Goal: Task Accomplishment & Management: Use online tool/utility

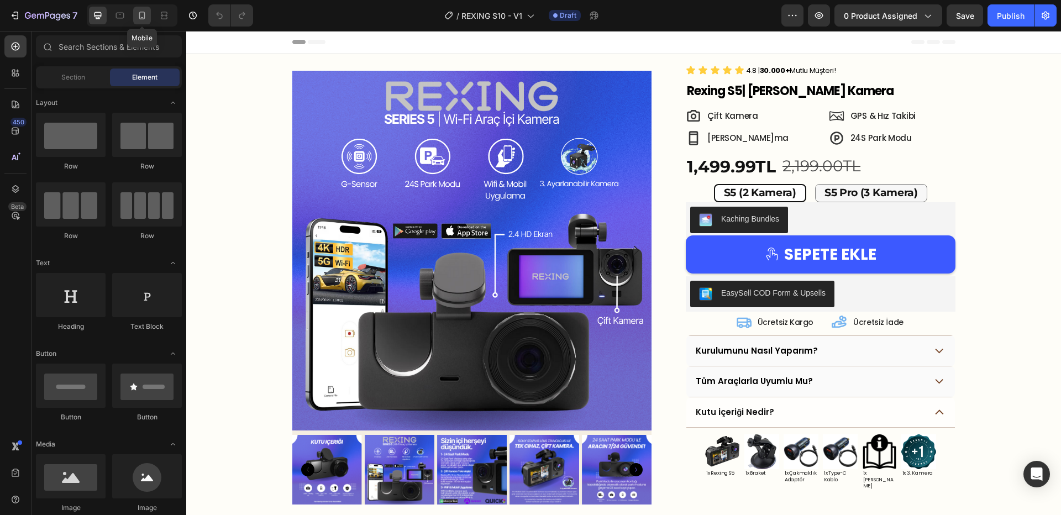
click at [139, 18] on icon at bounding box center [142, 15] width 11 height 11
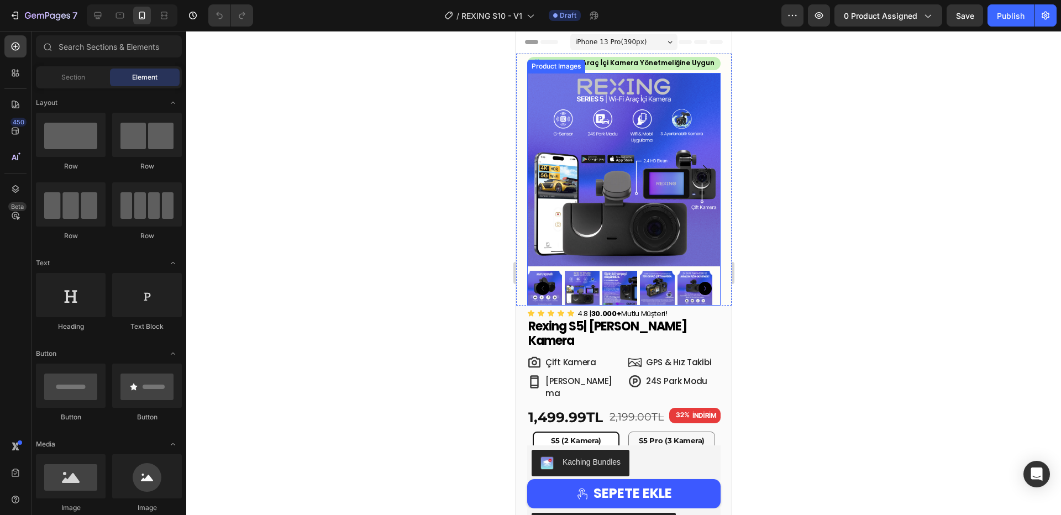
click at [669, 210] on img at bounding box center [623, 169] width 193 height 193
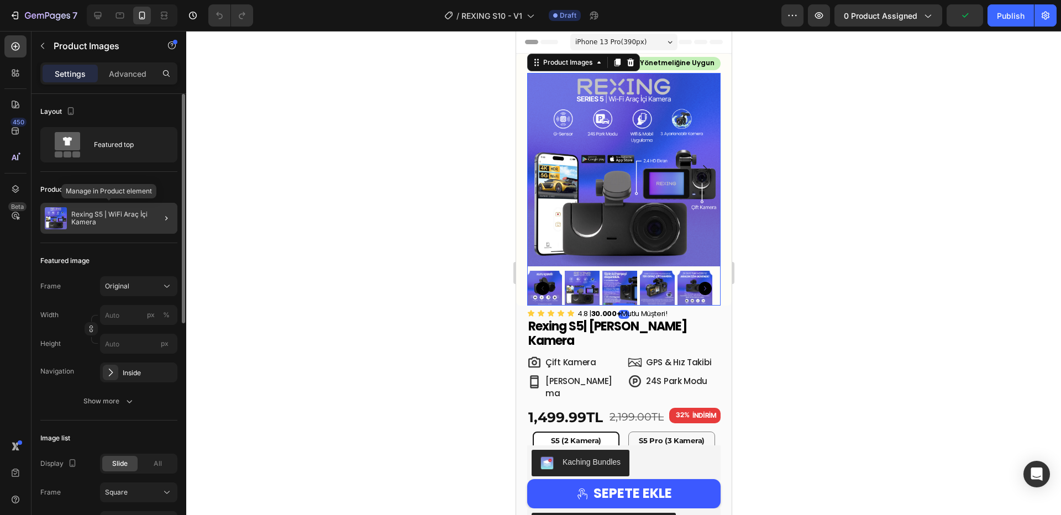
click at [107, 214] on p "Rexing S5 | WiFi Araç İçi Kamera" at bounding box center [122, 218] width 102 height 15
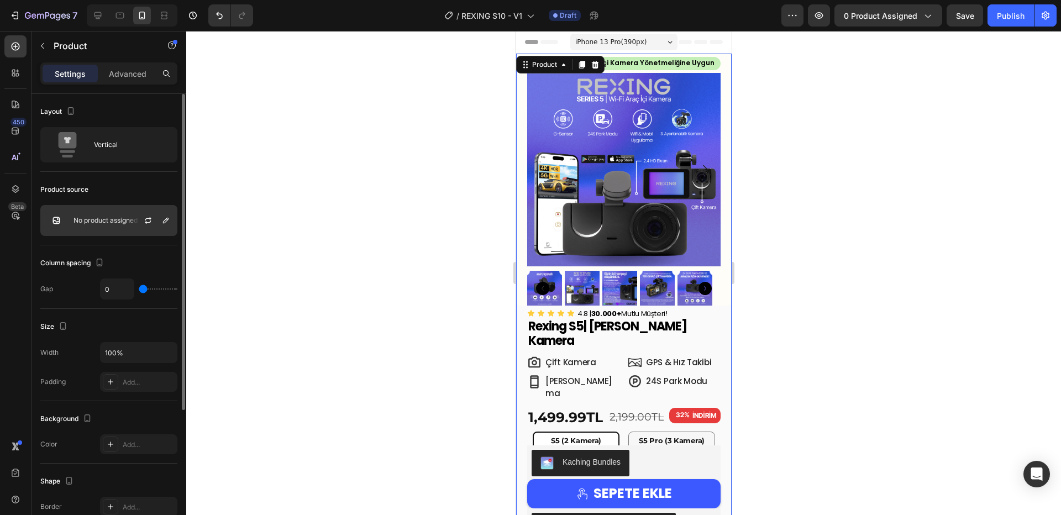
click at [106, 221] on p "No product assigned" at bounding box center [106, 221] width 64 height 8
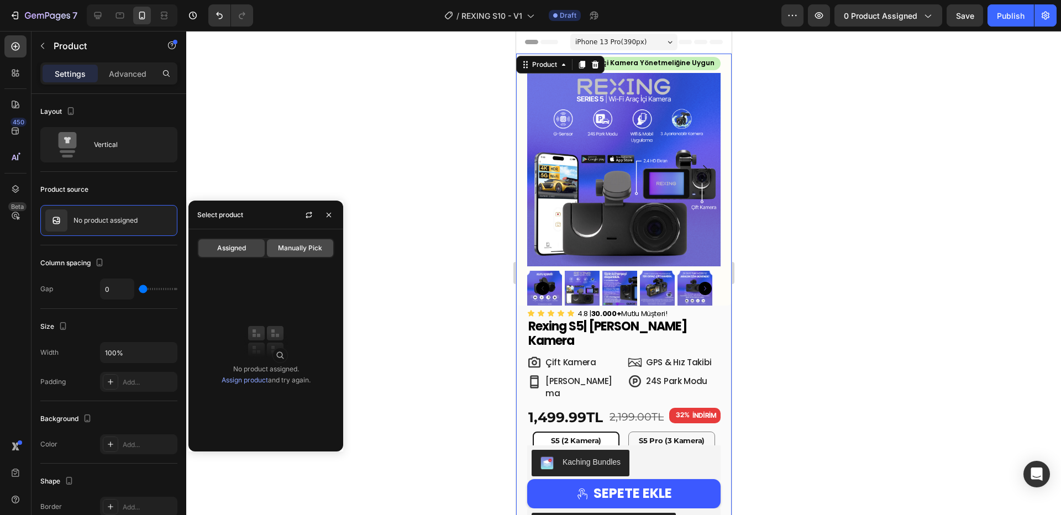
click at [273, 244] on div "Manually Pick" at bounding box center [300, 248] width 66 height 18
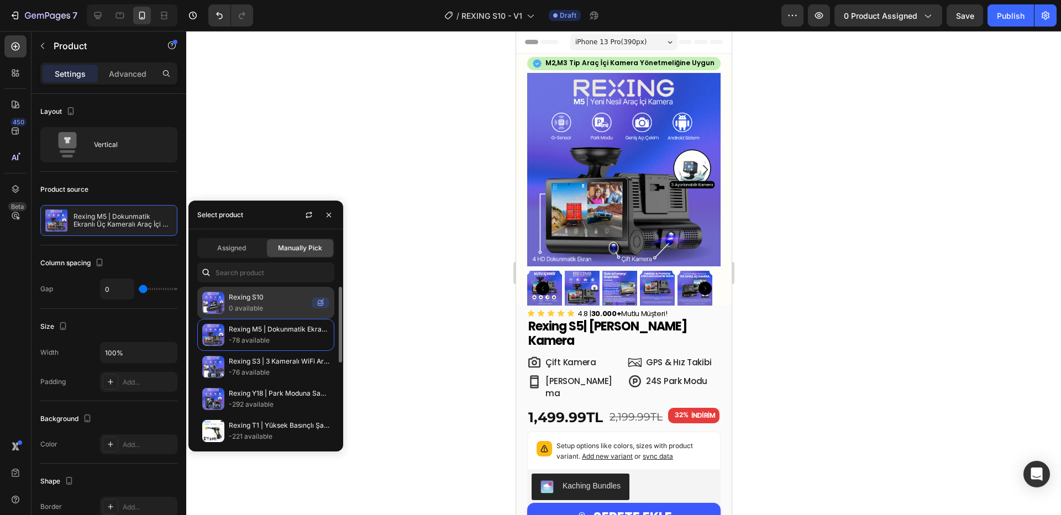
click at [247, 299] on p "Rexing S10" at bounding box center [268, 297] width 78 height 11
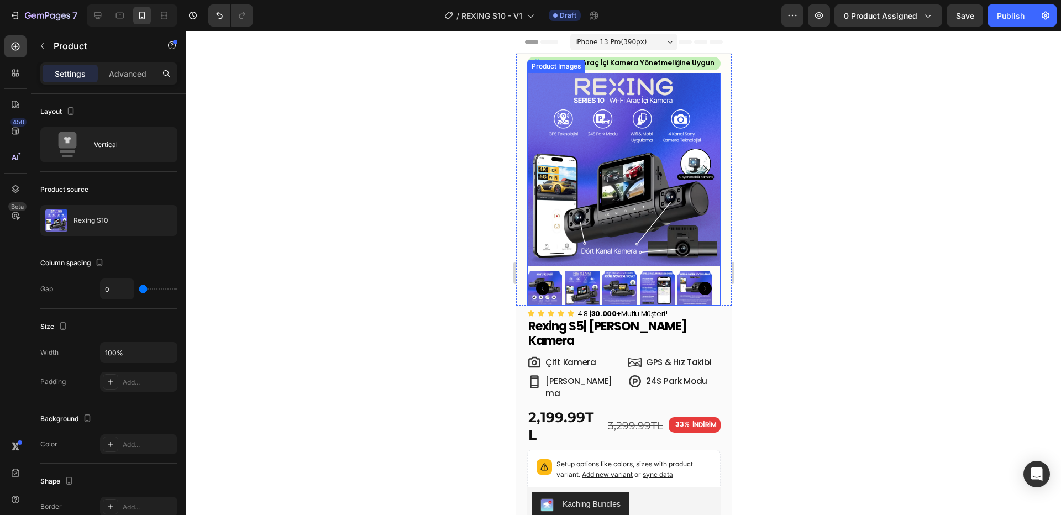
click at [466, 207] on div at bounding box center [623, 273] width 875 height 484
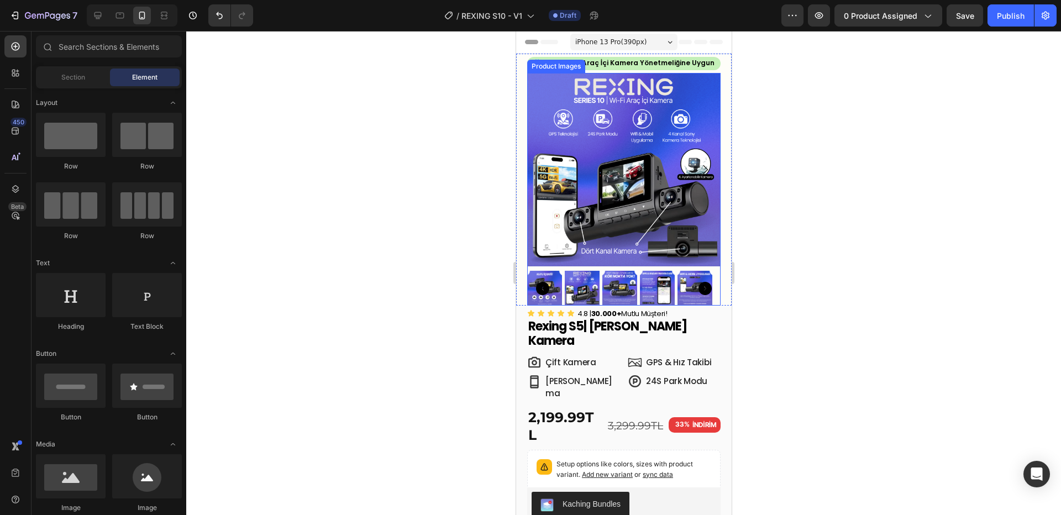
click at [485, 193] on div at bounding box center [623, 273] width 875 height 484
click at [578, 320] on span "Rexing S5 | WiFi Araç İçi Kamera" at bounding box center [607, 334] width 159 height 32
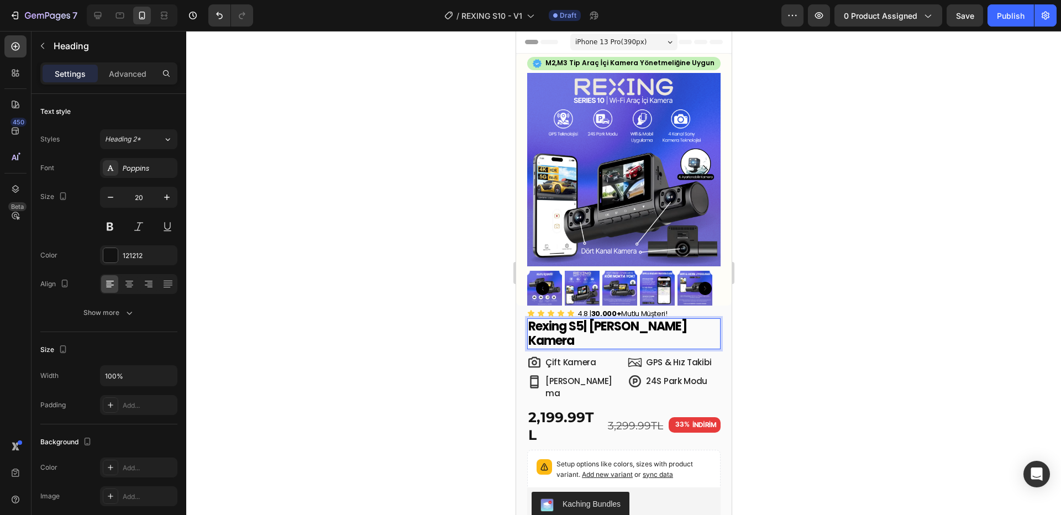
click at [581, 322] on span "Rexing S5 | WiFi Araç İçi Kamera" at bounding box center [607, 334] width 159 height 32
click at [585, 323] on span "Rexing S5 | WiFi Araç İçi Kamera" at bounding box center [607, 334] width 159 height 32
click at [581, 322] on span "Rexing S5 | WiFi Araç İçi Kamera" at bounding box center [607, 334] width 159 height 32
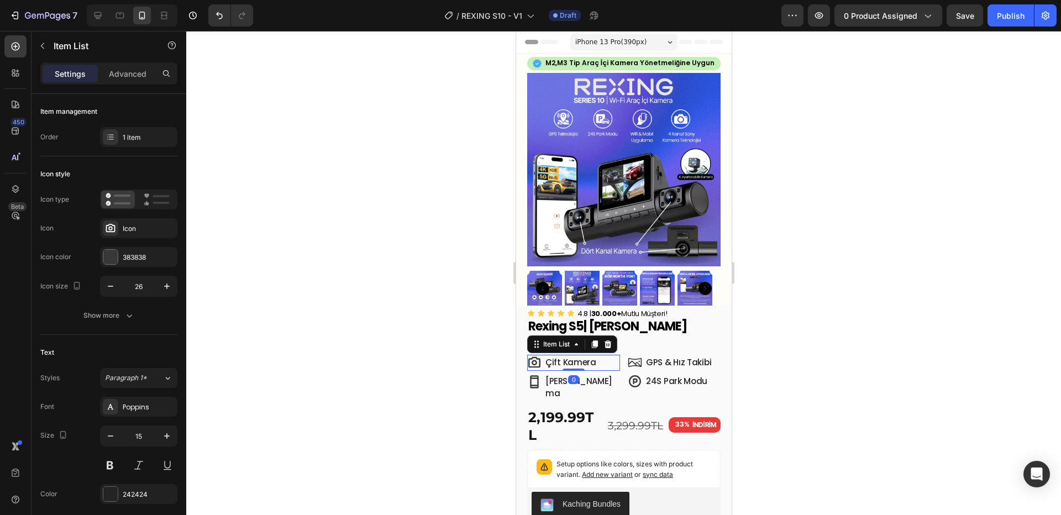
click at [553, 357] on span "Çift Kamera" at bounding box center [570, 363] width 51 height 12
click at [654, 357] on span "GPS & Hız Takibi" at bounding box center [678, 363] width 65 height 12
click at [577, 357] on span "Dört Kamera" at bounding box center [572, 363] width 54 height 12
click at [754, 243] on div at bounding box center [623, 273] width 875 height 484
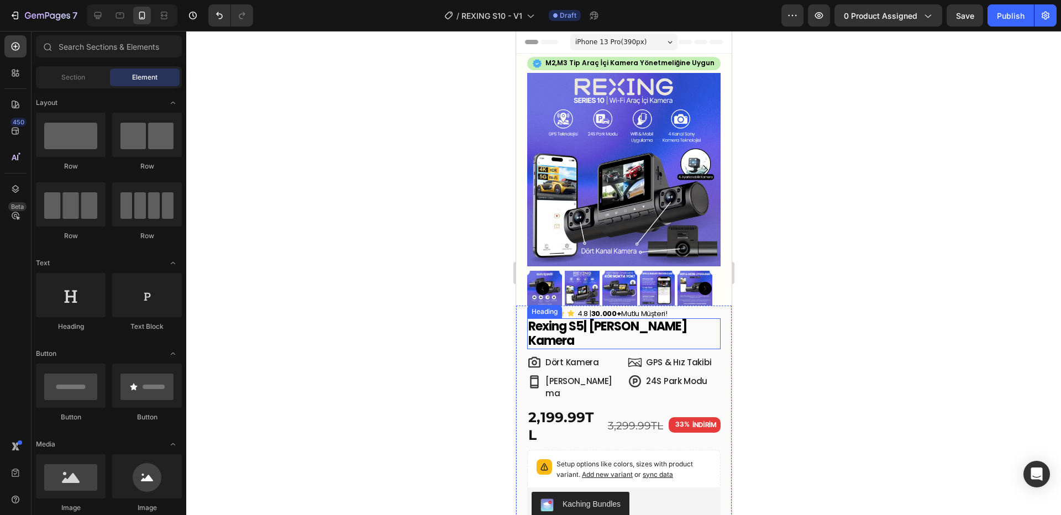
click at [586, 318] on strong "| [PERSON_NAME] Kamera" at bounding box center [607, 334] width 159 height 32
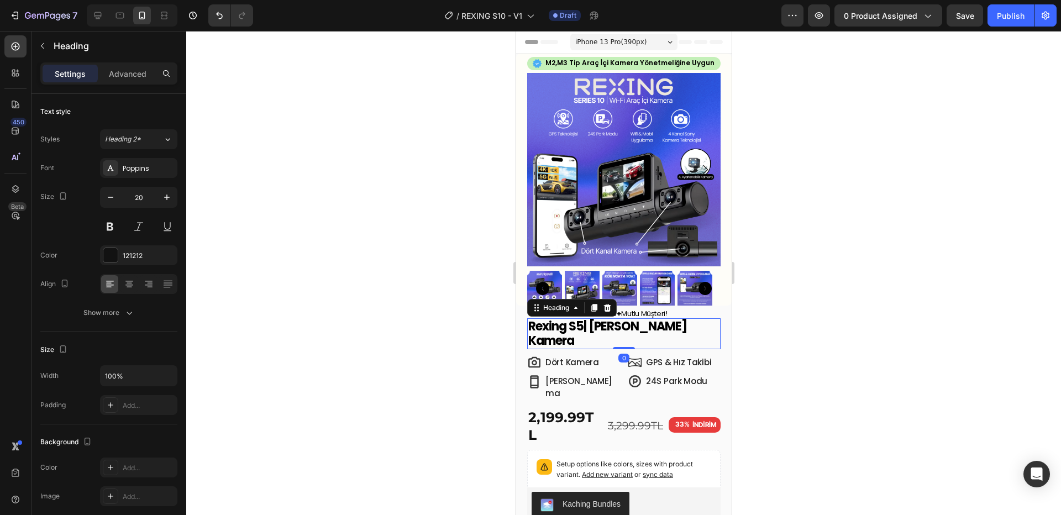
click at [580, 318] on span "Rexing S5 | WiFi Araç İçi Kamera" at bounding box center [607, 334] width 159 height 32
click at [572, 324] on span "Rexing S10 | WiFi Araç İçi Kamera" at bounding box center [609, 334] width 163 height 32
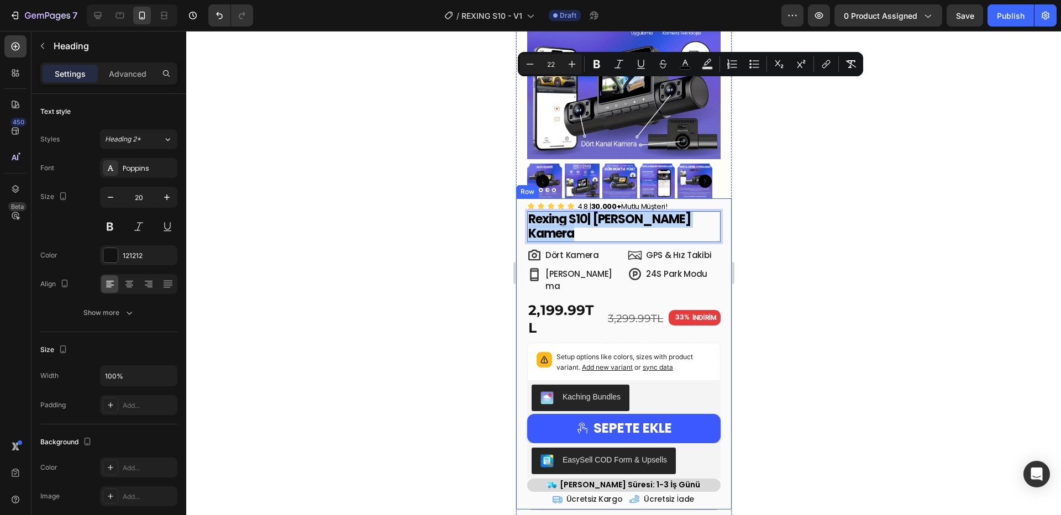
scroll to position [229, 0]
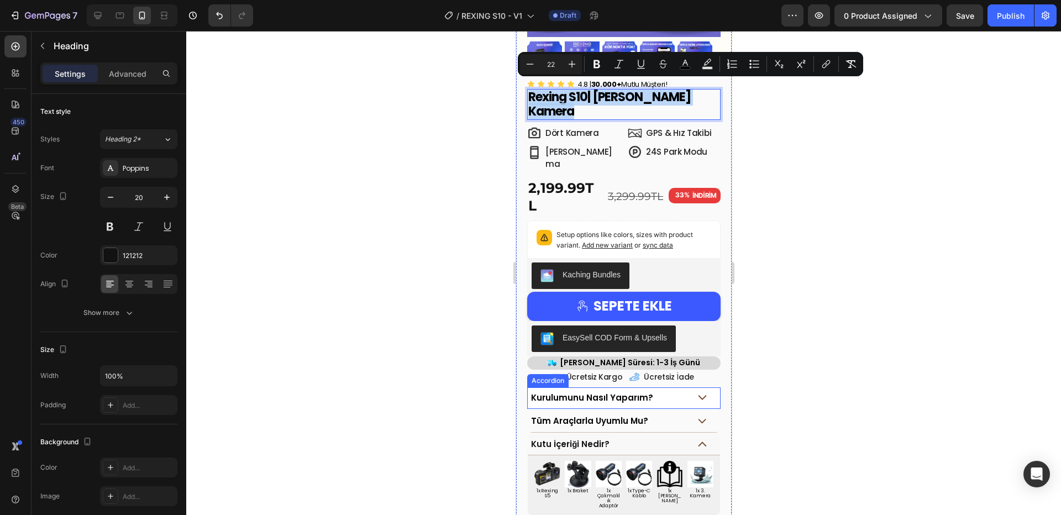
click at [670, 392] on div "Kurulumunu Nasıl Yaparım?" at bounding box center [609, 398] width 160 height 13
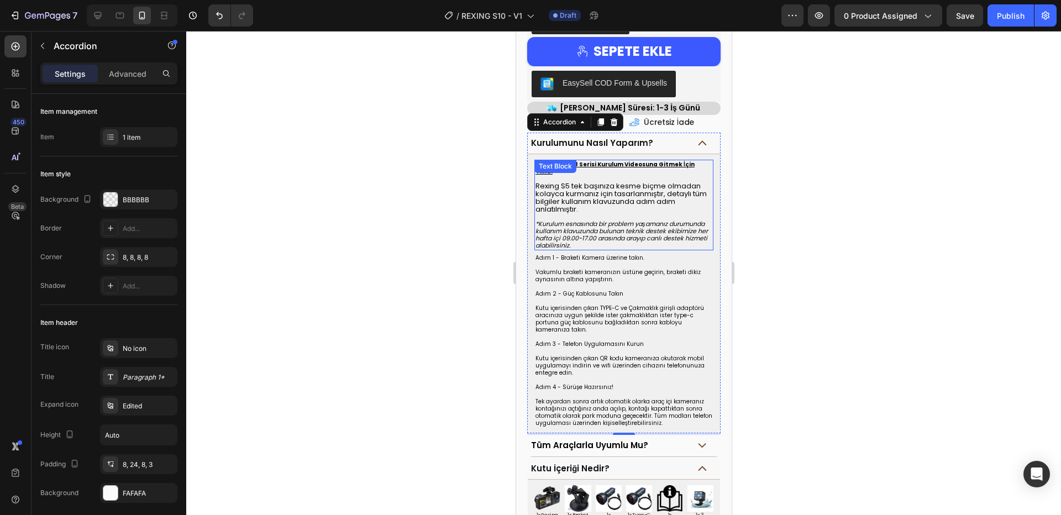
scroll to position [645, 0]
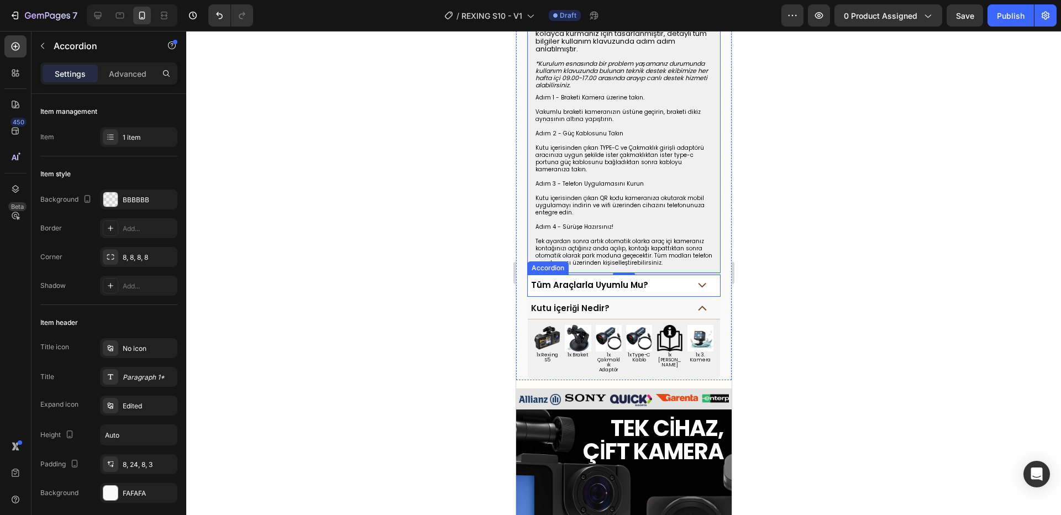
click at [698, 283] on icon at bounding box center [702, 285] width 9 height 5
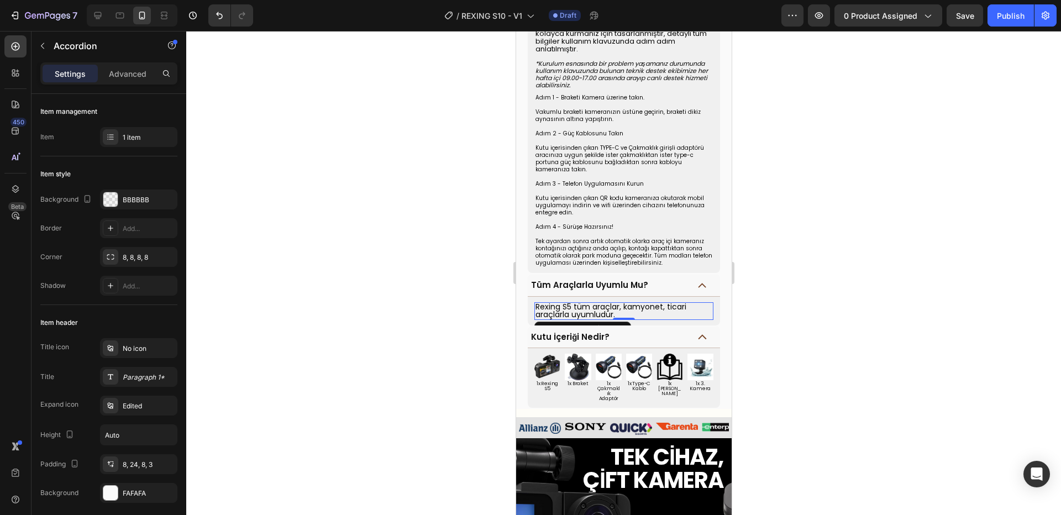
click at [582, 301] on span "Rexing S5 tüm araçlar, kamyonet, ticari araçlarla uyumludur." at bounding box center [610, 310] width 151 height 19
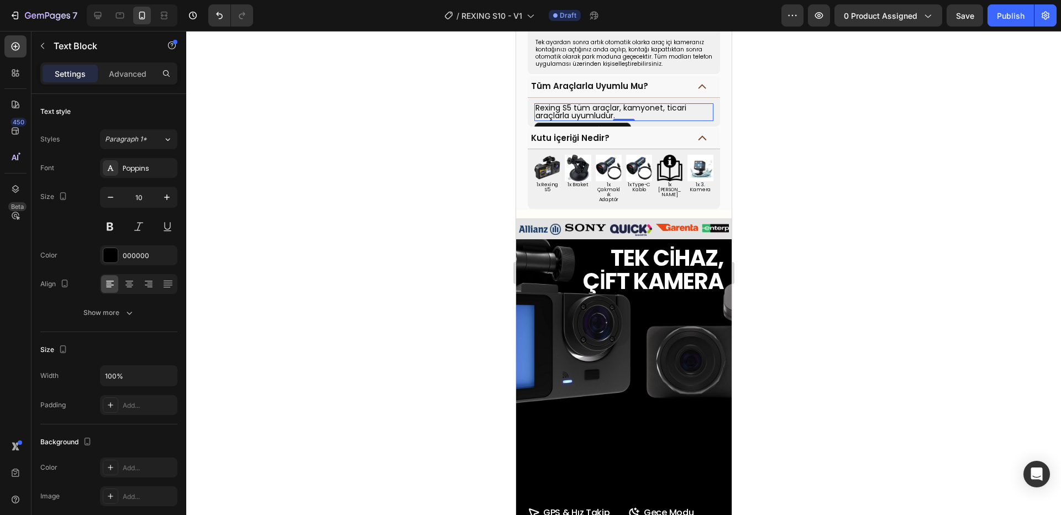
scroll to position [845, 0]
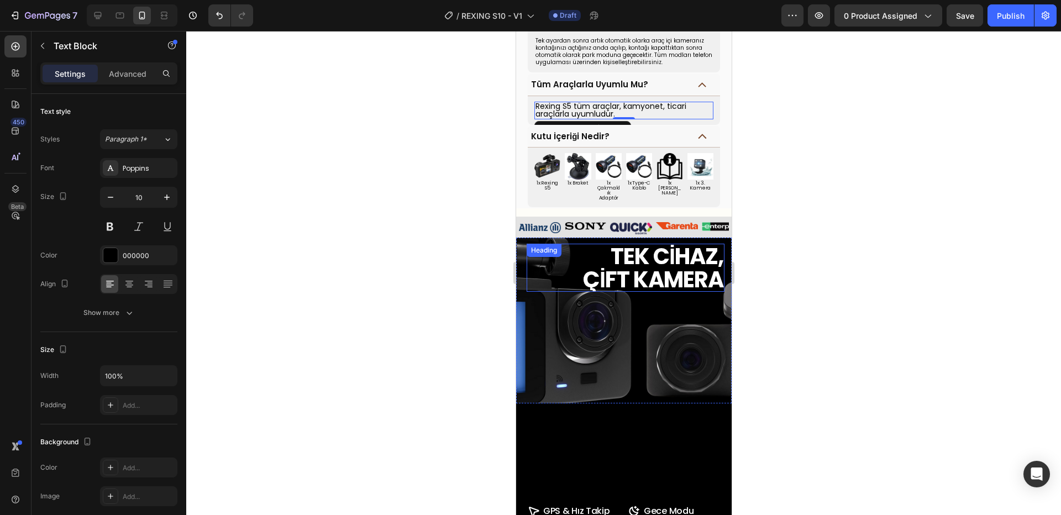
click at [586, 303] on div "TEK CİHAZ, ÇİFT KAMERA Heading" at bounding box center [624, 320] width 198 height 48
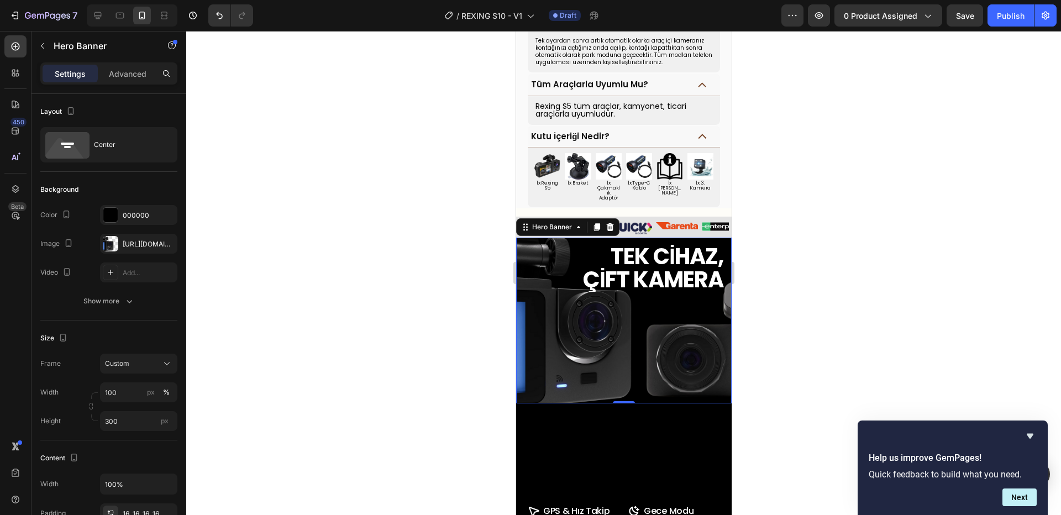
click at [573, 317] on div "TEK CİHAZ, ÇİFT KAMERA Heading Image" at bounding box center [624, 320] width 216 height 66
click at [575, 311] on div "TEK CİHAZ, ÇİFT KAMERA Heading" at bounding box center [624, 320] width 198 height 48
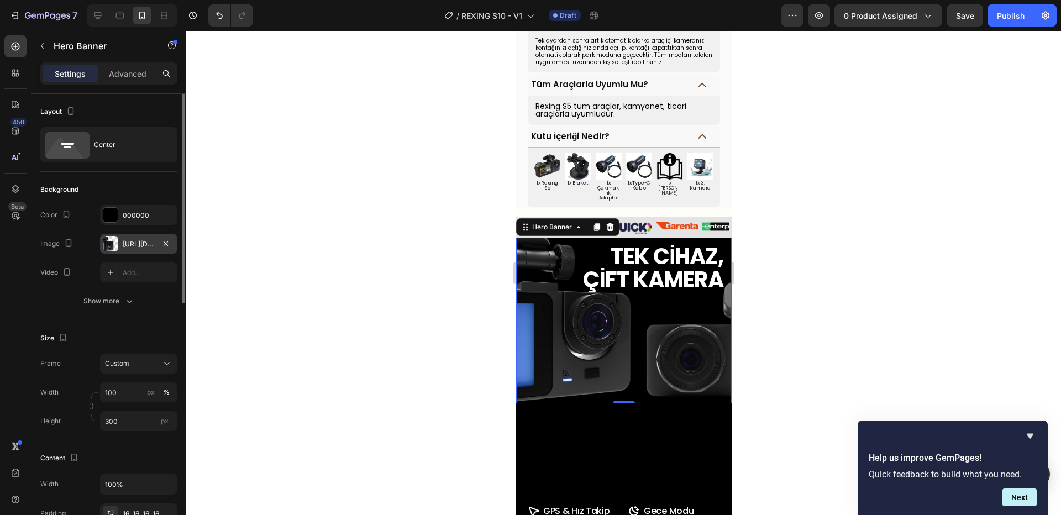
click at [138, 240] on div "https://cdn.shopify.com/s/files/1/0863/8736/0045/files/ea8ea14b-2b4c-466c-9df6-…" at bounding box center [139, 244] width 32 height 10
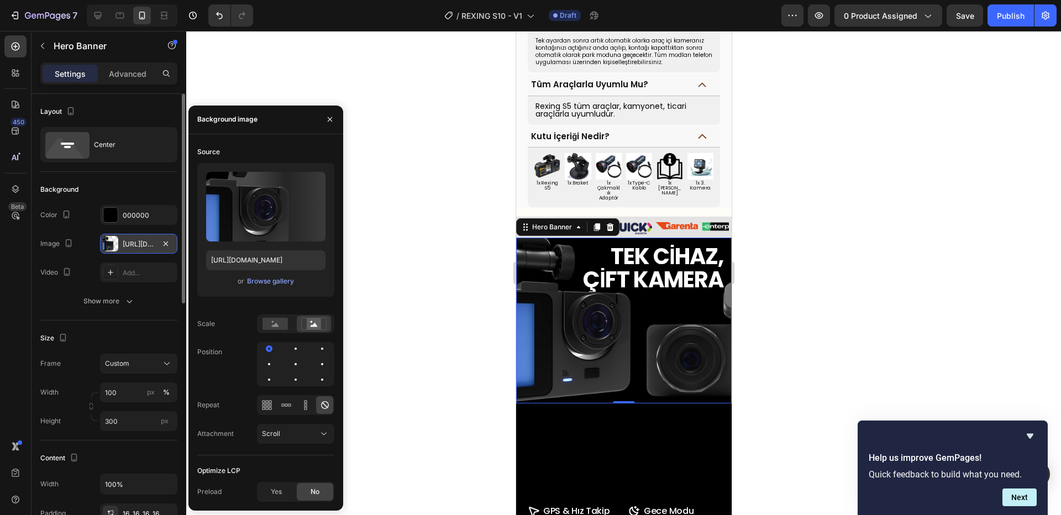
click at [138, 240] on div "https://cdn.shopify.com/s/files/1/0863/8736/0045/files/ea8ea14b-2b4c-466c-9df6-…" at bounding box center [139, 244] width 32 height 10
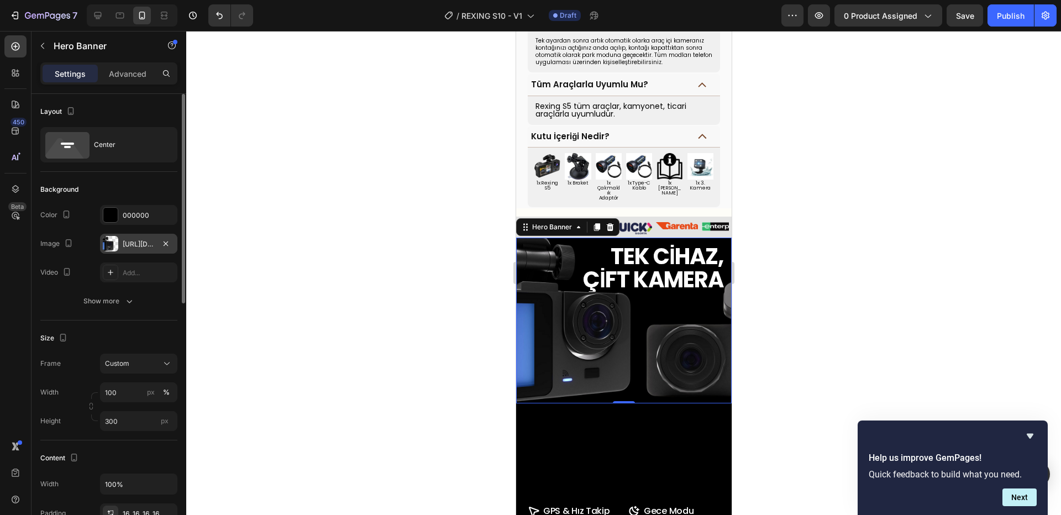
click at [138, 240] on div "https://cdn.shopify.com/s/files/1/0863/8736/0045/files/ea8ea14b-2b4c-466c-9df6-…" at bounding box center [139, 244] width 32 height 10
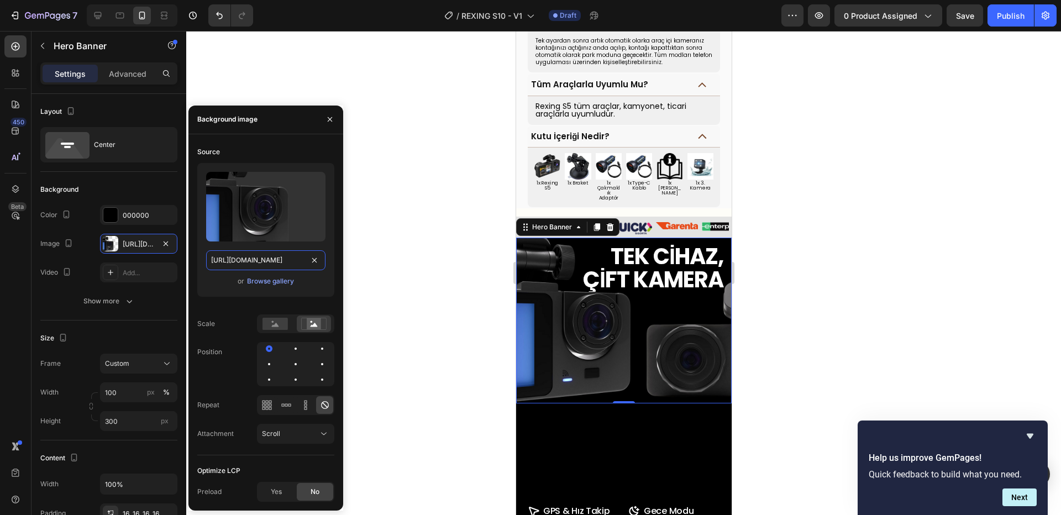
click at [280, 261] on input "https://cdn.shopify.com/s/files/1/0863/8736/0045/files/ea8ea14b-2b4c-466c-9df6-…" at bounding box center [265, 260] width 119 height 20
paste input "718/8322/7172/files/REXING_S10.png?v=1758986927"
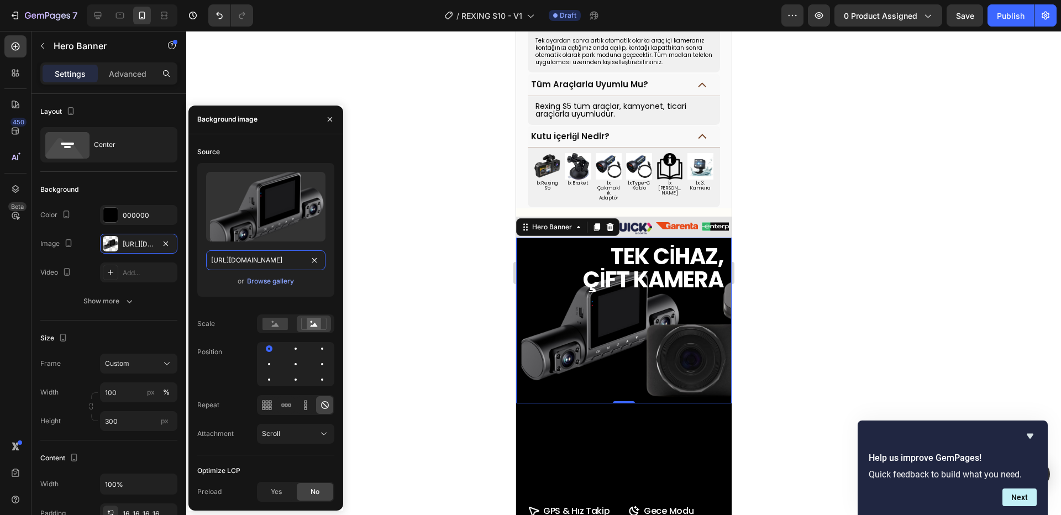
type input "https://cdn.shopify.com/s/files/1/0718/8322/7172/files/REXING_S10.png?v=1758986…"
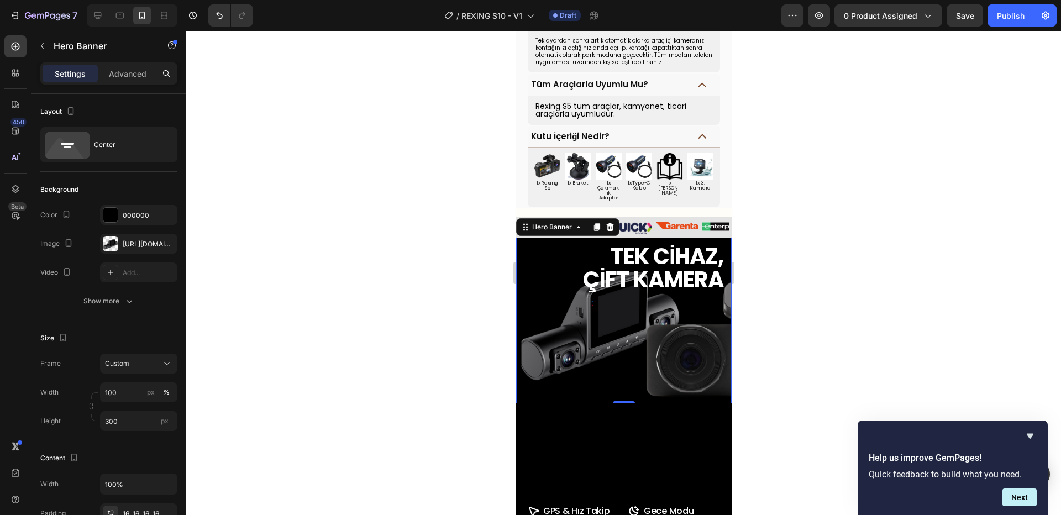
drag, startPoint x: 795, startPoint y: 337, endPoint x: 104, endPoint y: 464, distance: 703.2
click at [795, 337] on div at bounding box center [623, 273] width 875 height 484
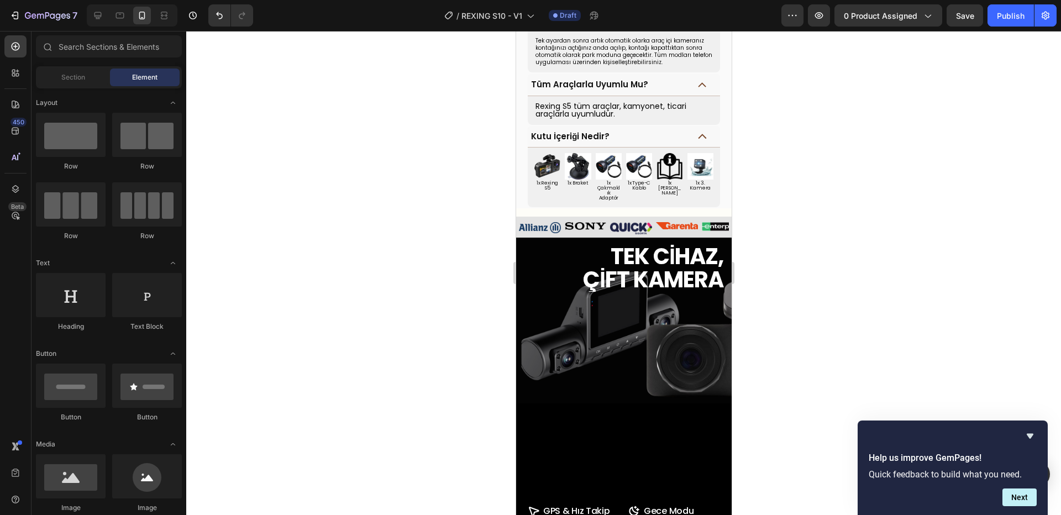
click at [567, 339] on div "Overlay" at bounding box center [624, 321] width 216 height 166
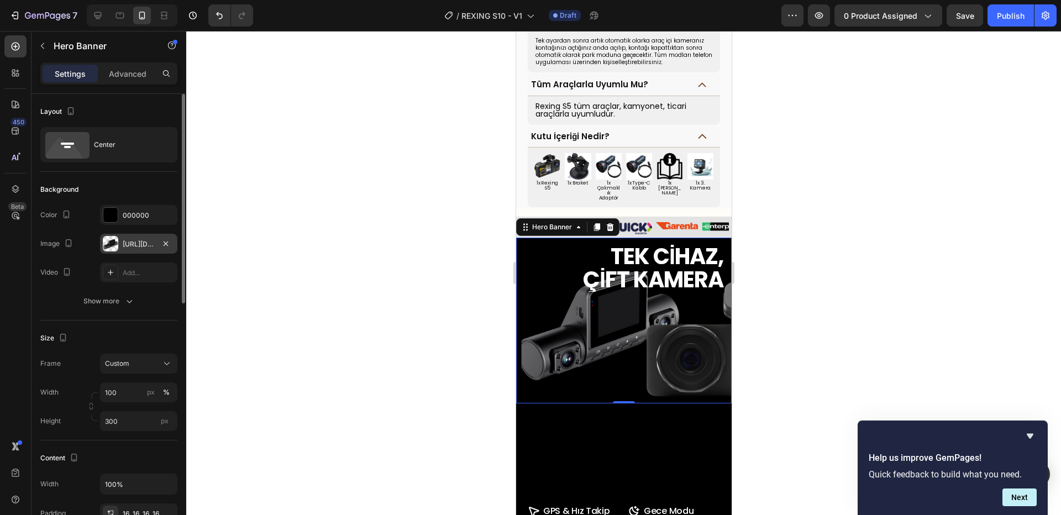
click at [138, 243] on div "https://cdn.shopify.com/s/files/1/0718/8322/7172/files/REXING_S10.png?v=1758986…" at bounding box center [139, 244] width 32 height 10
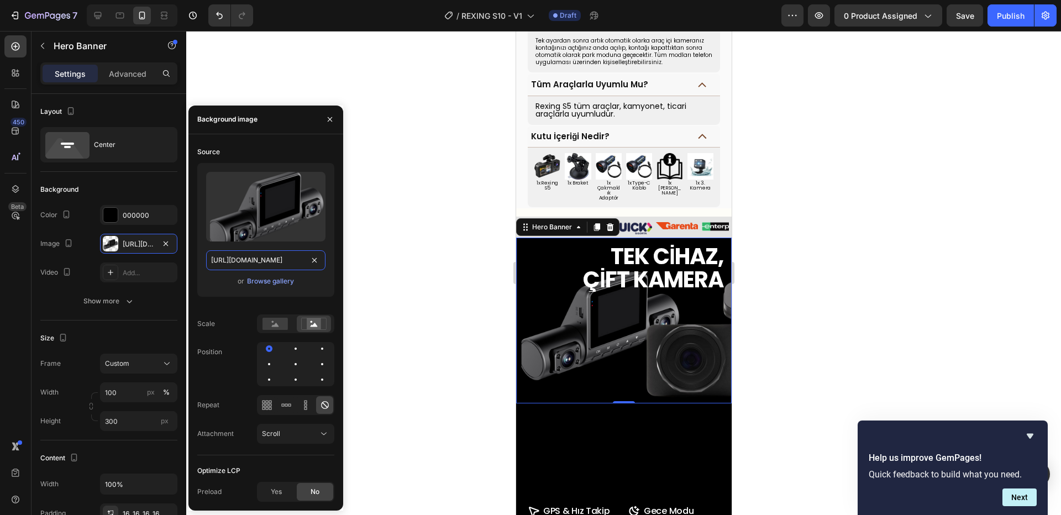
click at [283, 259] on input "https://cdn.shopify.com/s/files/1/0718/8322/7172/files/REXING_S10.png?v=1758986…" at bounding box center [265, 260] width 119 height 20
paste input "_1.png?v=1758987081"
type input "https://cdn.shopify.com/s/files/1/0718/8322/7172/files/REXING_S10_1.png?v=17589…"
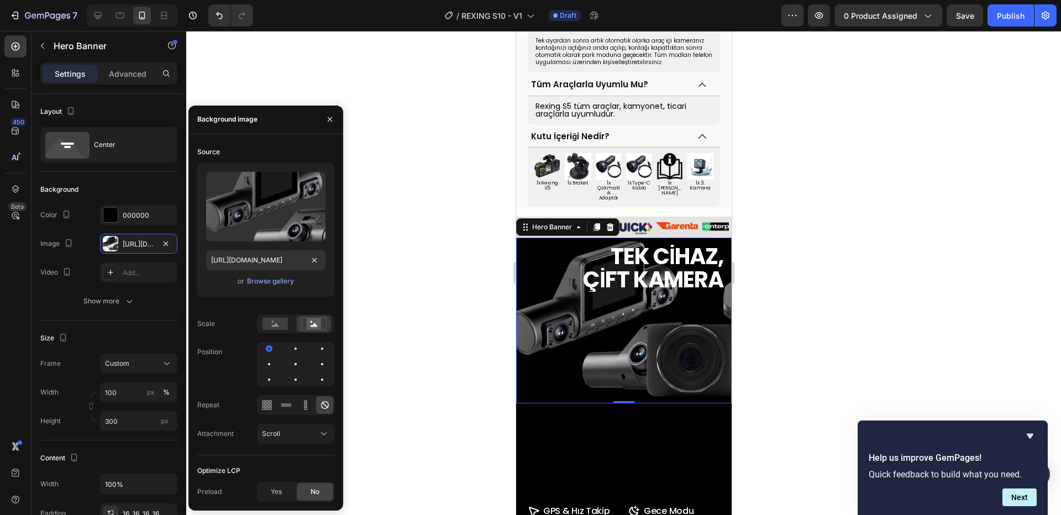
click at [837, 329] on div at bounding box center [623, 273] width 875 height 484
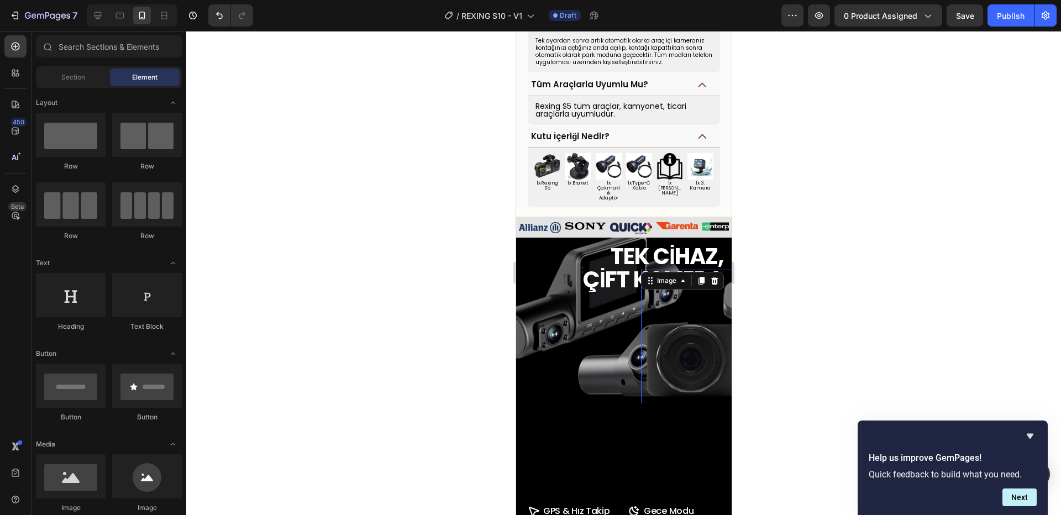
click at [700, 332] on img at bounding box center [740, 339] width 198 height 139
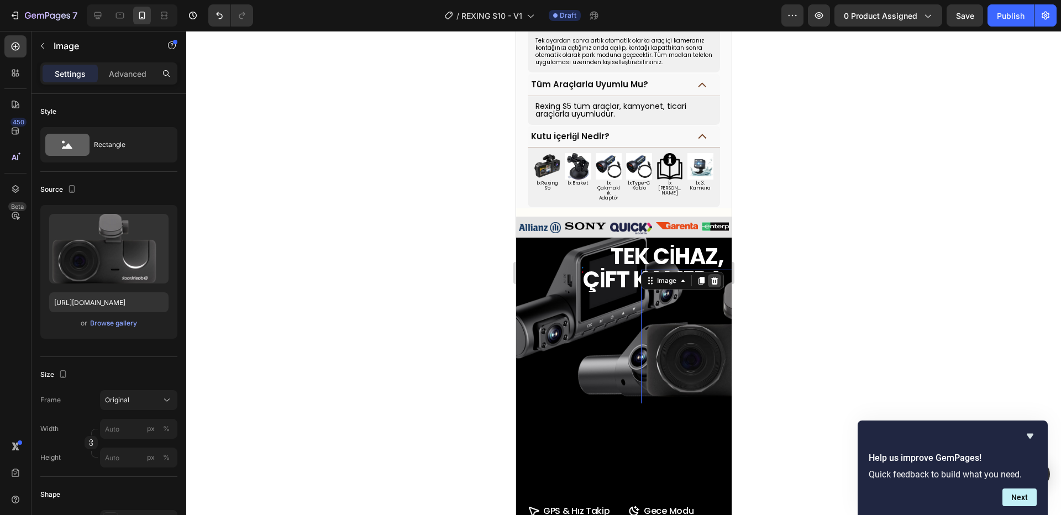
click at [716, 276] on icon at bounding box center [714, 280] width 7 height 8
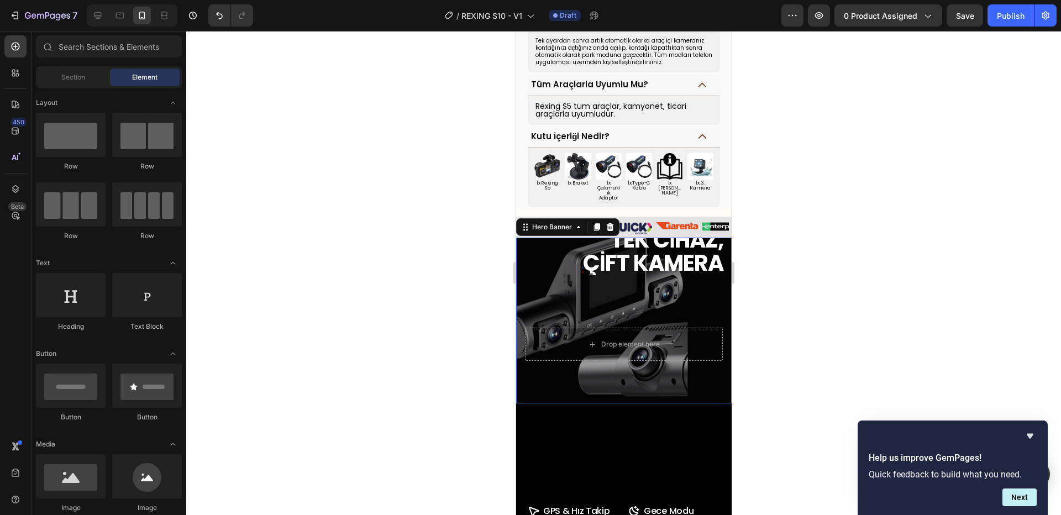
click at [670, 344] on div "Overlay" at bounding box center [624, 321] width 216 height 166
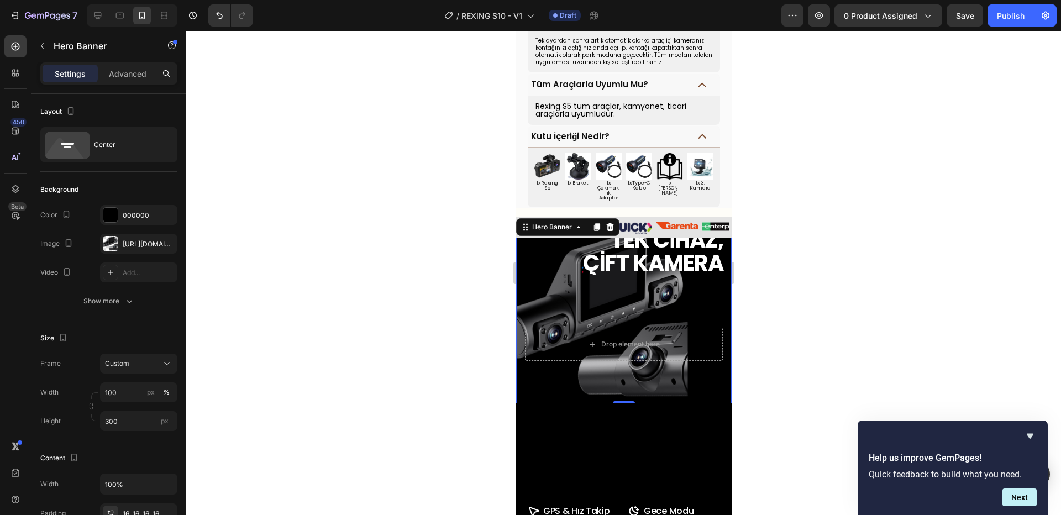
click at [716, 320] on div "TEK CİHAZ, ÇİFT KAMERA Heading Drop element here" at bounding box center [624, 320] width 216 height 99
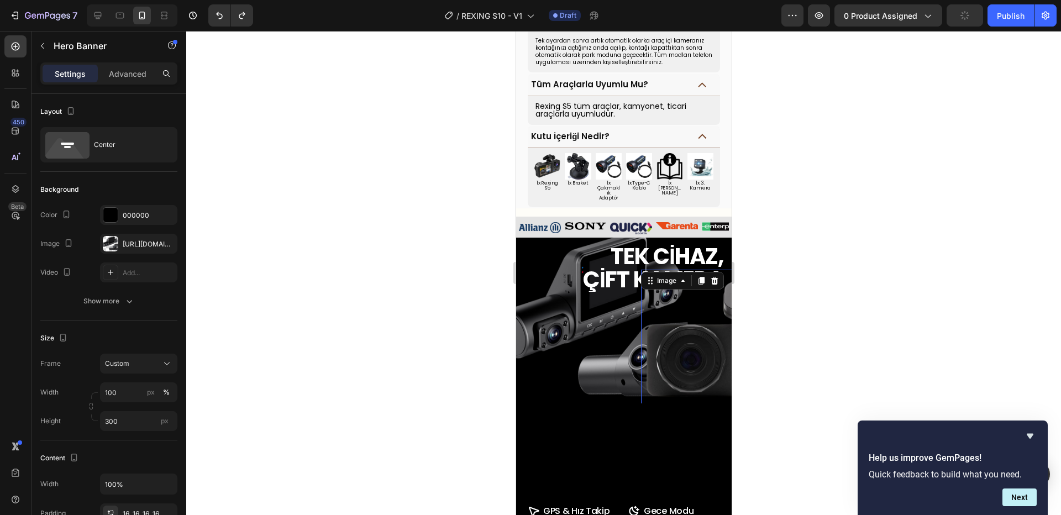
click at [708, 340] on img at bounding box center [740, 339] width 198 height 139
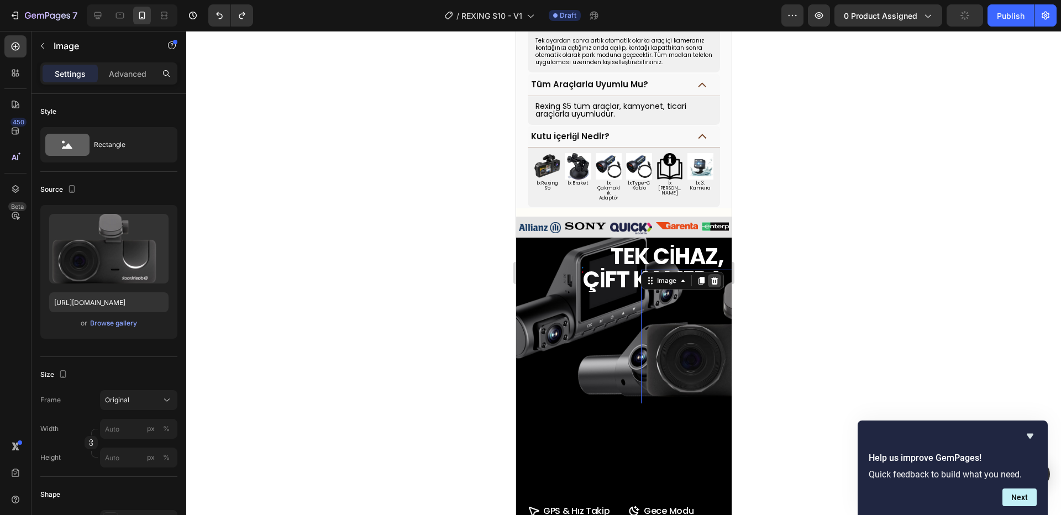
click at [718, 276] on icon at bounding box center [714, 280] width 9 height 9
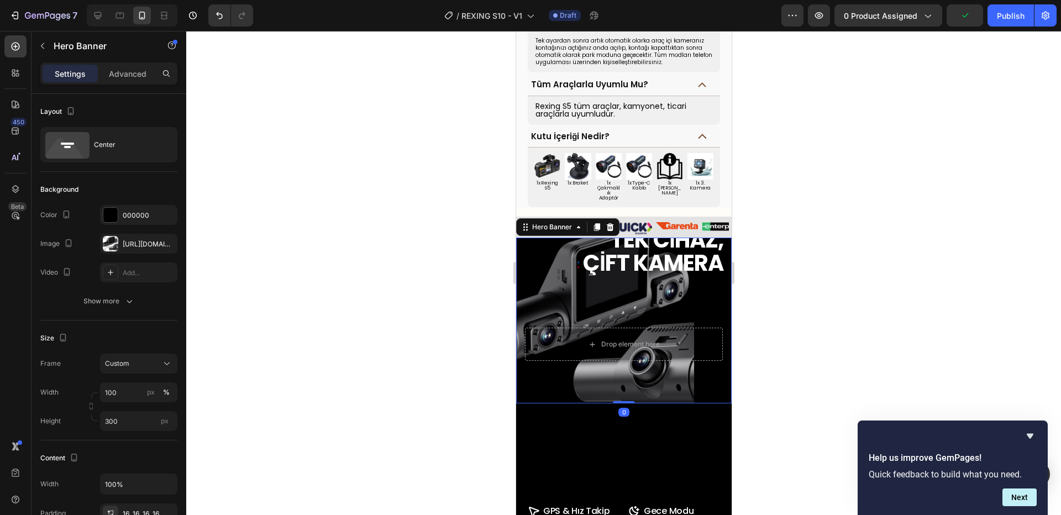
click at [548, 280] on div "TEK CİHAZ, ÇİFT KAMERA Heading" at bounding box center [624, 304] width 198 height 48
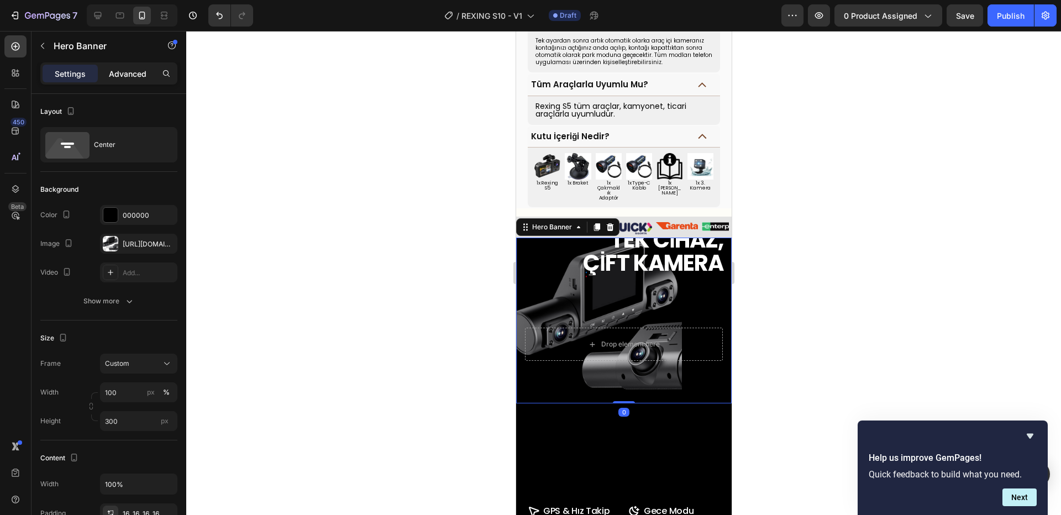
click at [126, 70] on p "Advanced" at bounding box center [128, 74] width 38 height 12
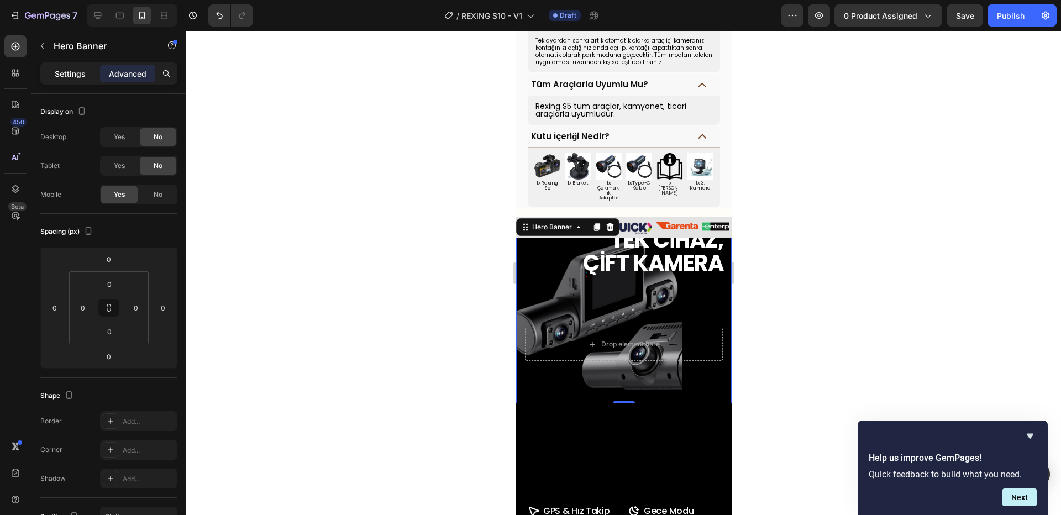
click at [69, 75] on p "Settings" at bounding box center [70, 74] width 31 height 12
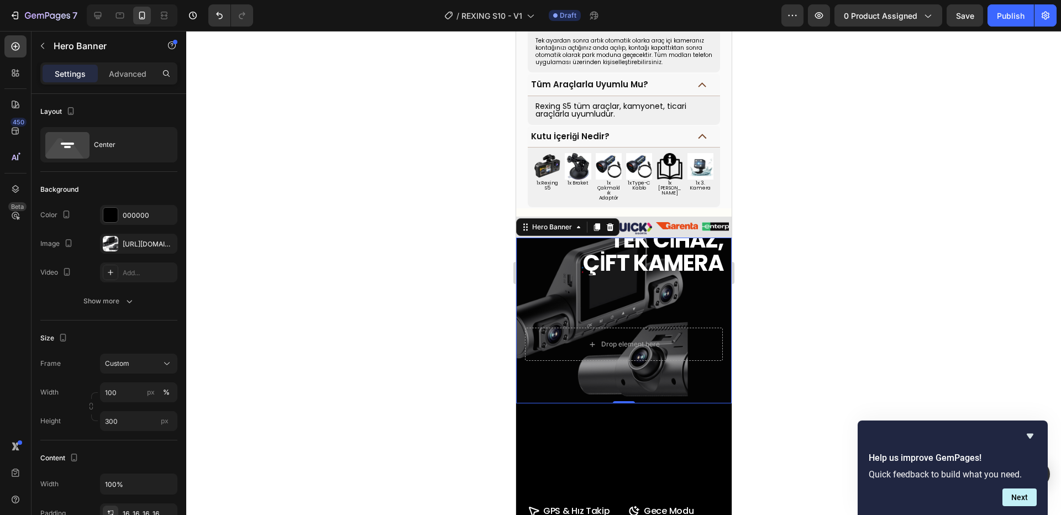
click at [540, 355] on div "Overlay" at bounding box center [624, 321] width 216 height 166
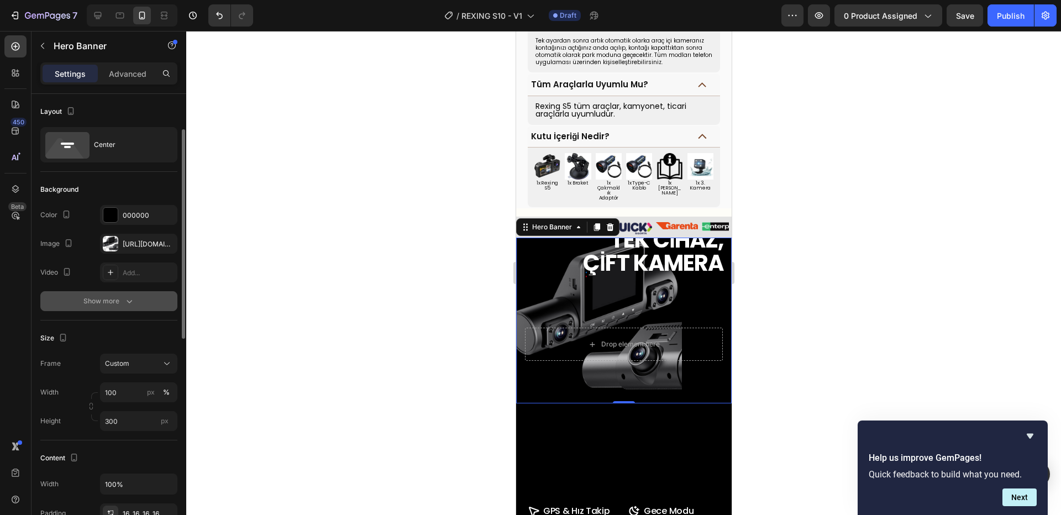
scroll to position [110, 0]
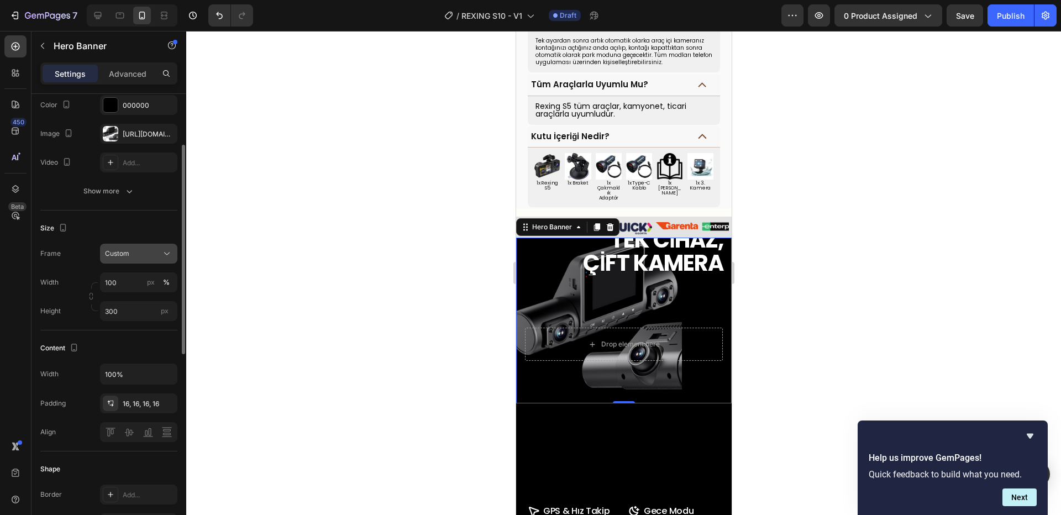
click at [137, 247] on button "Custom" at bounding box center [138, 254] width 77 height 20
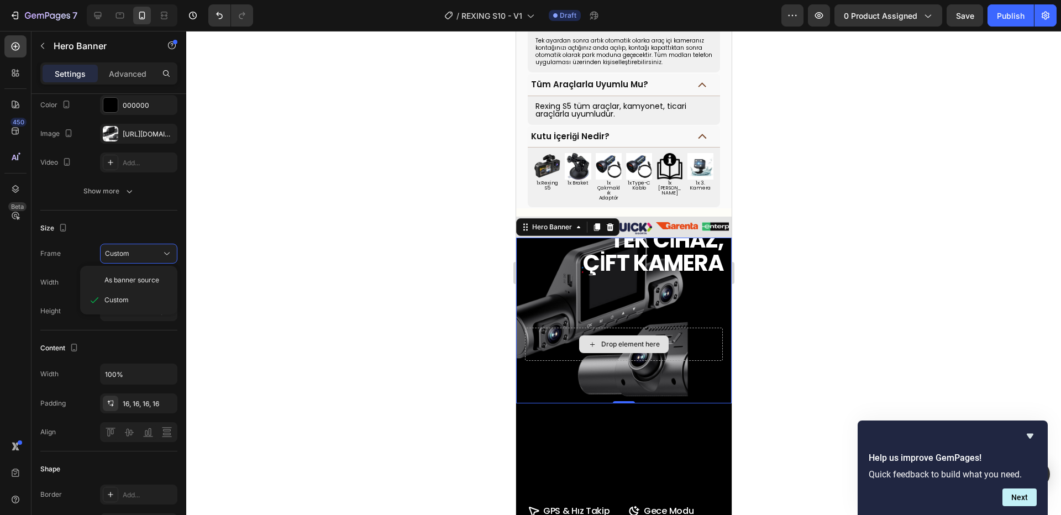
click at [607, 334] on div "TEK CİHAZ, ÇİFT KAMERA Heading Drop element here" at bounding box center [624, 320] width 216 height 99
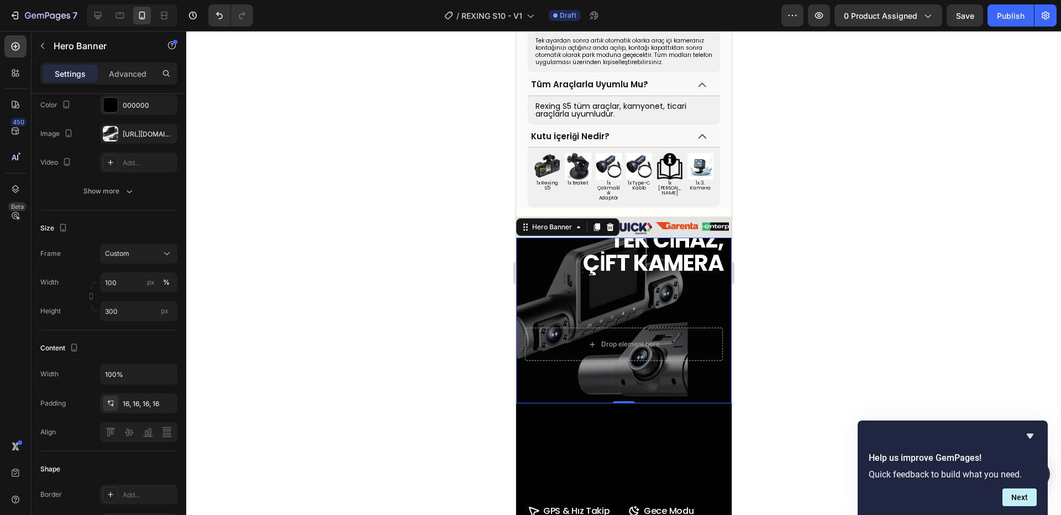
click at [600, 352] on div "Overlay" at bounding box center [624, 321] width 216 height 166
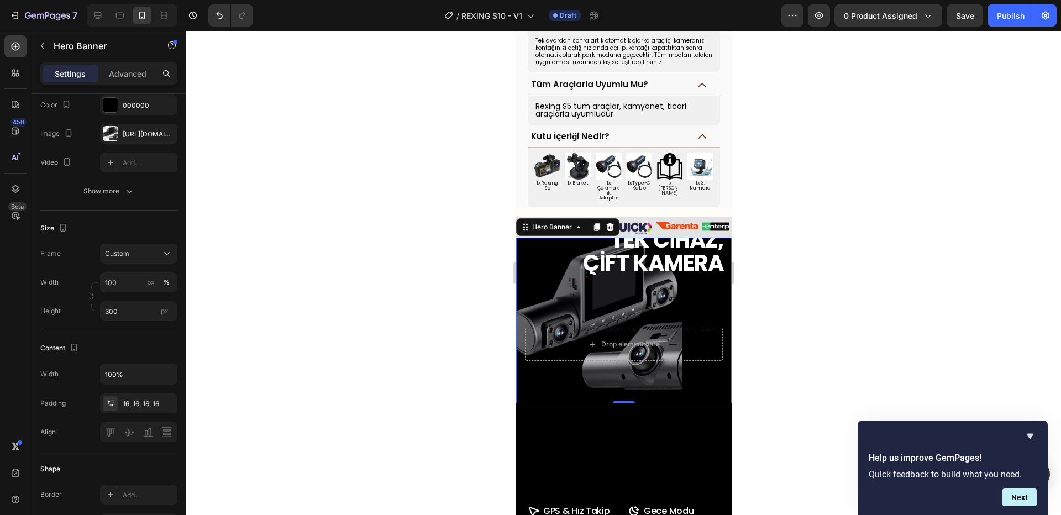
click at [813, 282] on div at bounding box center [623, 273] width 875 height 484
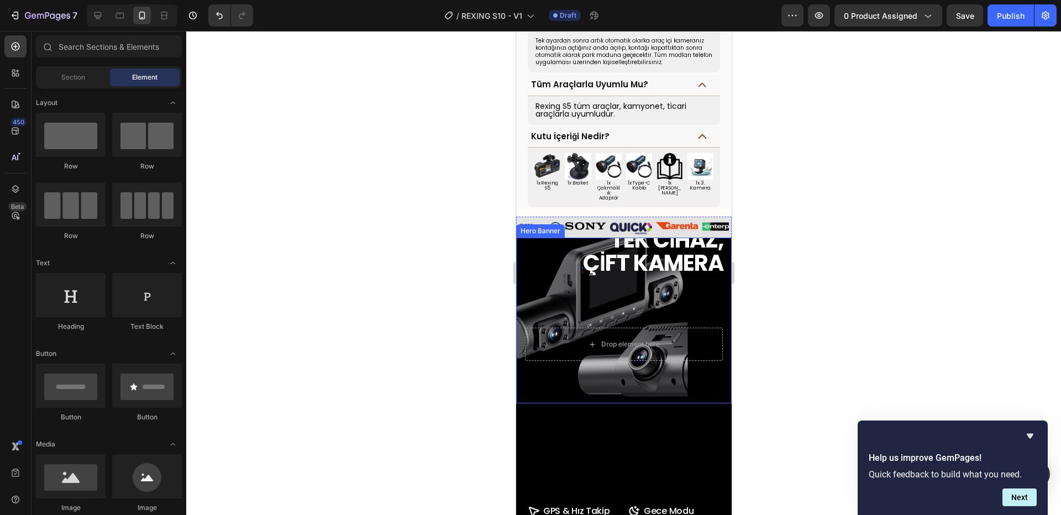
click at [539, 280] on div "TEK CİHAZ, ÇİFT KAMERA Heading" at bounding box center [624, 304] width 198 height 48
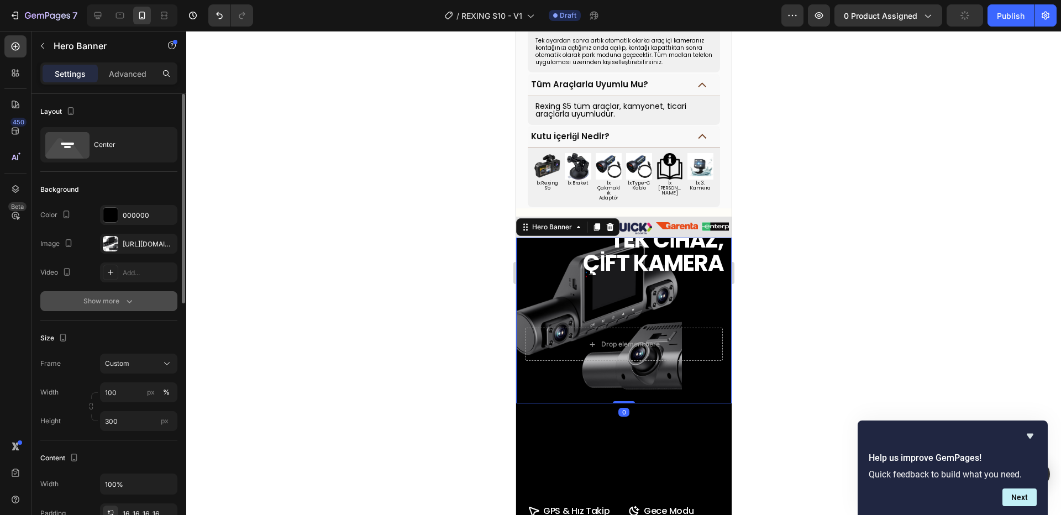
click at [119, 296] on div "Show more" at bounding box center [108, 301] width 51 height 11
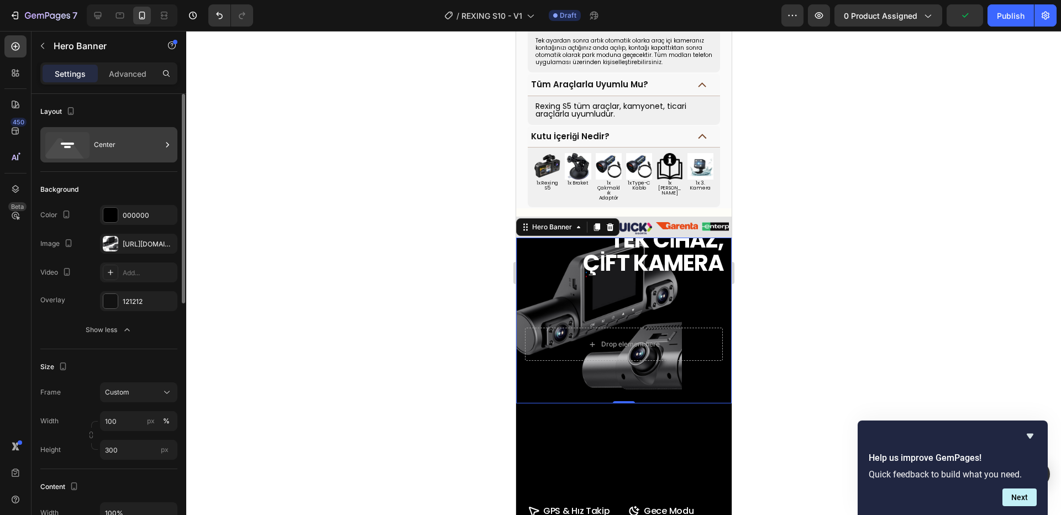
click at [126, 156] on div "Center" at bounding box center [127, 144] width 67 height 25
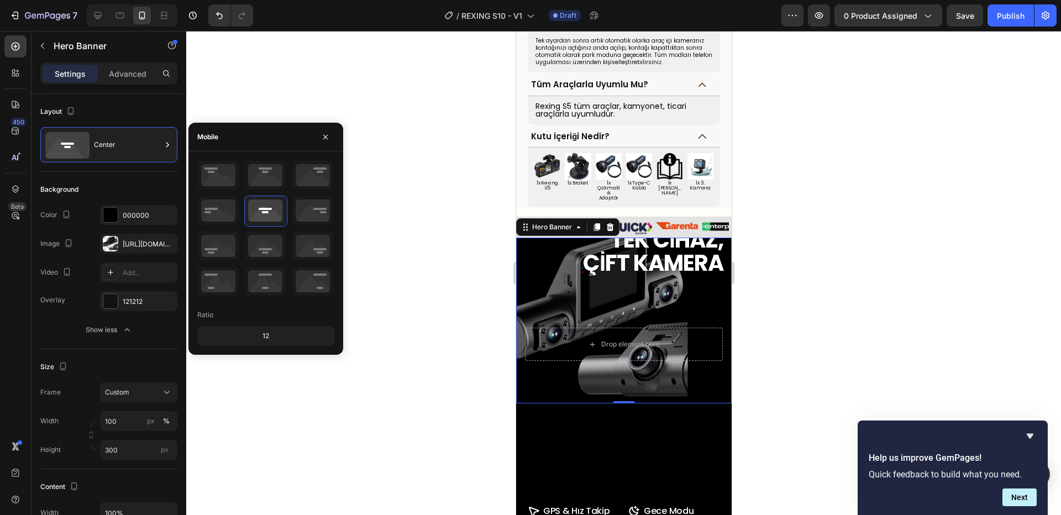
click at [610, 280] on div "TEK CİHAZ, ÇİFT KAMERA Heading" at bounding box center [624, 304] width 198 height 48
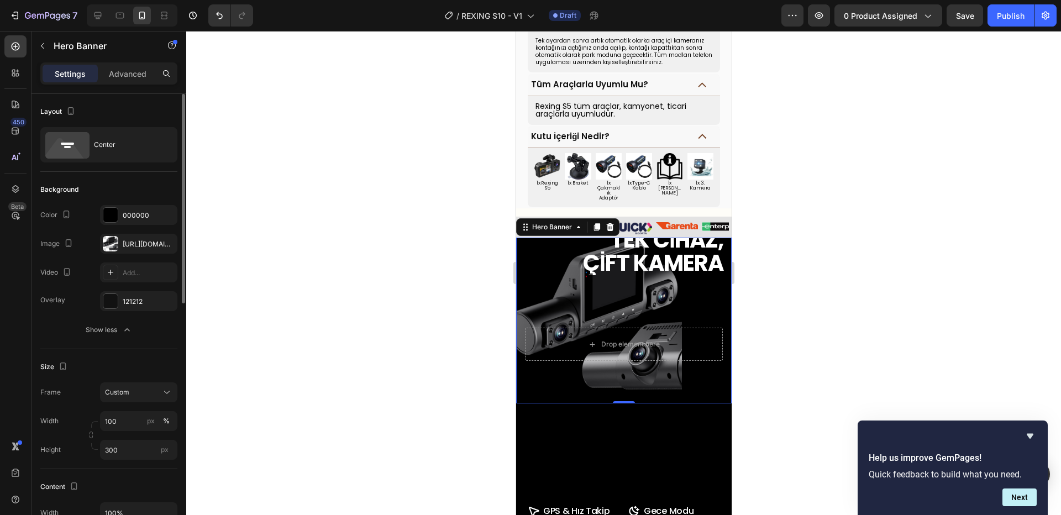
scroll to position [102, 0]
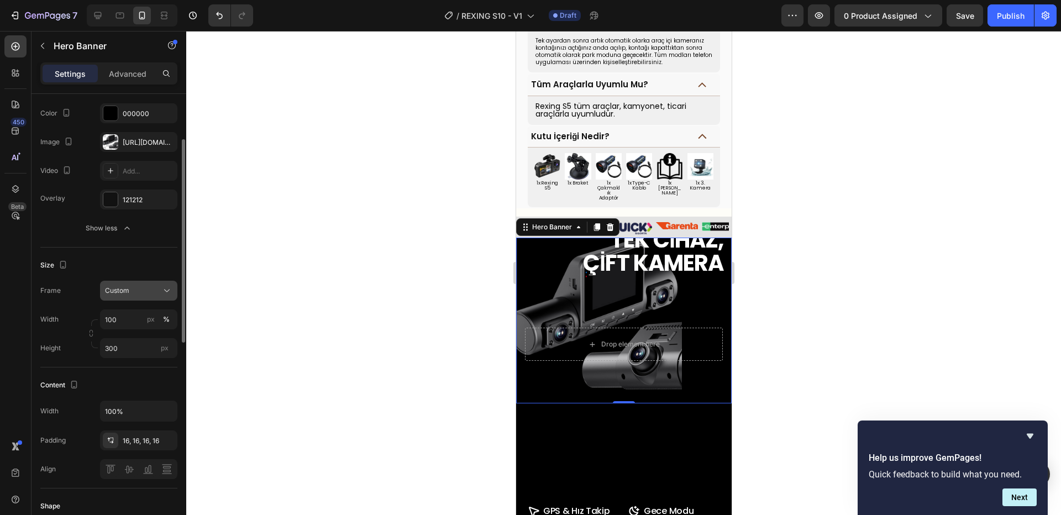
click at [144, 291] on div "Custom" at bounding box center [132, 291] width 54 height 10
drag, startPoint x: 144, startPoint y: 291, endPoint x: 144, endPoint y: 299, distance: 7.2
click at [144, 291] on div "Custom" at bounding box center [132, 291] width 54 height 10
drag, startPoint x: 144, startPoint y: 299, endPoint x: 144, endPoint y: 316, distance: 17.1
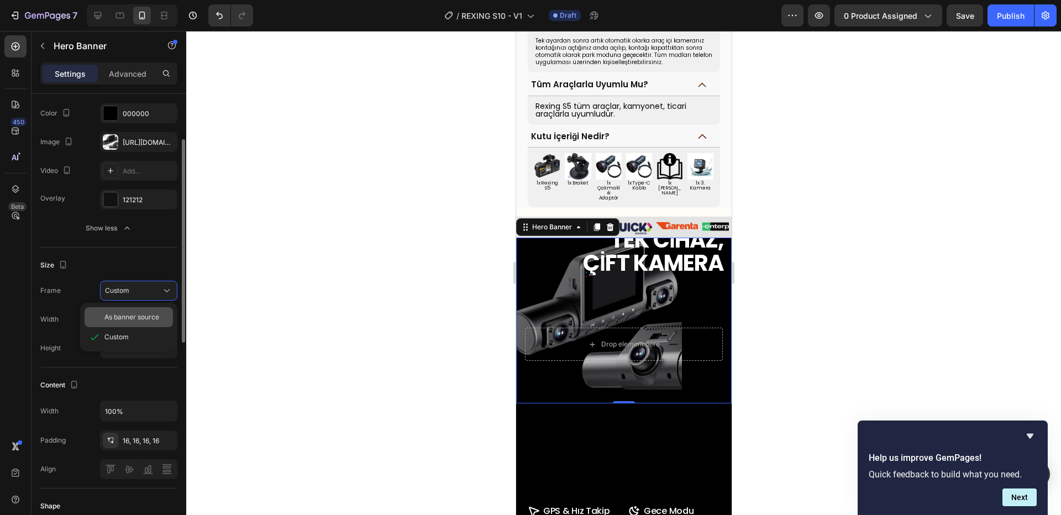
click at [144, 316] on span "As banner source" at bounding box center [131, 317] width 55 height 10
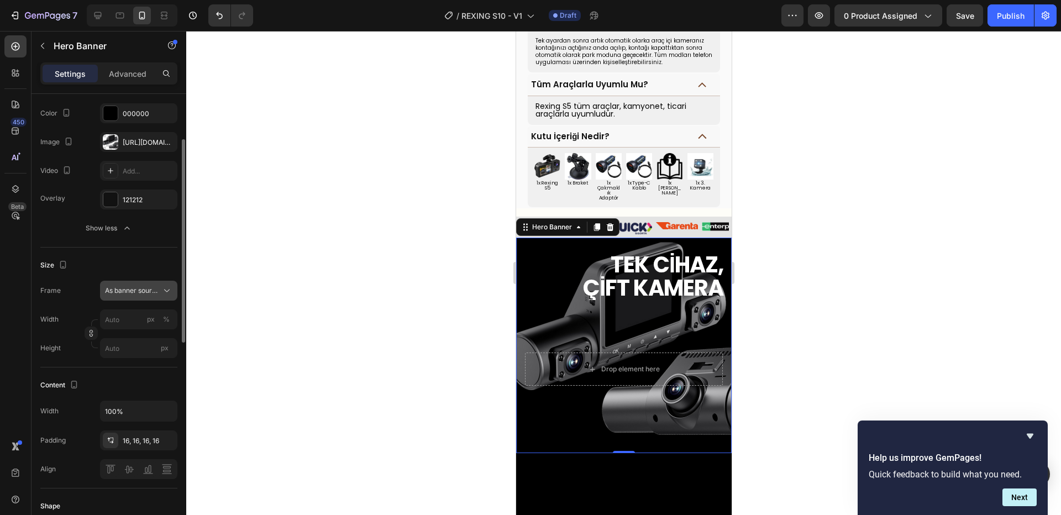
click at [139, 285] on div "As banner source" at bounding box center [138, 290] width 67 height 11
click at [133, 338] on div "Custom" at bounding box center [136, 337] width 64 height 10
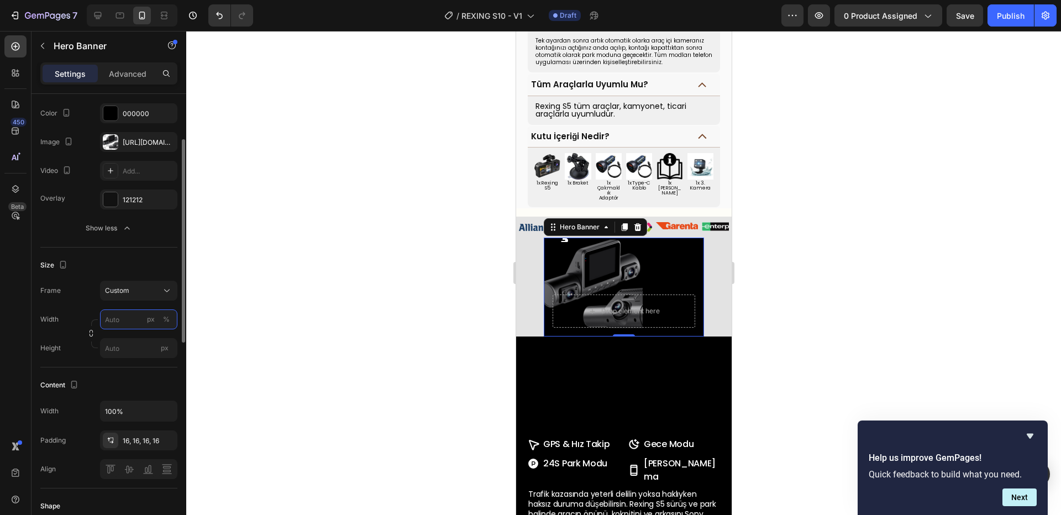
drag, startPoint x: 131, startPoint y: 309, endPoint x: 130, endPoint y: 315, distance: 5.6
click at [131, 309] on div "Frame Custom Width px % Height px" at bounding box center [108, 319] width 137 height 77
click at [130, 320] on input "px %" at bounding box center [138, 320] width 77 height 20
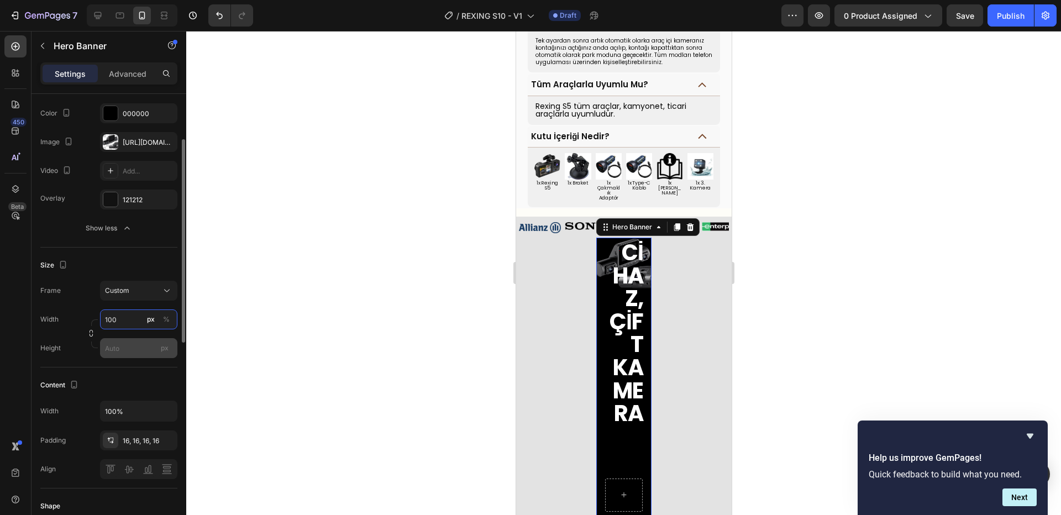
type input "100"
click at [129, 344] on input "px" at bounding box center [138, 348] width 77 height 20
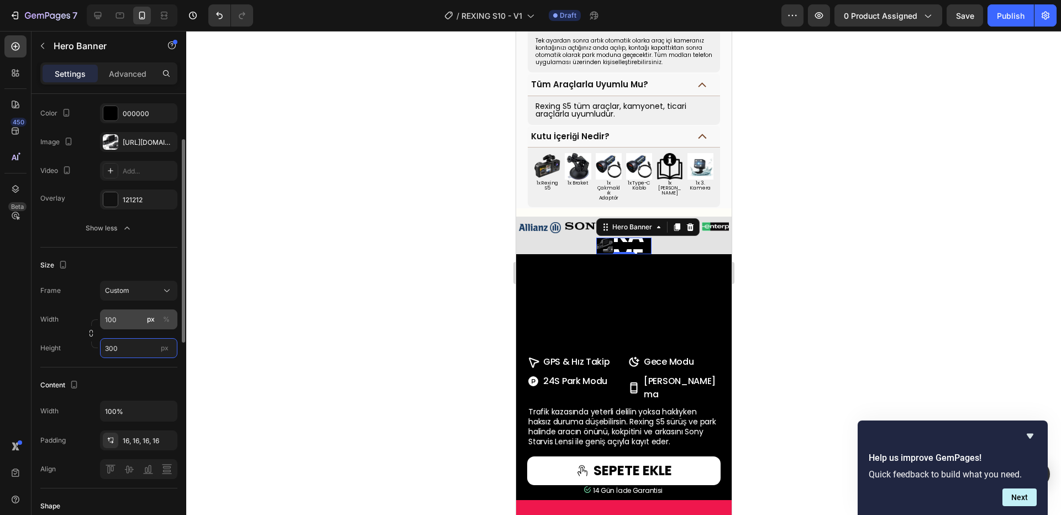
type input "300"
click at [142, 327] on input "100" at bounding box center [138, 320] width 77 height 20
type input "3"
type input "30"
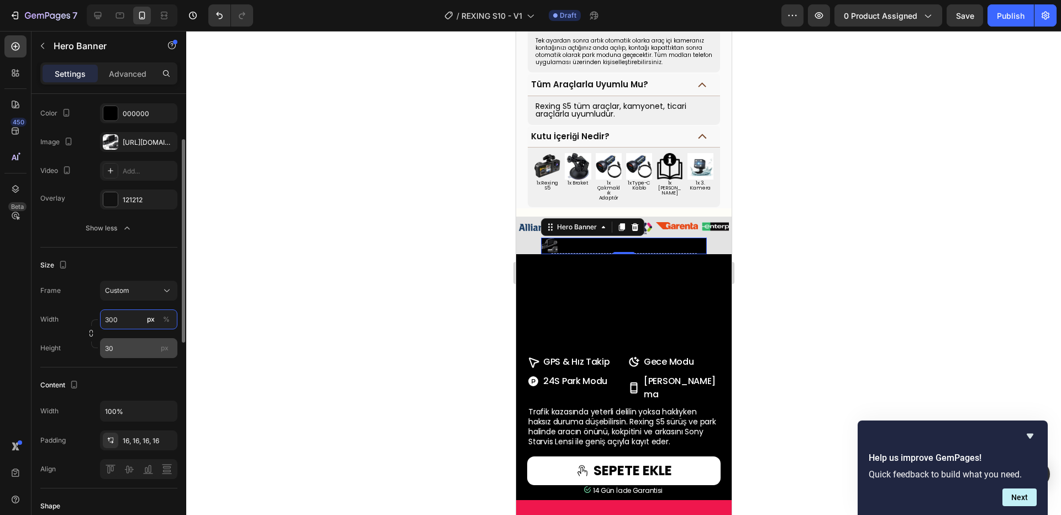
type input "300"
click at [134, 344] on input "30" at bounding box center [138, 348] width 77 height 20
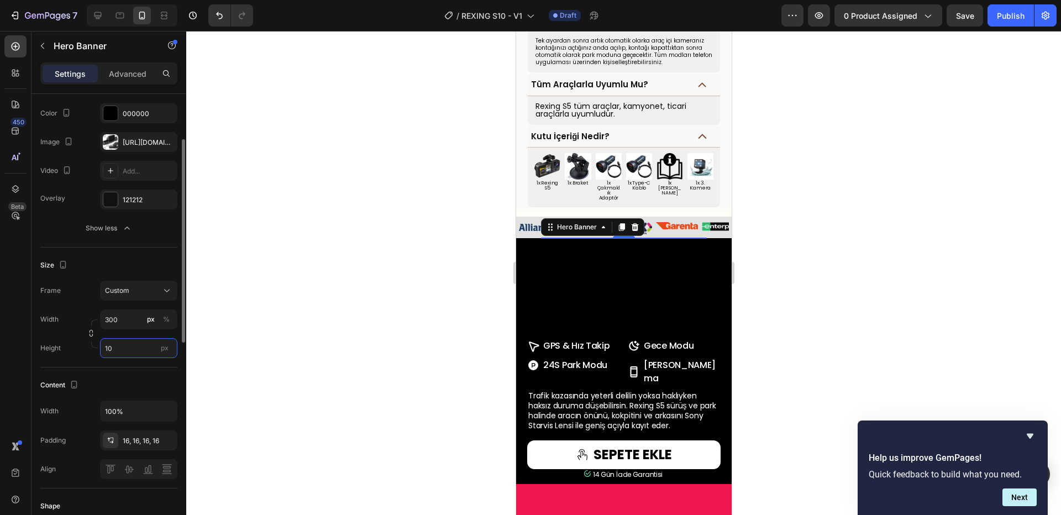
type input "100"
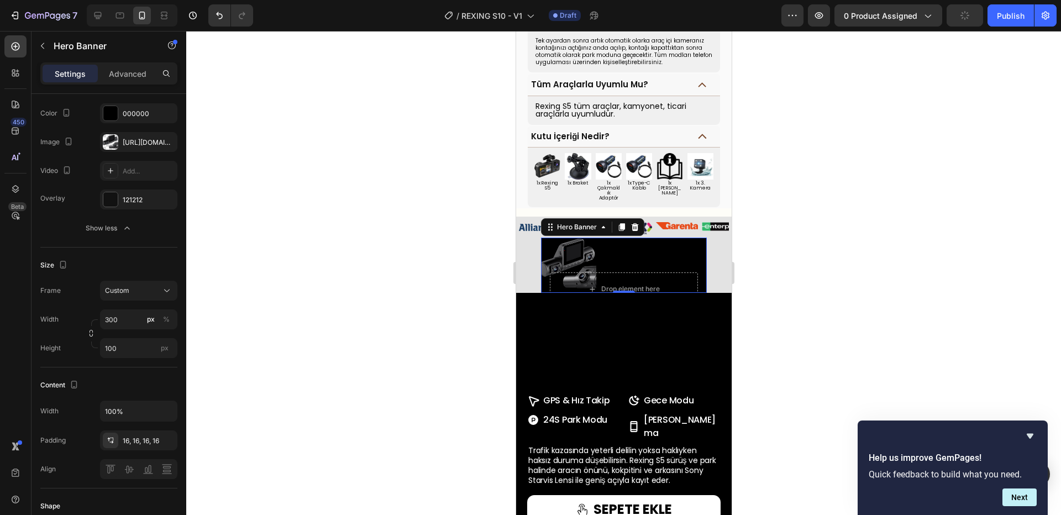
click at [209, 287] on div at bounding box center [623, 273] width 875 height 484
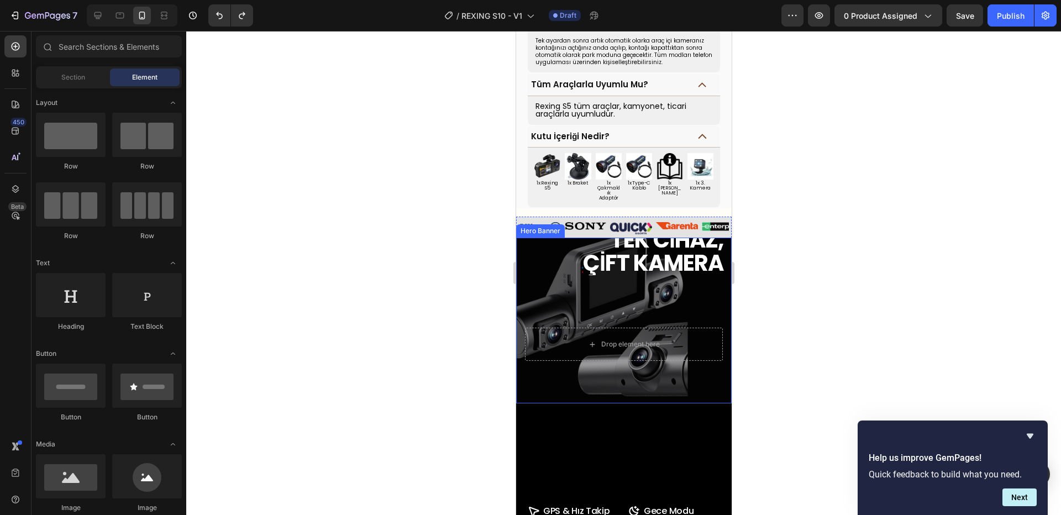
click at [666, 352] on div "Overlay" at bounding box center [624, 321] width 216 height 166
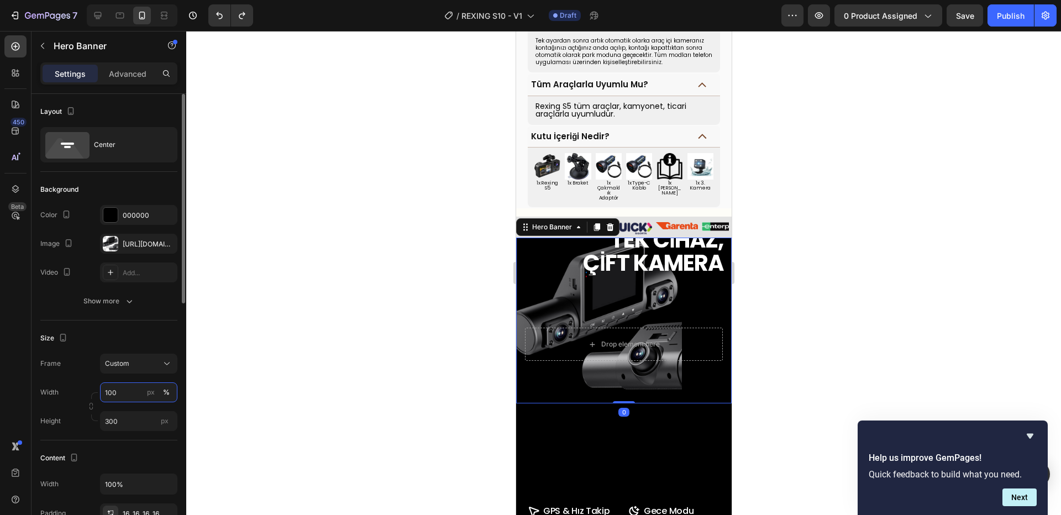
click at [128, 388] on input "100" at bounding box center [138, 393] width 77 height 20
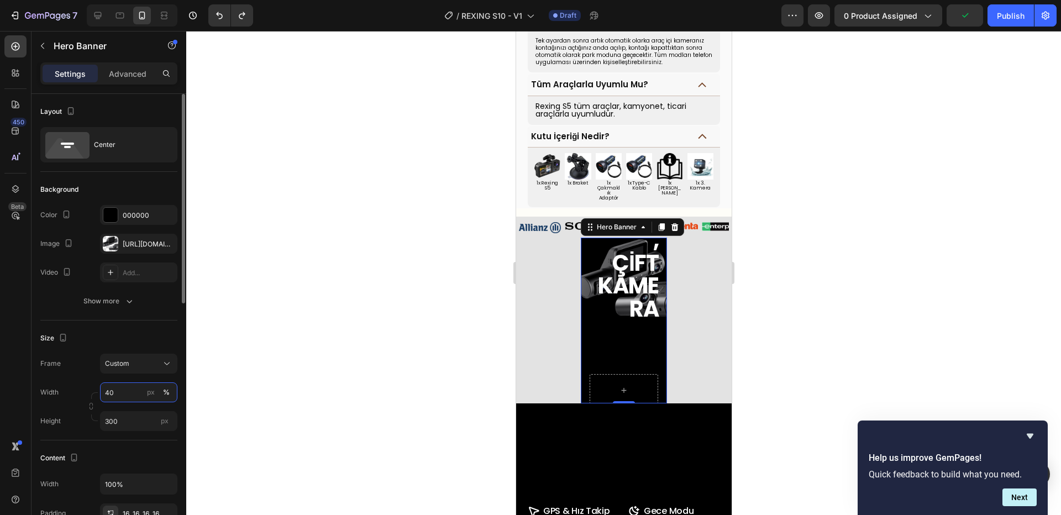
type input "440"
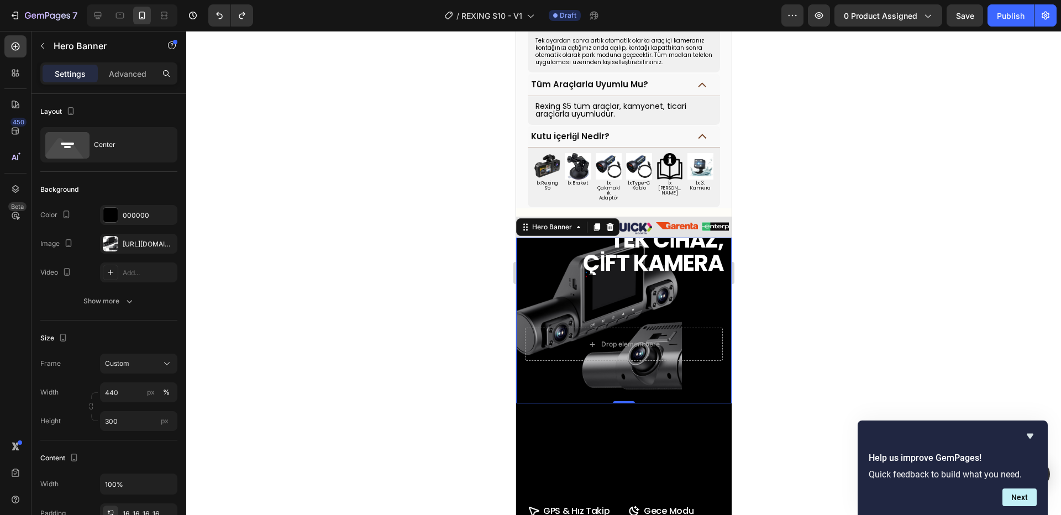
click at [412, 278] on div at bounding box center [623, 273] width 875 height 484
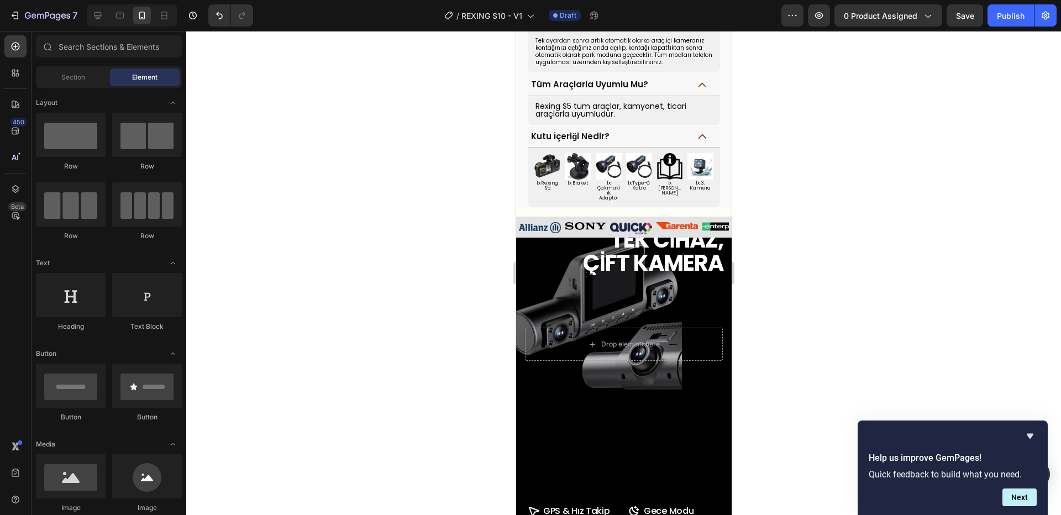
click at [412, 278] on div at bounding box center [623, 273] width 875 height 484
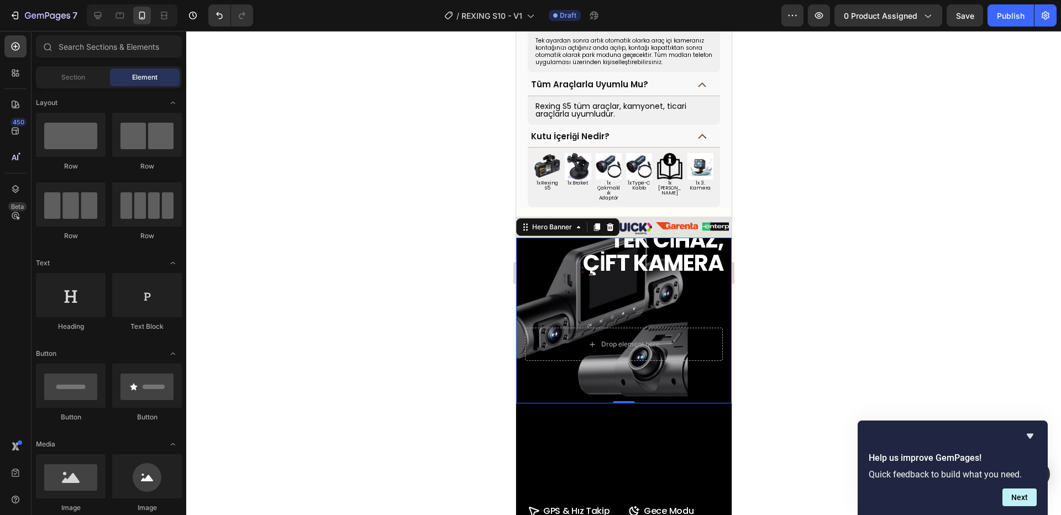
click at [612, 280] on div "TEK CİHAZ, ÇİFT KAMERA Heading" at bounding box center [624, 304] width 198 height 48
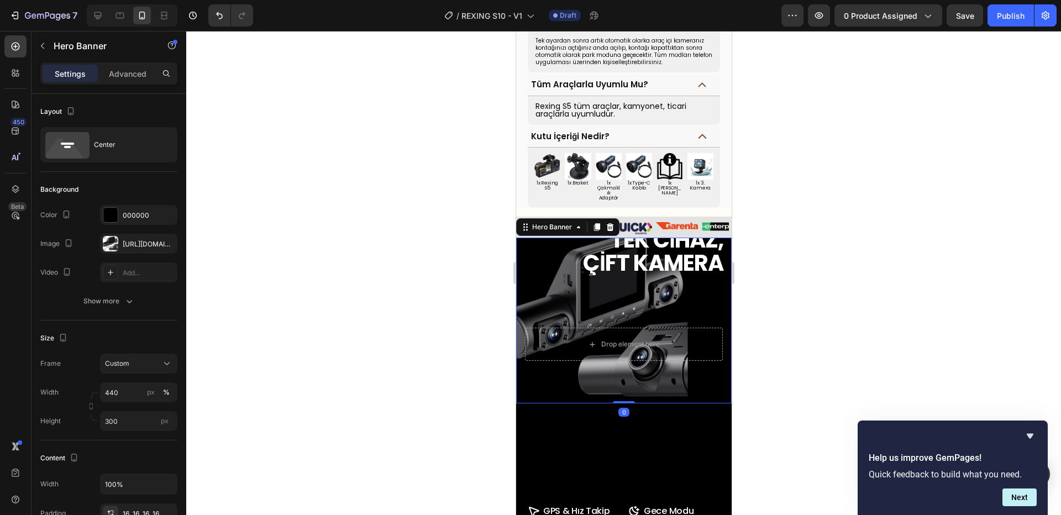
click at [705, 293] on div "TEK CİHAZ, ÇİFT KAMERA Heading" at bounding box center [624, 304] width 198 height 48
click at [682, 280] on div "TEK CİHAZ, ÇİFT KAMERA Heading" at bounding box center [624, 304] width 198 height 48
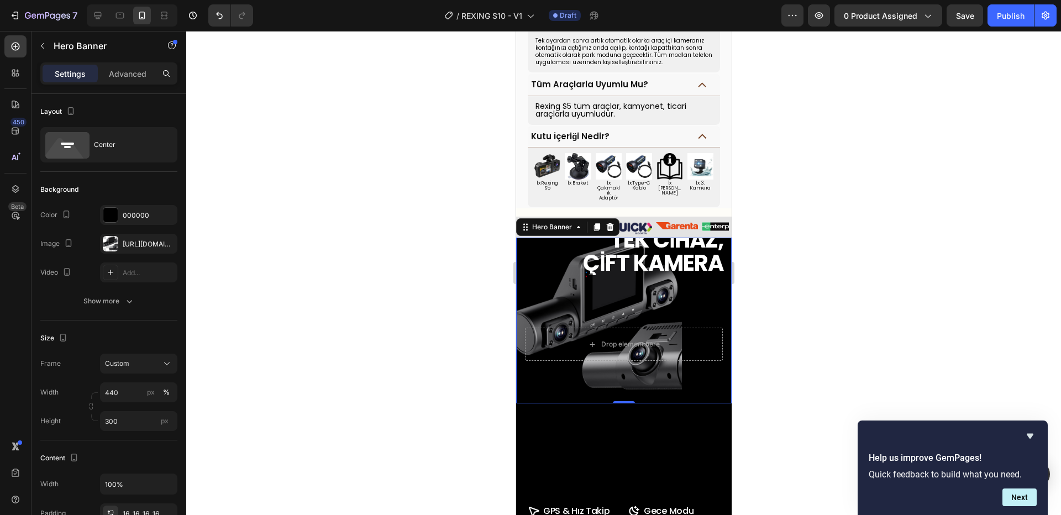
click at [799, 318] on div at bounding box center [623, 273] width 875 height 484
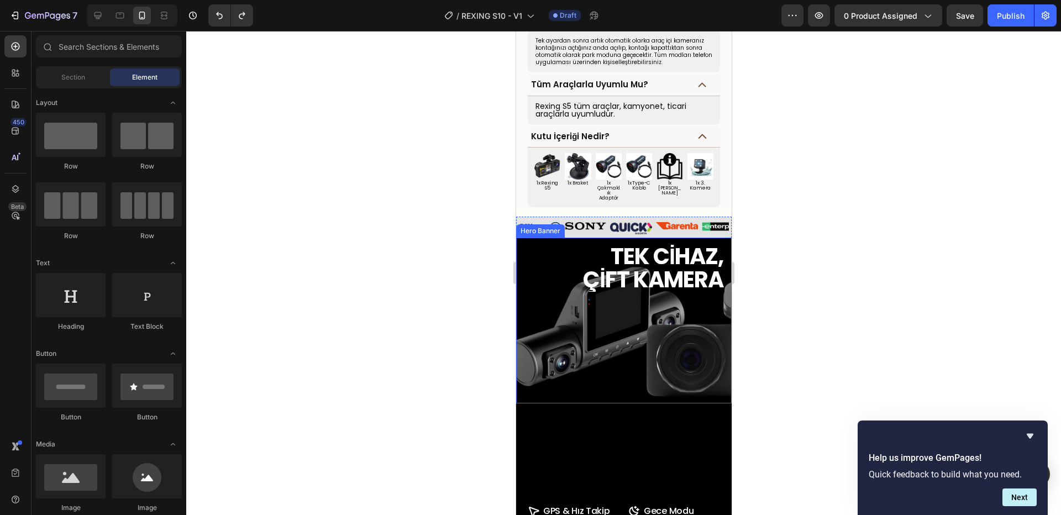
click at [584, 296] on div "TEK CİHAZ, ÇİFT KAMERA Heading" at bounding box center [624, 320] width 198 height 48
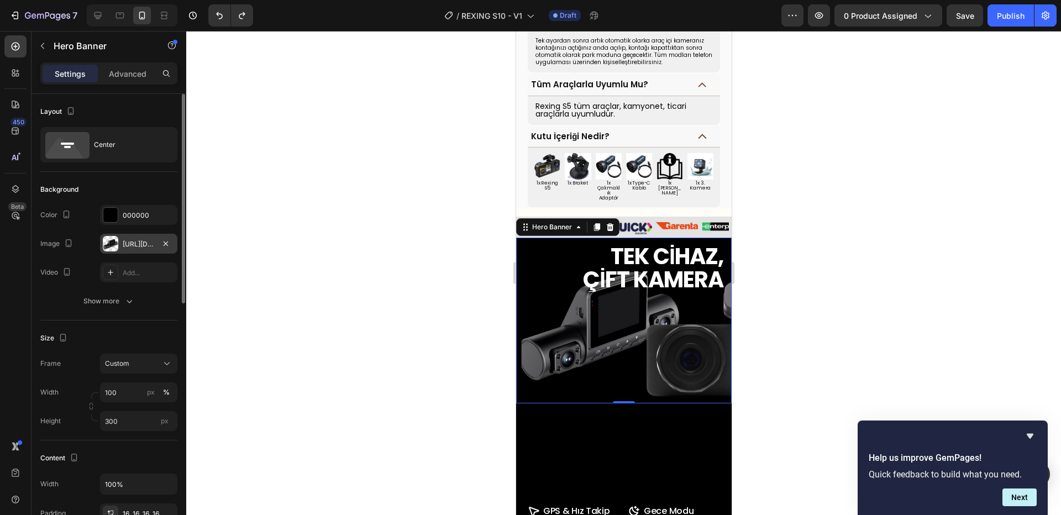
click at [117, 237] on div at bounding box center [110, 243] width 15 height 15
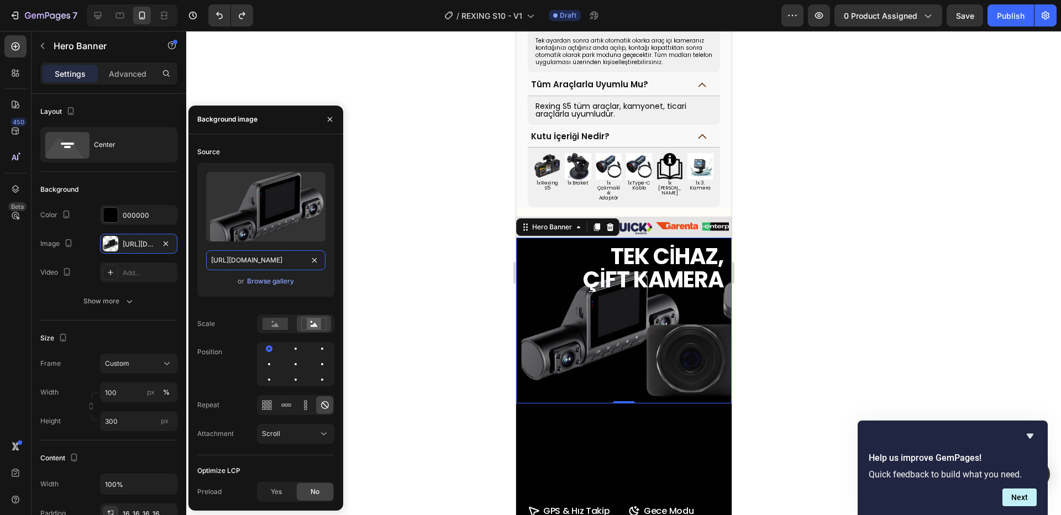
click at [252, 257] on input "https://cdn.shopify.com/s/files/1/0718/8322/7172/files/REXING_S10.png?v=1758986…" at bounding box center [265, 260] width 119 height 20
paste input "_2.png?v=1758987196"
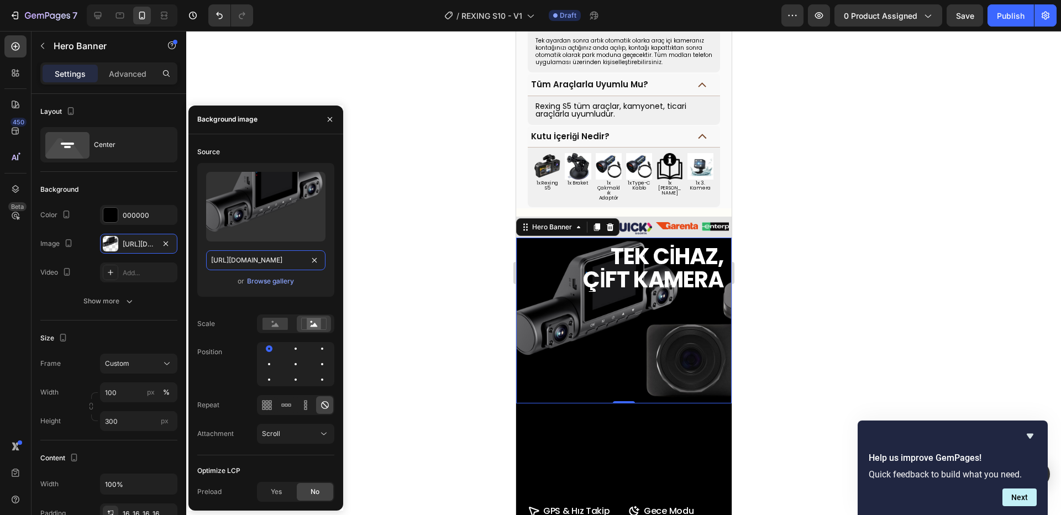
type input "https://cdn.shopify.com/s/files/1/0718/8322/7172/files/REXING_S10_2.png?v=17589…"
click at [704, 330] on img at bounding box center [740, 339] width 198 height 139
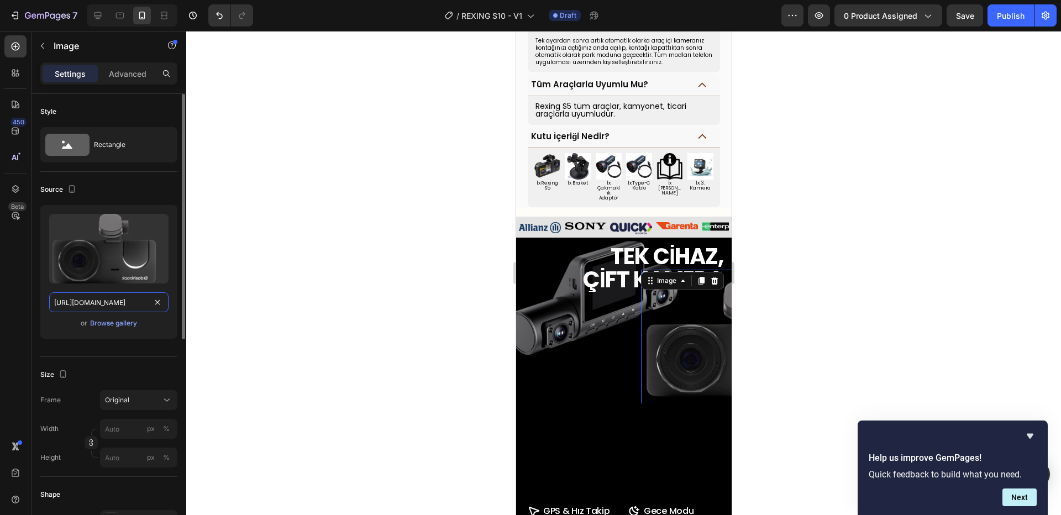
click at [90, 298] on input "https://cdn.shopify.com/s/files/1/0863/8736/0045/files/Adsiz_tasarim_26.png?v=1…" at bounding box center [108, 302] width 119 height 20
paste input "718/8322/7172/files/REXING_S10_3.png?v=1758987249"
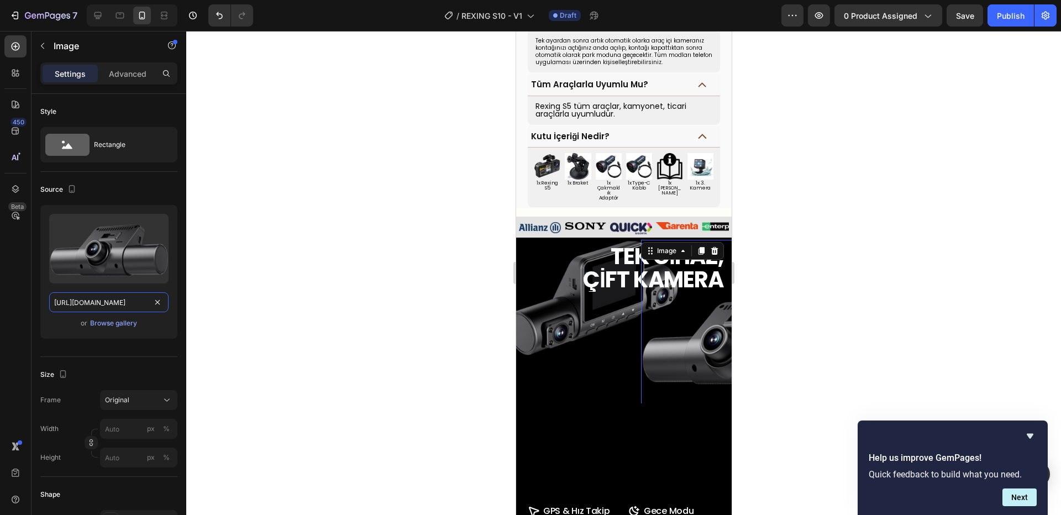
type input "https://cdn.shopify.com/s/files/1/0718/8322/7172/files/REXING_S10_3.png?v=17589…"
click at [799, 310] on div at bounding box center [623, 273] width 875 height 484
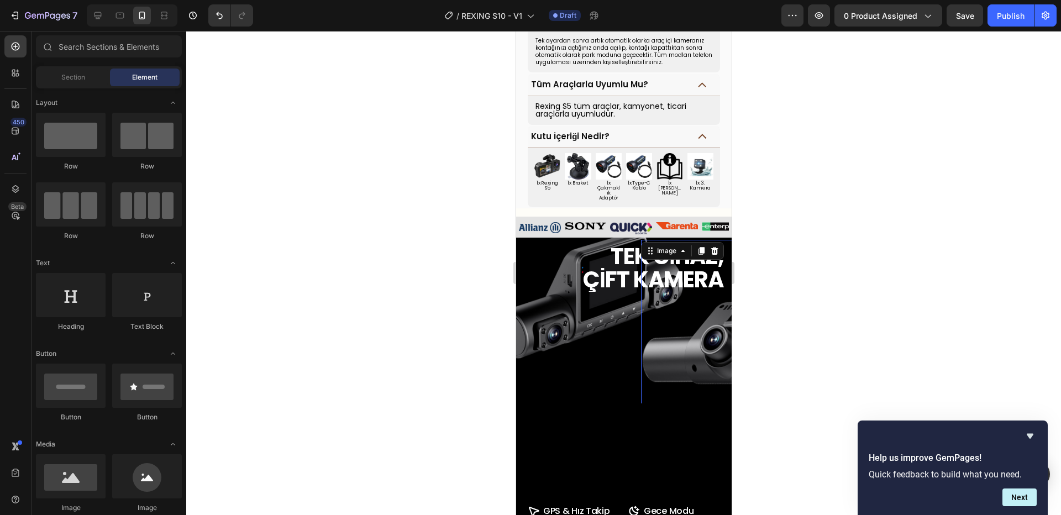
click at [695, 320] on img at bounding box center [740, 339] width 198 height 198
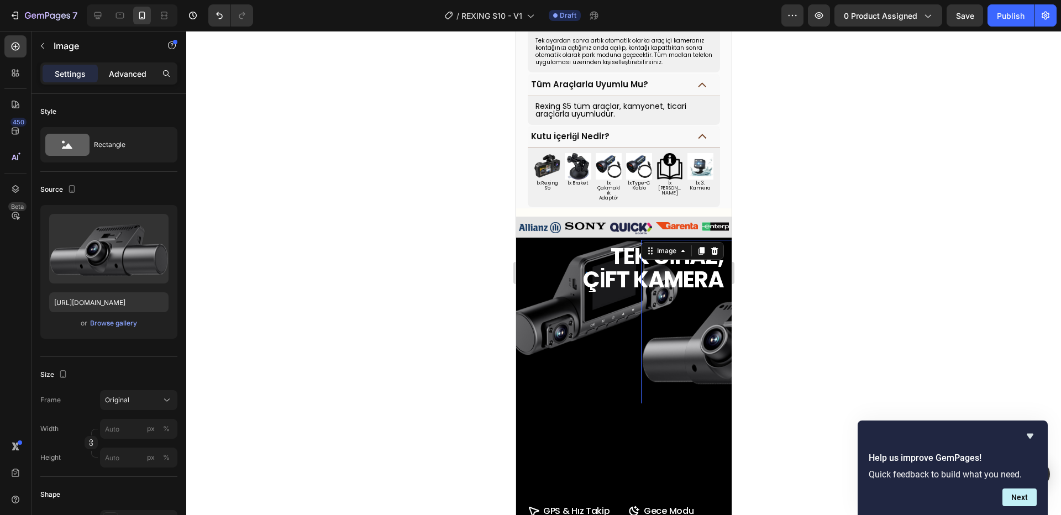
click at [130, 79] on div "Advanced" at bounding box center [127, 74] width 55 height 18
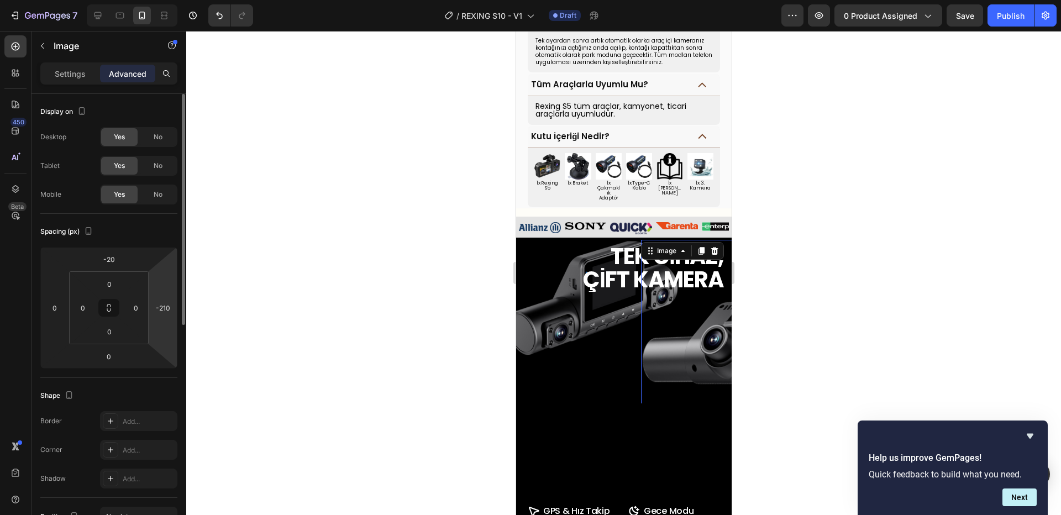
click at [162, 0] on html "7 Version history / REXING S10 - V1 Draft Preview 0 product assigned Save Publi…" at bounding box center [530, 0] width 1061 height 0
click at [166, 308] on input "-210" at bounding box center [163, 308] width 17 height 17
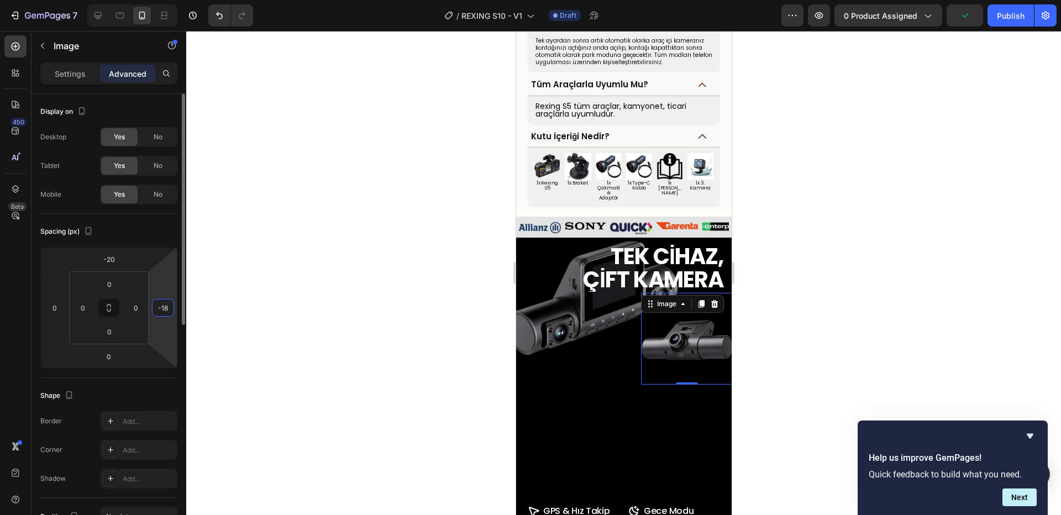
type input "-1"
type input "-4"
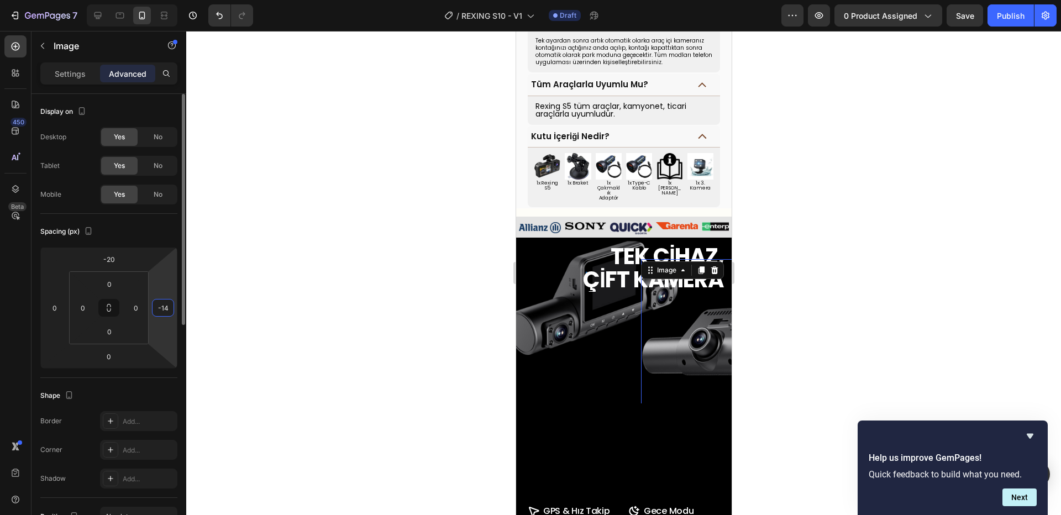
type input "-1"
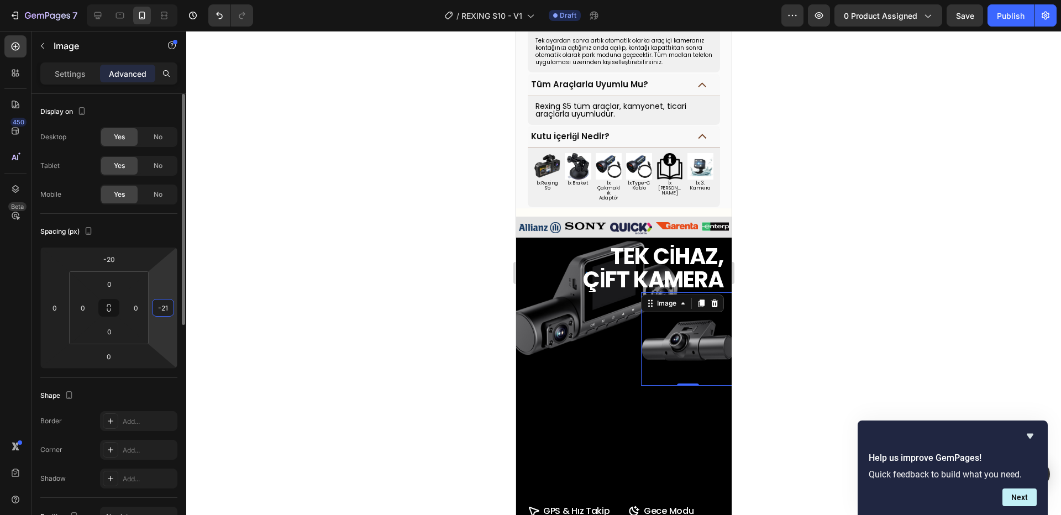
type input "-210"
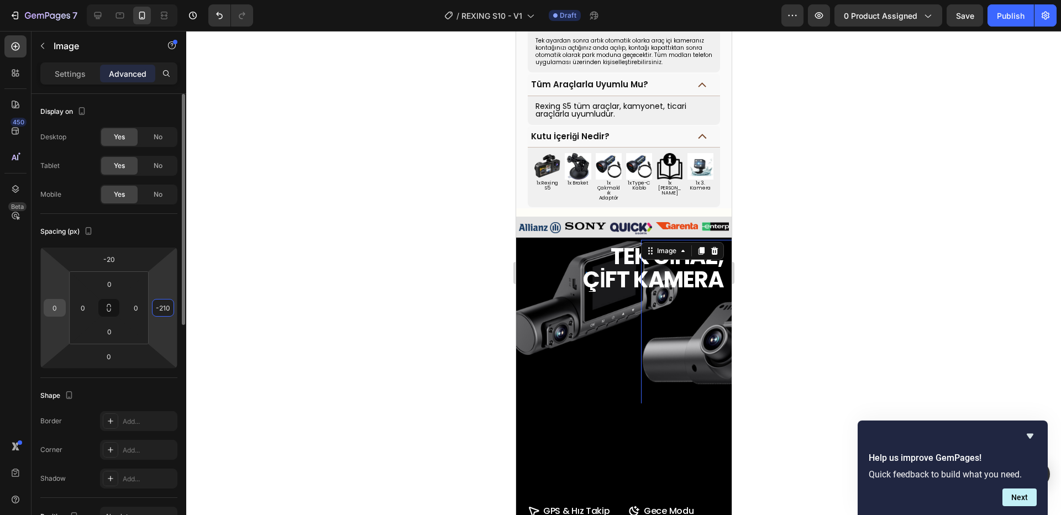
click at [60, 313] on input "0" at bounding box center [54, 308] width 17 height 17
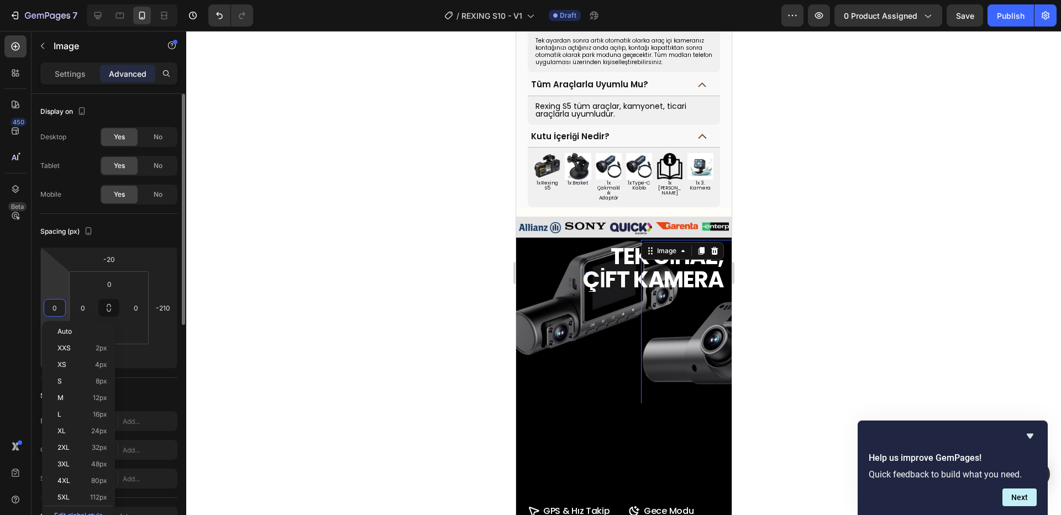
type input "2"
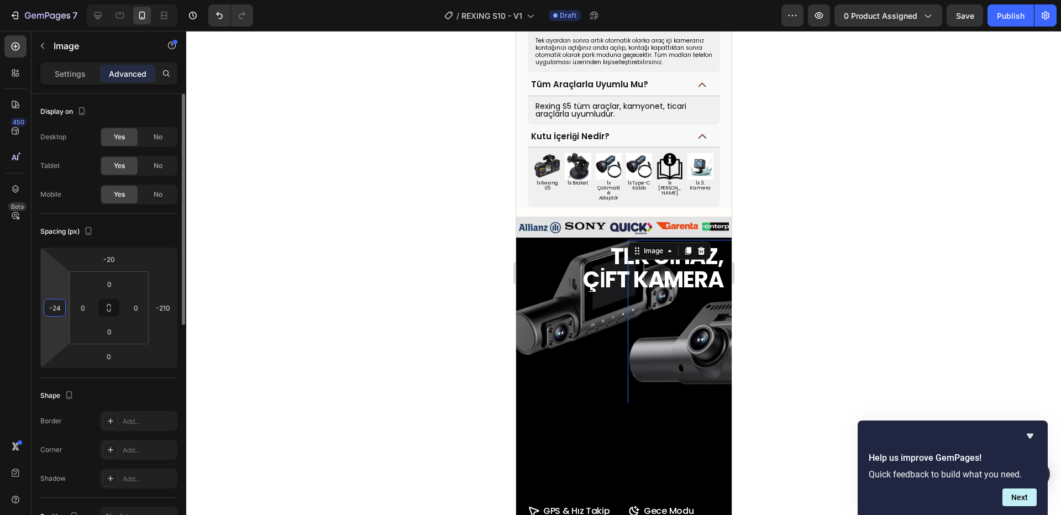
type input "-2"
type input "-4"
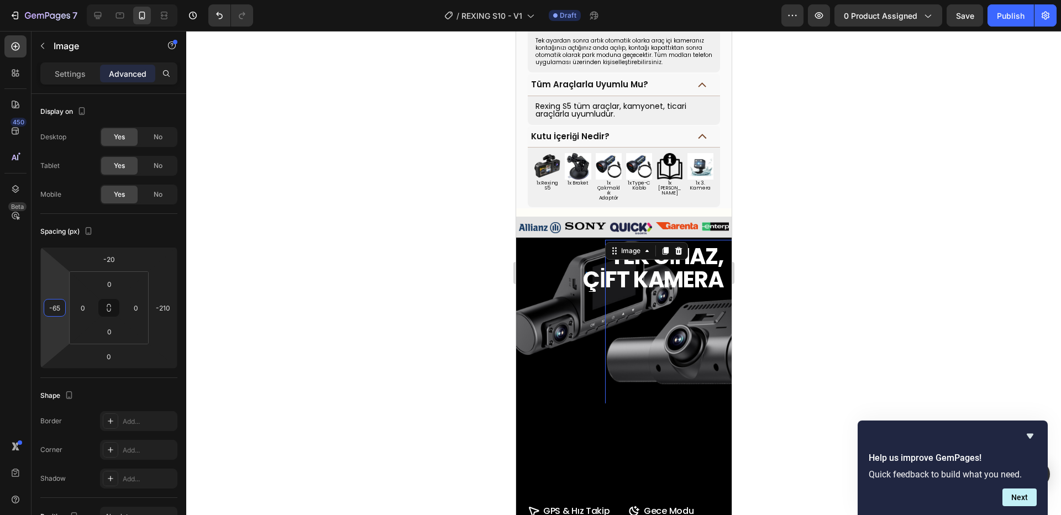
type input "-65"
click at [795, 268] on div at bounding box center [623, 273] width 875 height 484
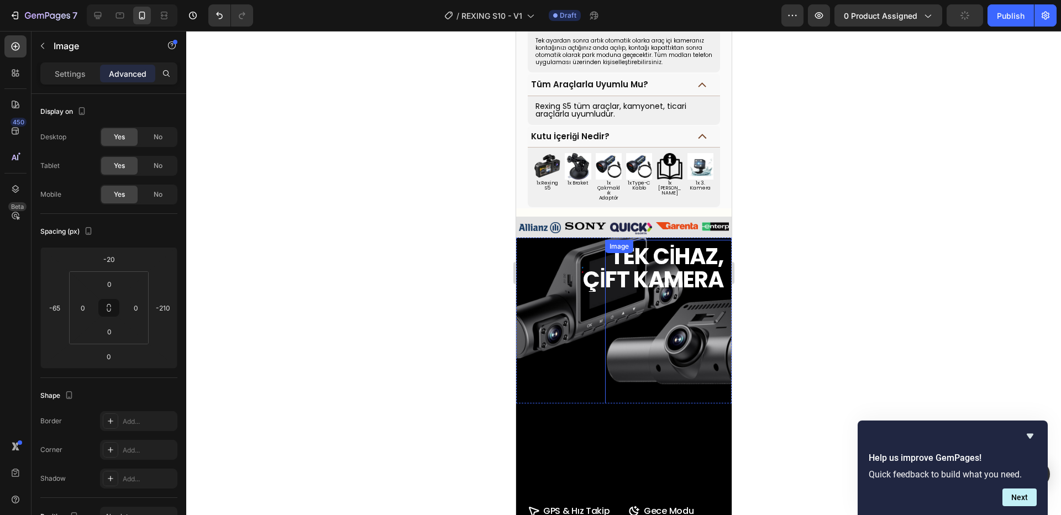
click at [685, 240] on img at bounding box center [704, 339] width 198 height 198
drag, startPoint x: 783, startPoint y: 268, endPoint x: 754, endPoint y: 264, distance: 29.5
click at [783, 268] on div at bounding box center [623, 273] width 875 height 484
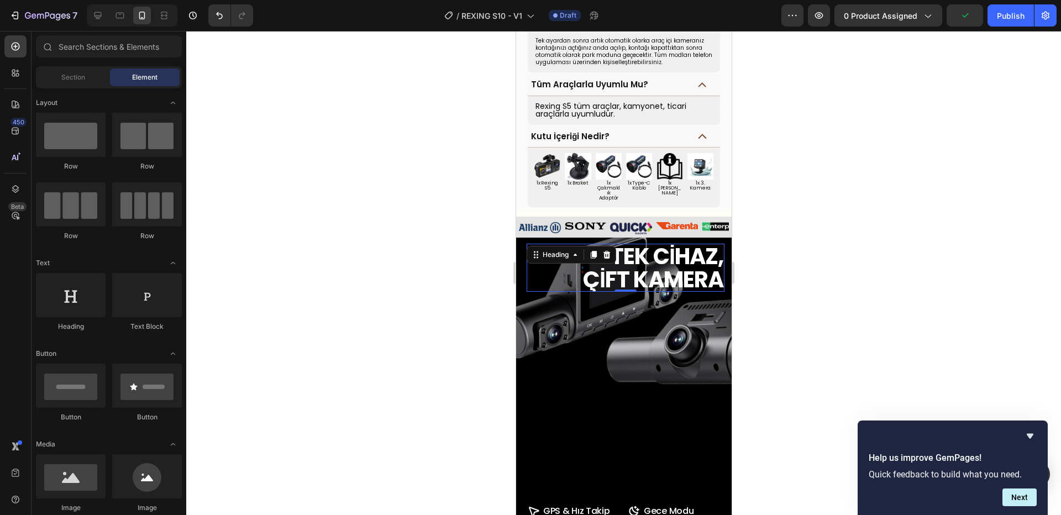
click at [583, 264] on span "ÇİFT KAMERA" at bounding box center [653, 279] width 140 height 31
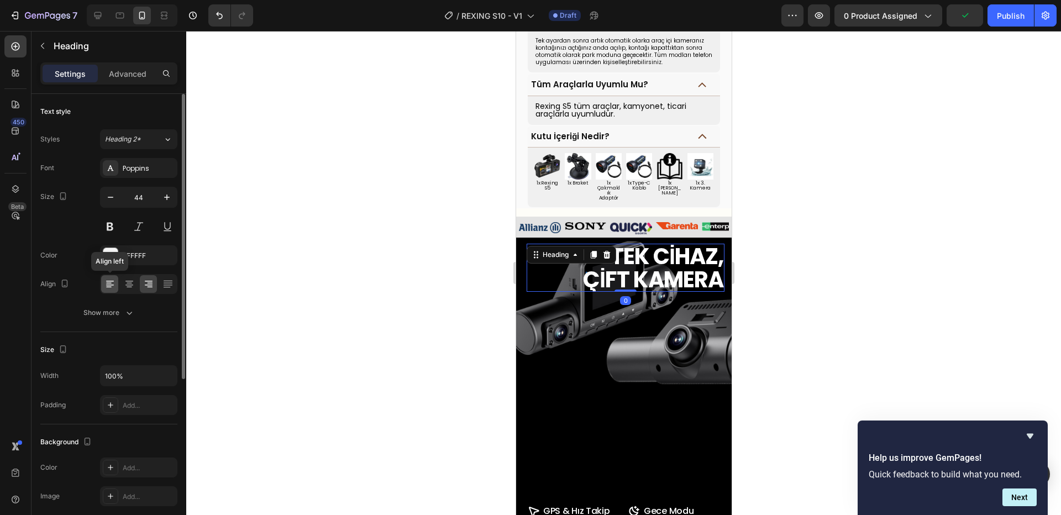
click at [107, 282] on icon at bounding box center [109, 284] width 11 height 11
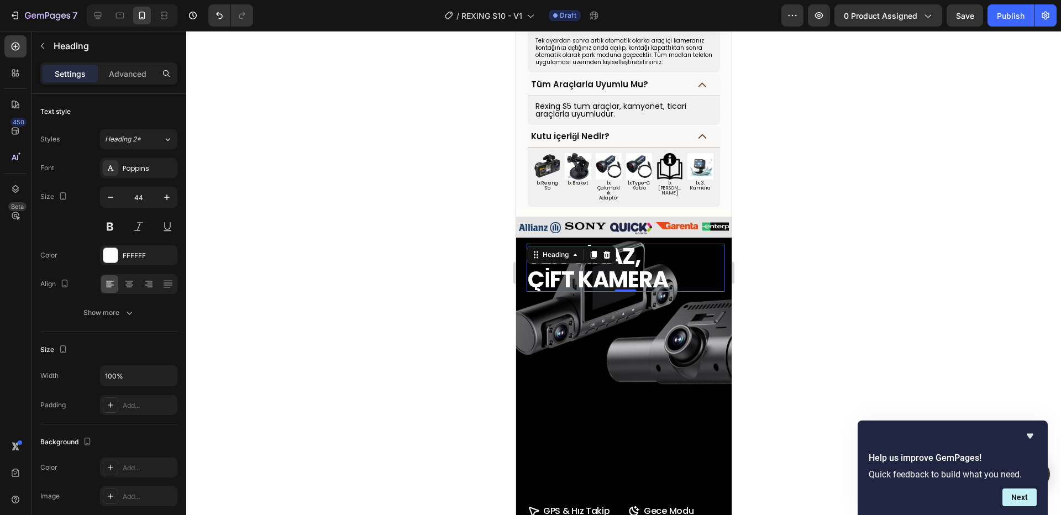
click at [818, 253] on div at bounding box center [623, 273] width 875 height 484
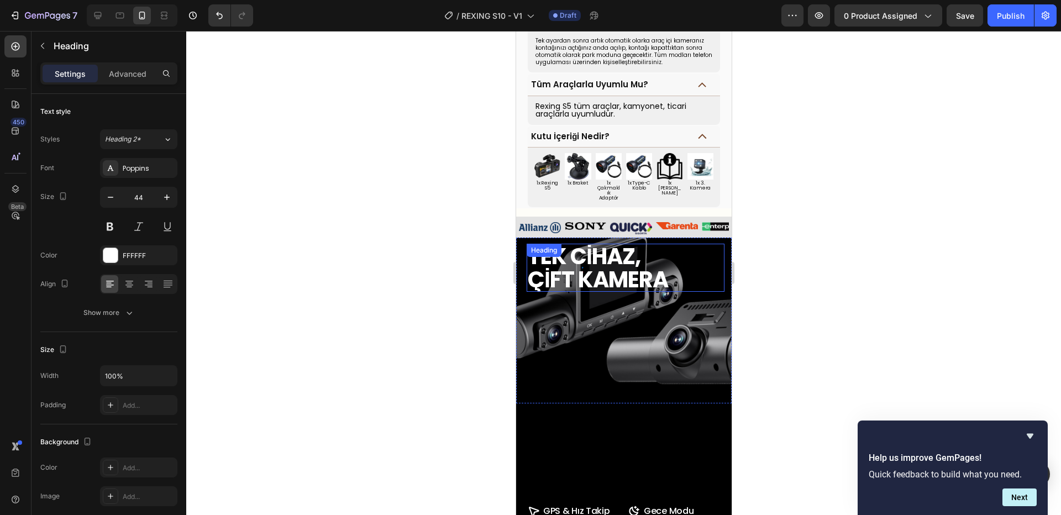
click at [546, 264] on span "ÇİFT KAMERA" at bounding box center [597, 279] width 140 height 31
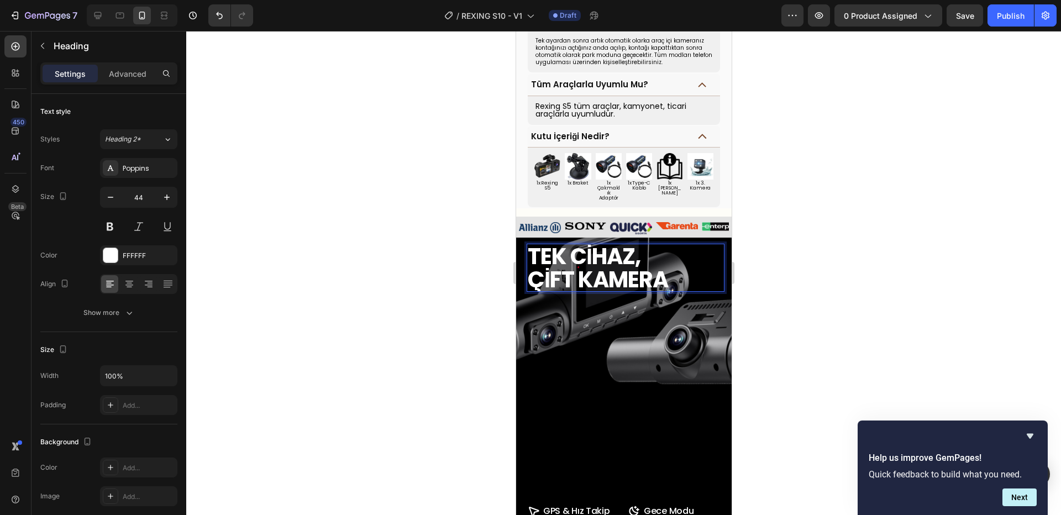
click at [543, 264] on span "ÇİFT KAMERA" at bounding box center [597, 279] width 140 height 31
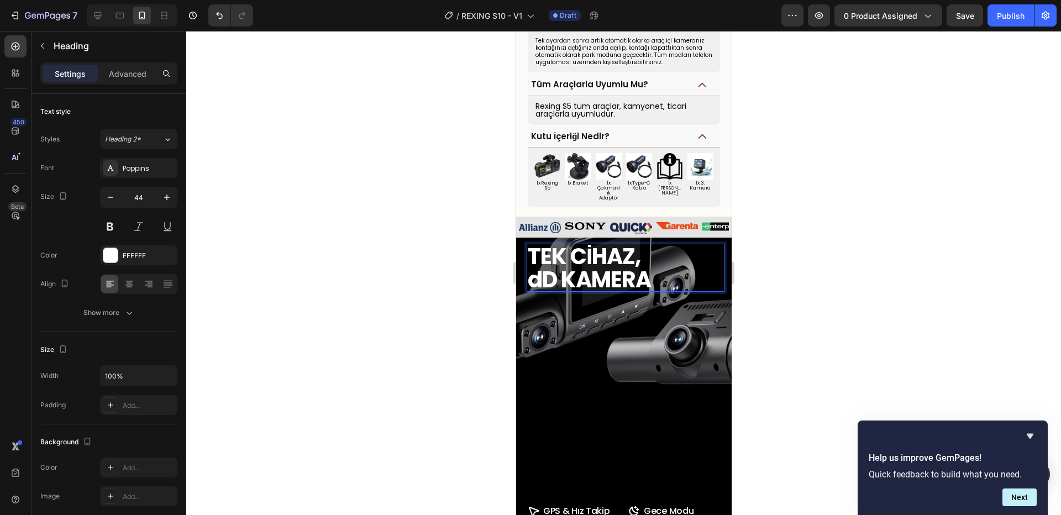
scroll to position [3, 0]
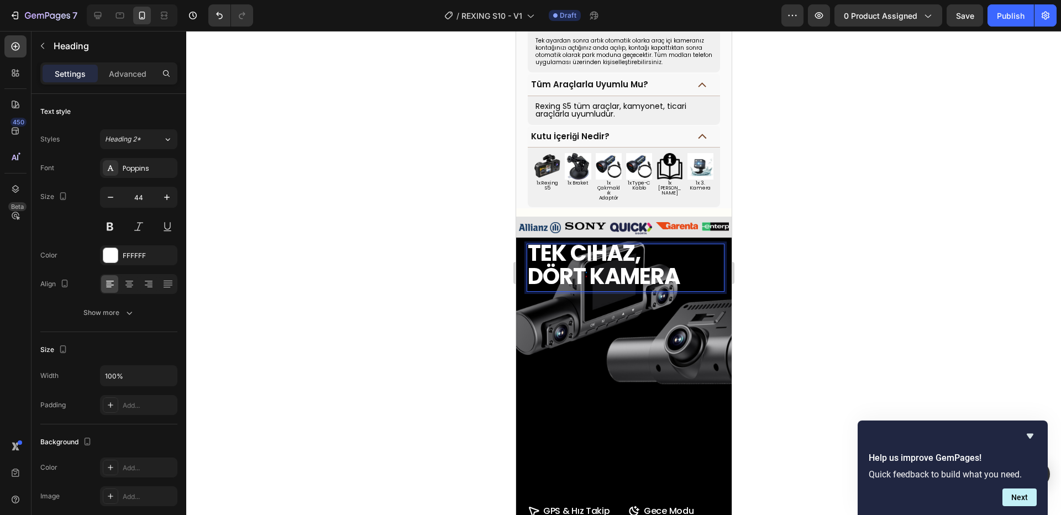
click at [861, 307] on div at bounding box center [623, 273] width 875 height 484
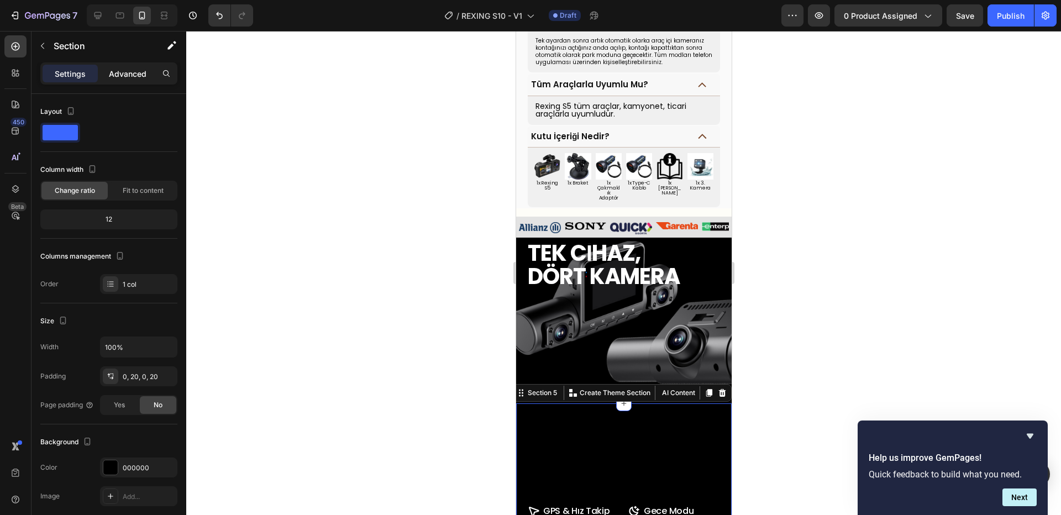
click at [138, 81] on div "Advanced" at bounding box center [127, 74] width 55 height 18
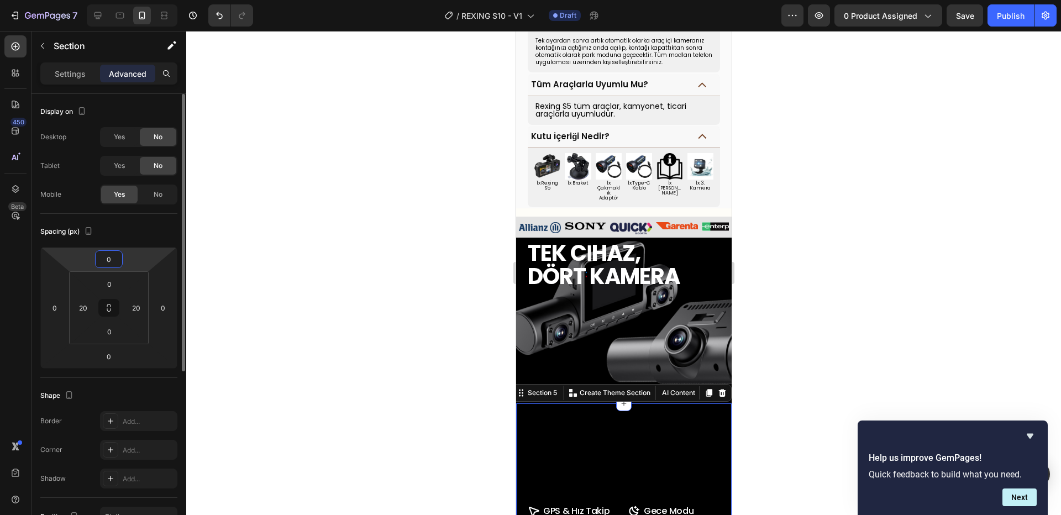
click at [114, 260] on input "0" at bounding box center [109, 259] width 22 height 17
type input "-30"
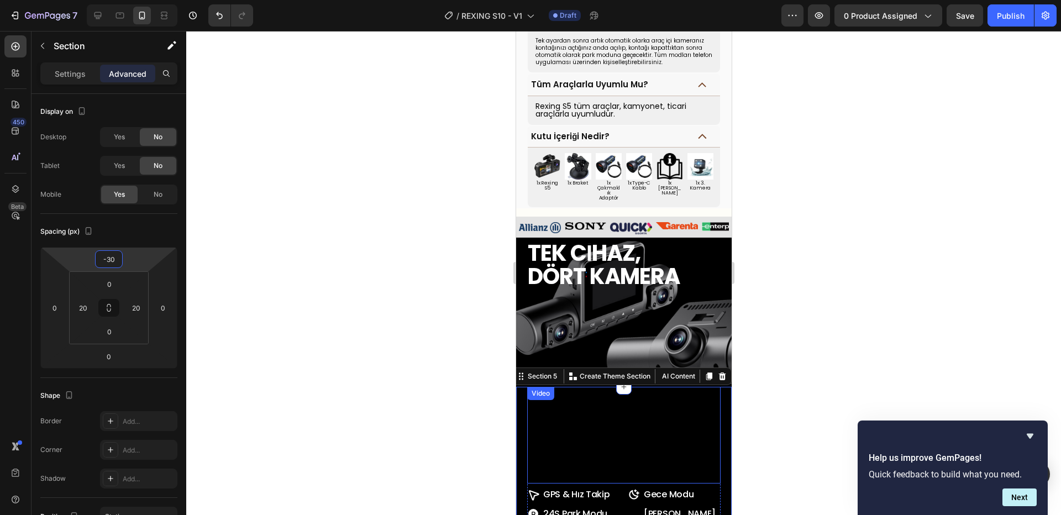
click at [864, 381] on div at bounding box center [623, 273] width 875 height 484
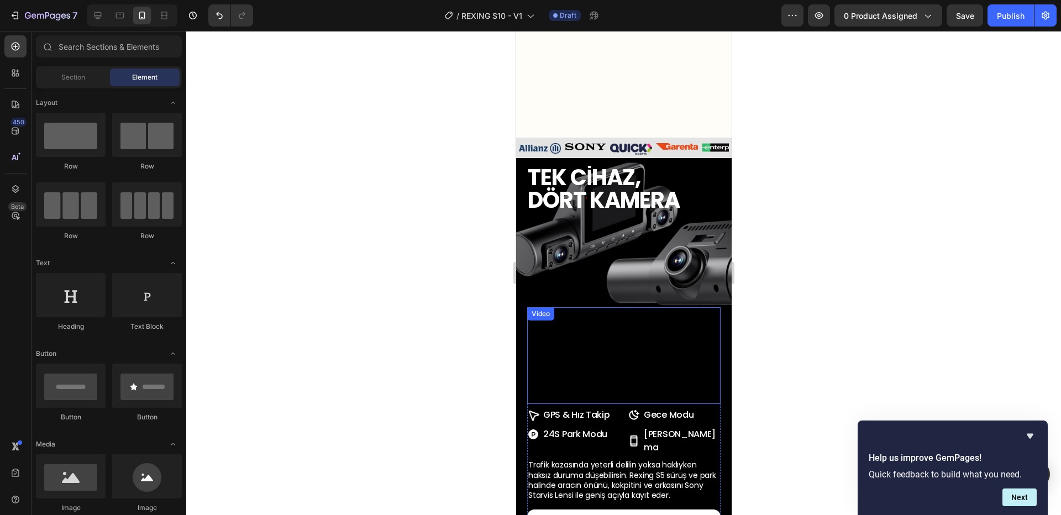
scroll to position [813, 0]
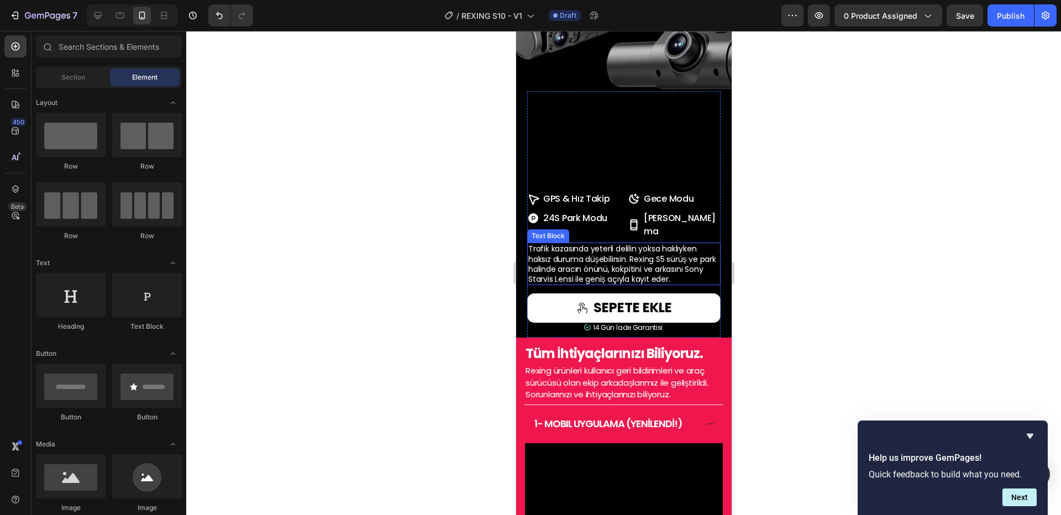
click at [638, 285] on span "Trafik kazasında yeterli delilin yoksa haklıyken haksız duruma düşebilirsin. Re…" at bounding box center [622, 263] width 188 height 41
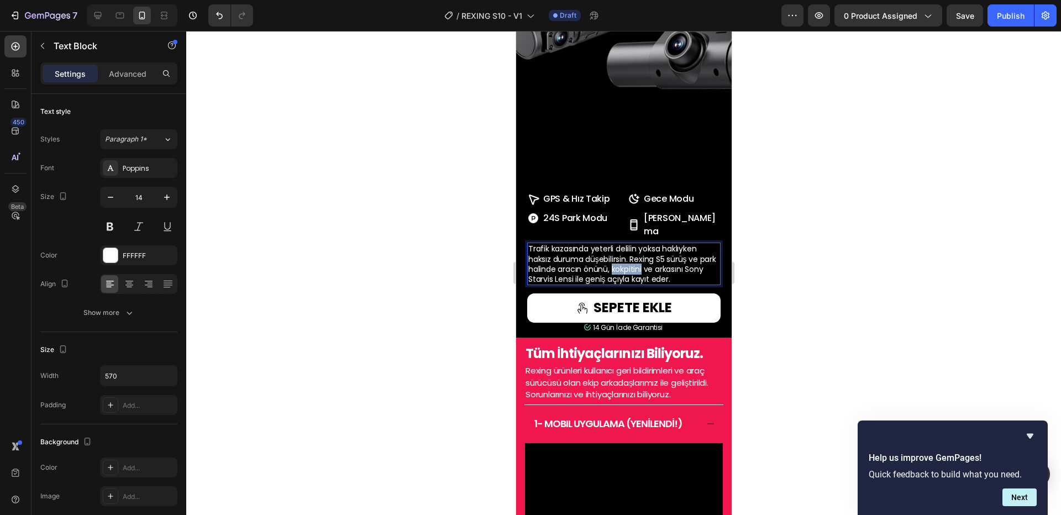
click at [638, 285] on span "Trafik kazasında yeterli delilin yoksa haklıyken haksız duruma düşebilirsin. Re…" at bounding box center [622, 263] width 188 height 41
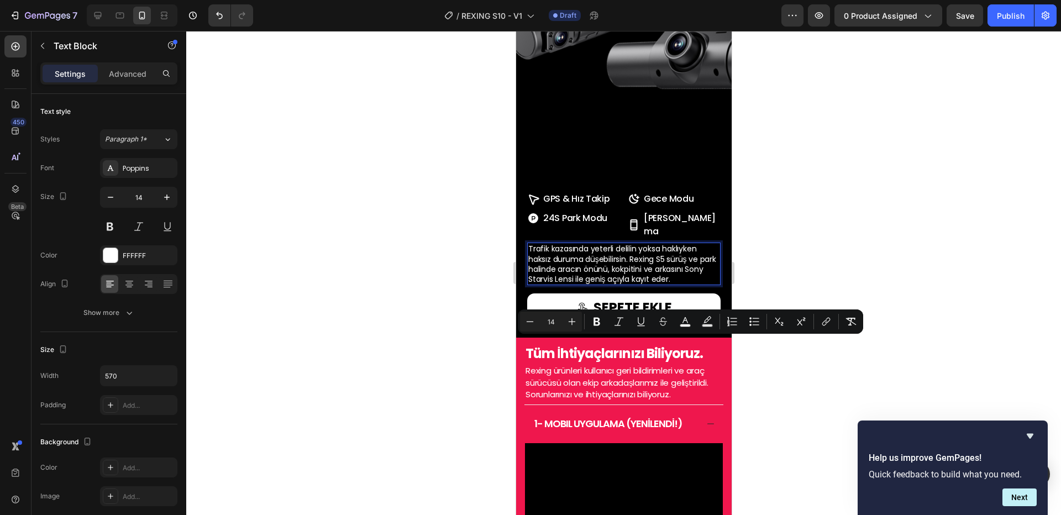
click at [691, 285] on span "Trafik kazasında yeterli delilin yoksa haklıyken haksız duruma düşebilirsin. Re…" at bounding box center [622, 263] width 188 height 41
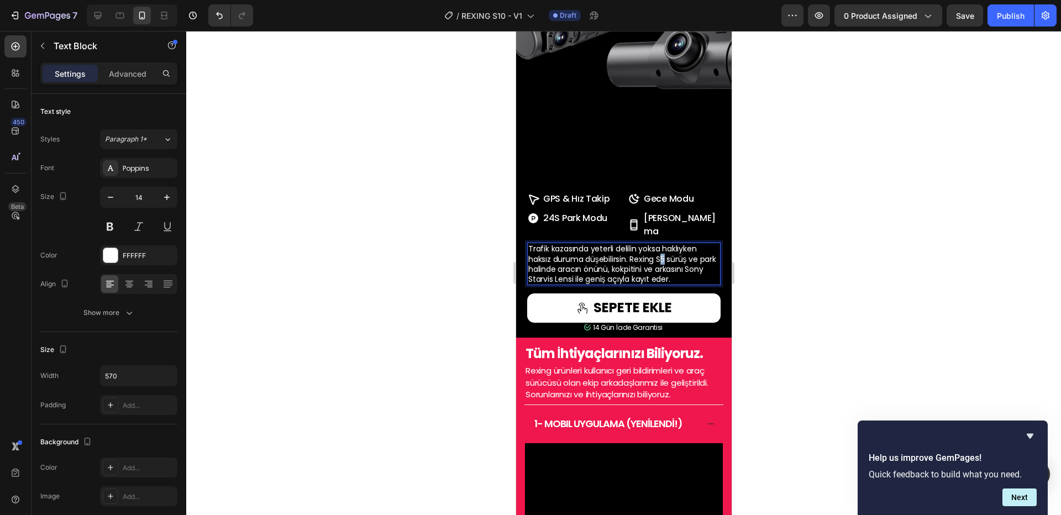
click at [666, 285] on span "Trafik kazasında yeterli delilin yoksa haklıyken haksız duruma düşebilirsin. Re…" at bounding box center [622, 263] width 188 height 41
click at [606, 285] on span "Trafik kazasında yeterli delilin yoksa haklıyken haksız duruma düşebilirsin. Re…" at bounding box center [623, 263] width 191 height 41
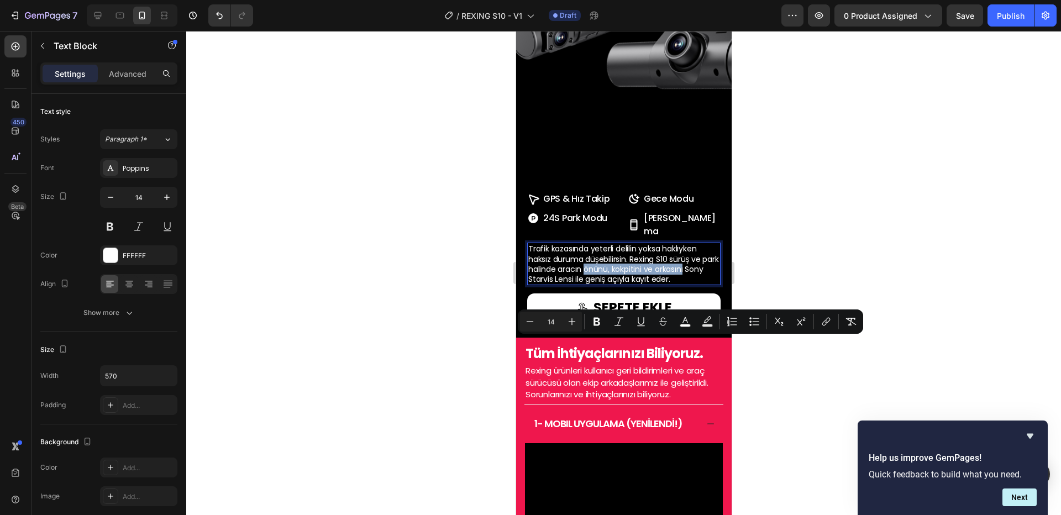
drag, startPoint x: 605, startPoint y: 347, endPoint x: 703, endPoint y: 344, distance: 98.4
click at [704, 284] on p "Trafik kazasında yeterli delilin yoksa haklıyken haksız duruma düşebilirsin. Re…" at bounding box center [623, 264] width 191 height 40
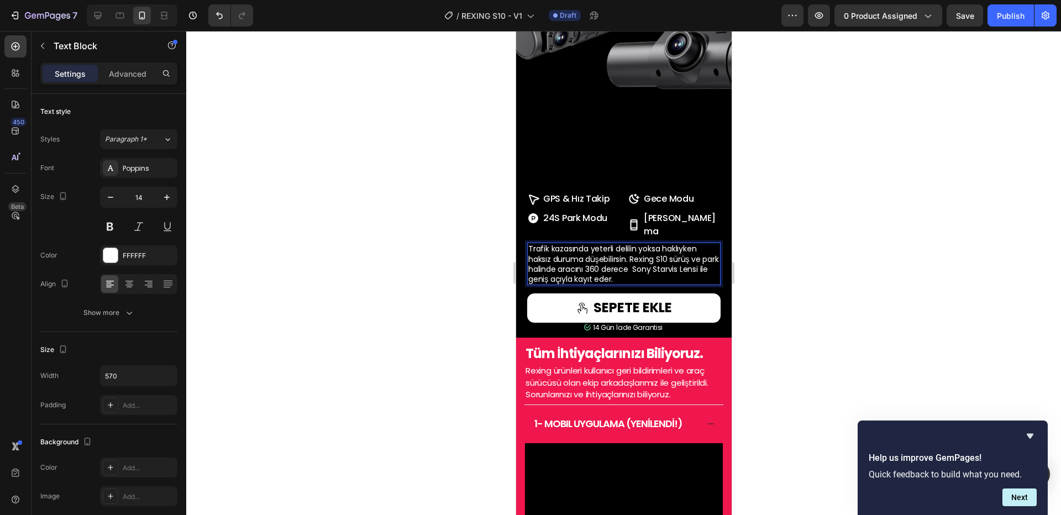
click at [576, 285] on span "Trafik kazasında yeterli delilin yoksa haklıyken haksız duruma düşebilirsin. Re…" at bounding box center [623, 263] width 191 height 41
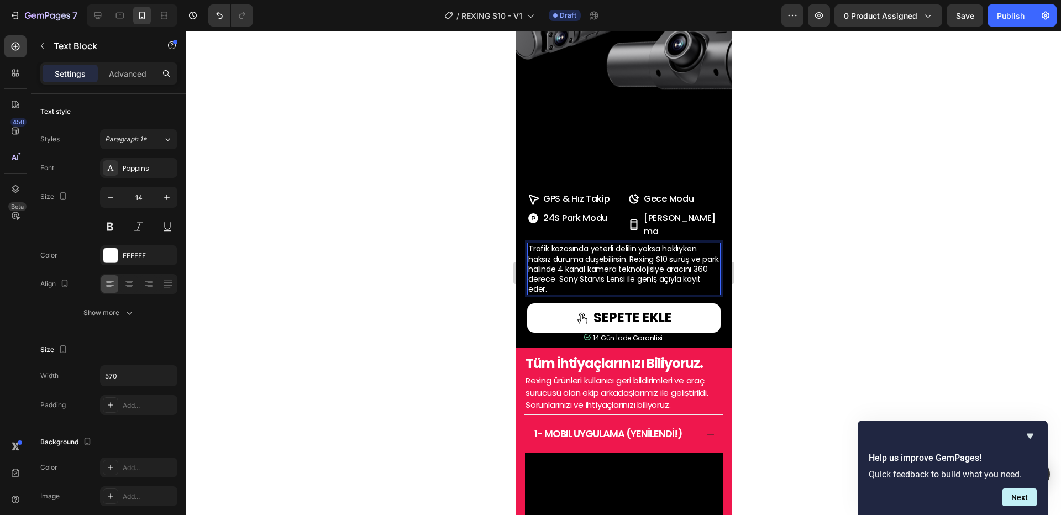
click at [600, 295] on span "Trafik kazasında yeterli delilin yoksa haklıyken haksız duruma düşebilirsin. Re…" at bounding box center [623, 268] width 191 height 51
drag, startPoint x: 574, startPoint y: 367, endPoint x: 528, endPoint y: 368, distance: 45.9
click at [528, 295] on span "Trafik kazasında yeterli delilin yoksa haklıyken haksız duruma düşebilirsin. Re…" at bounding box center [623, 268] width 191 height 51
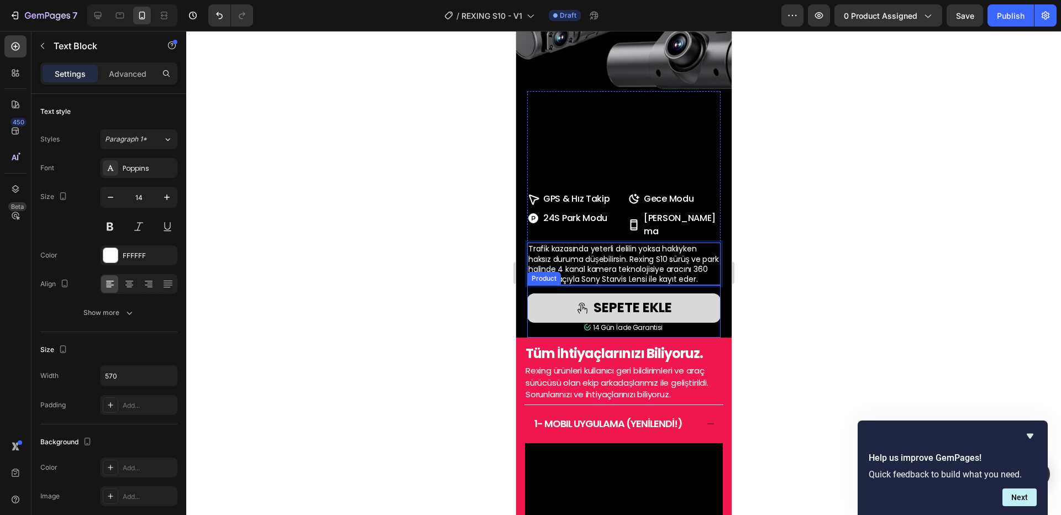
click at [567, 323] on button "SEPETE EKLE" at bounding box center [623, 308] width 193 height 29
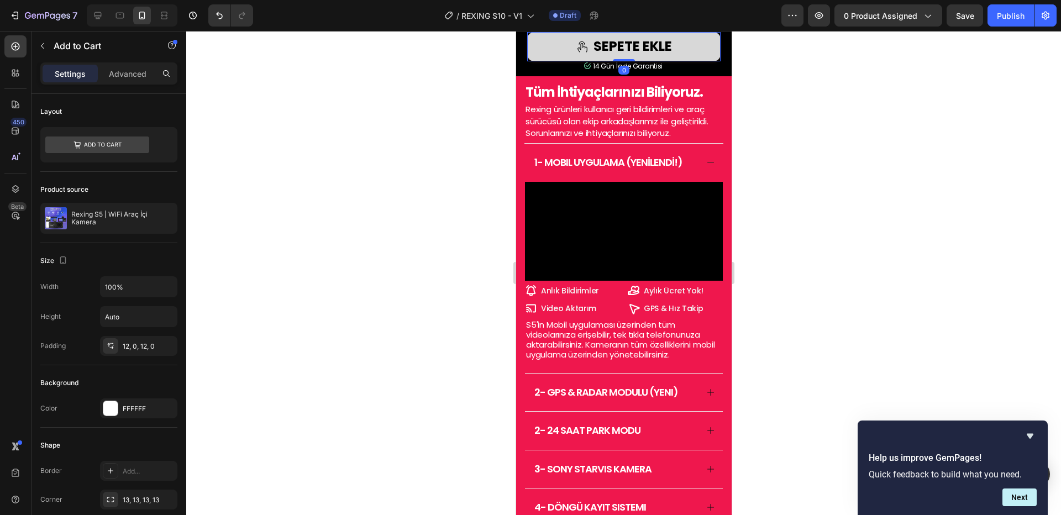
scroll to position [1268, 0]
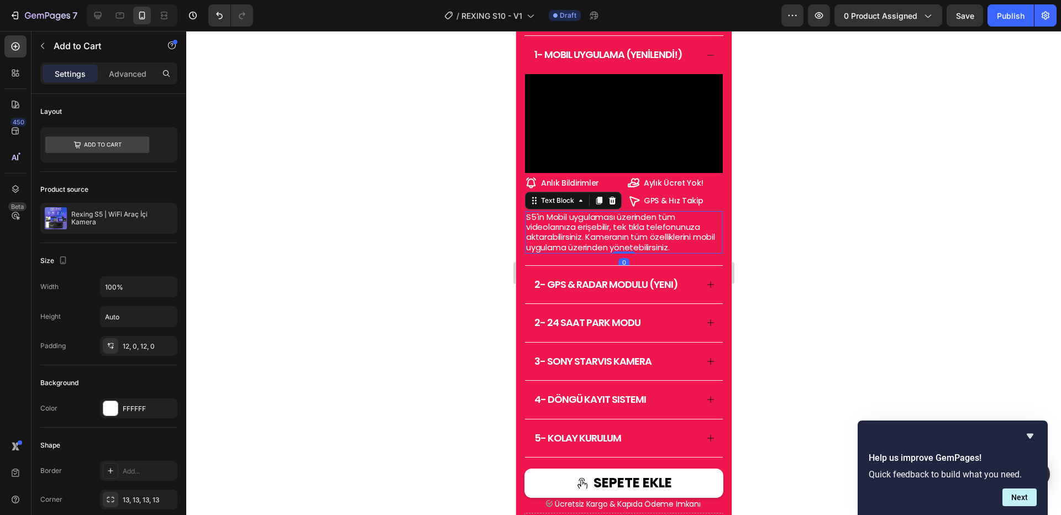
click at [534, 253] on span "S5'in Mobil uygulaması üzerinden tüm videolarınıza erişebilir, tek tıkla telefo…" at bounding box center [620, 232] width 189 height 42
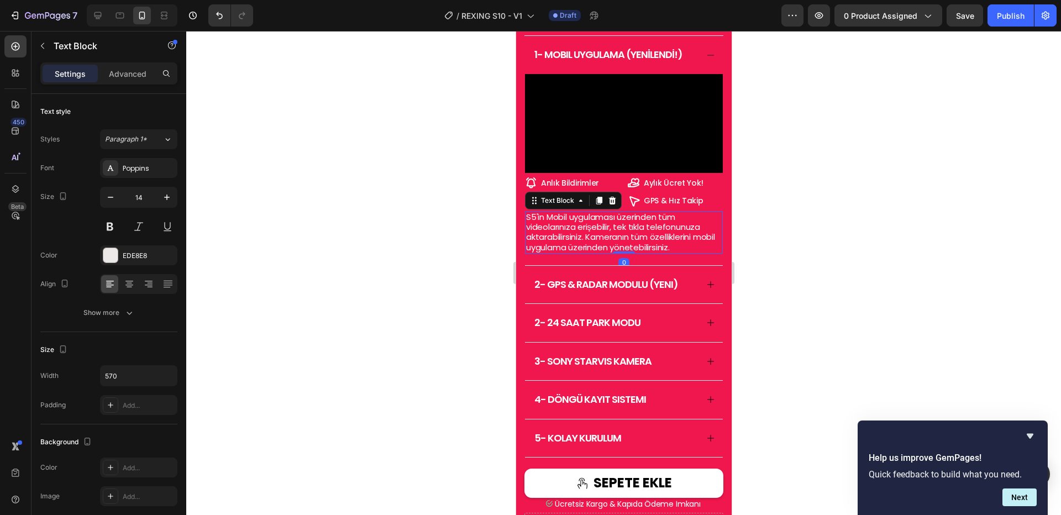
click at [534, 253] on span "S5'in Mobil uygulaması üzerinden tüm videolarınıza erişebilir, tek tıkla telefo…" at bounding box center [620, 232] width 189 height 42
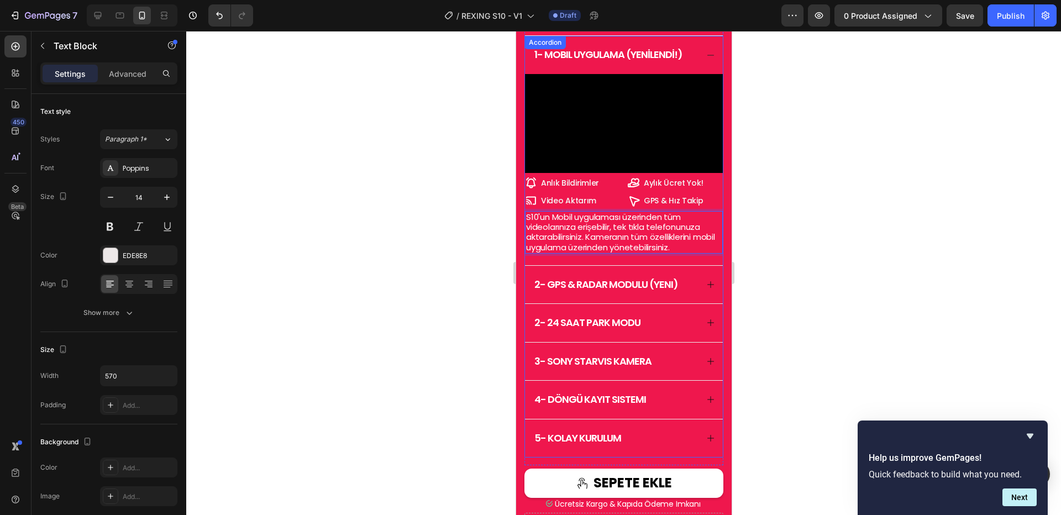
click at [689, 304] on div "2- gps & radar modulu (yenı)" at bounding box center [624, 285] width 198 height 38
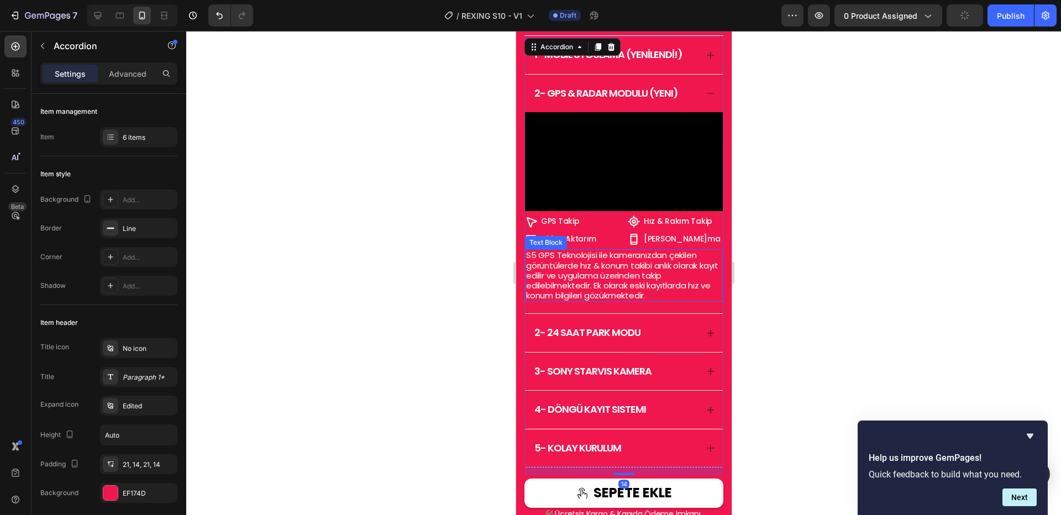
click at [537, 301] on span "S5 GPS Teknolojisi ile kameranızdan çekilen görüntülerde hız & konum takibi anl…" at bounding box center [622, 275] width 192 height 52
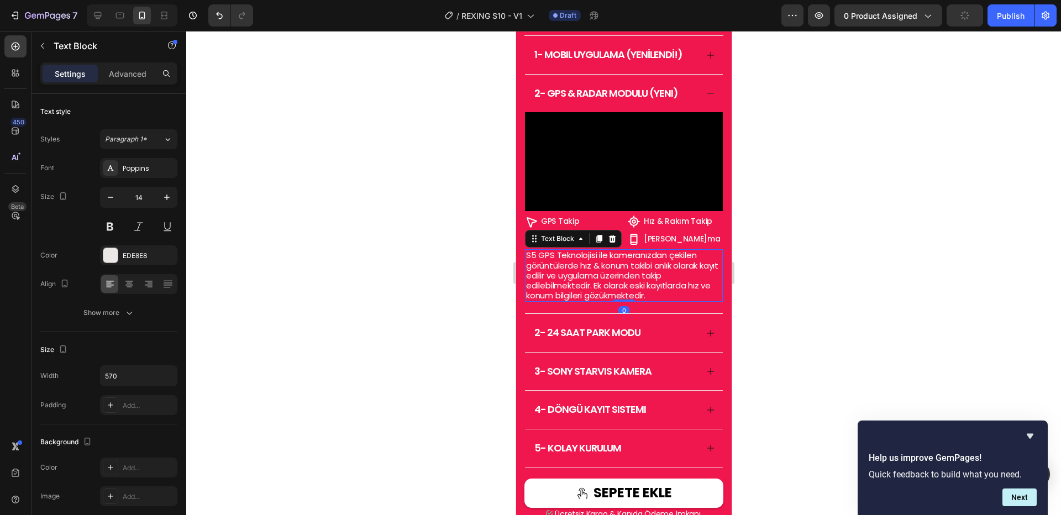
click at [537, 301] on span "S5 GPS Teknolojisi ile kameranızdan çekilen görüntülerde hız & konum takibi anl…" at bounding box center [622, 275] width 192 height 52
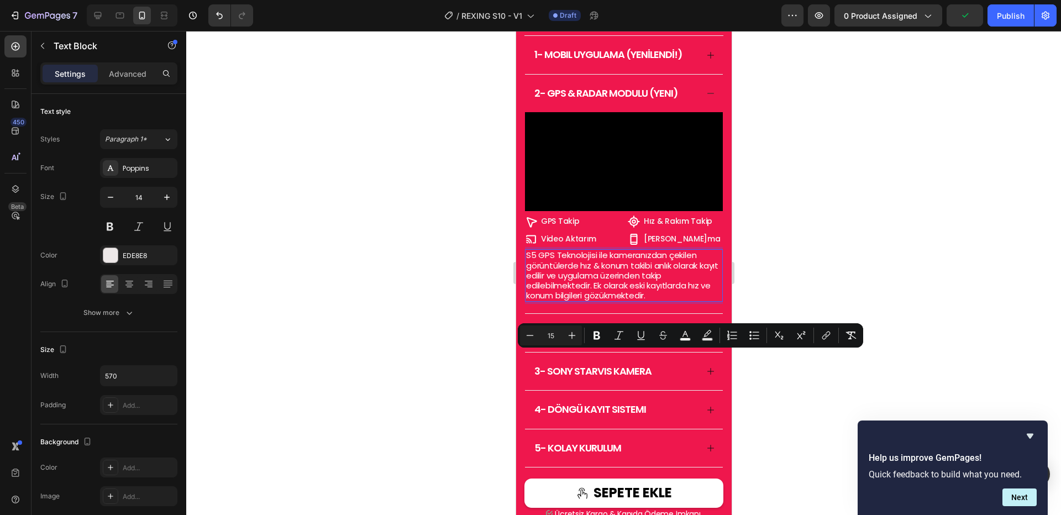
click at [532, 301] on span "S5 GPS Teknolojisi ile kameranızdan çekilen görüntülerde hız & konum takibi anl…" at bounding box center [622, 275] width 192 height 52
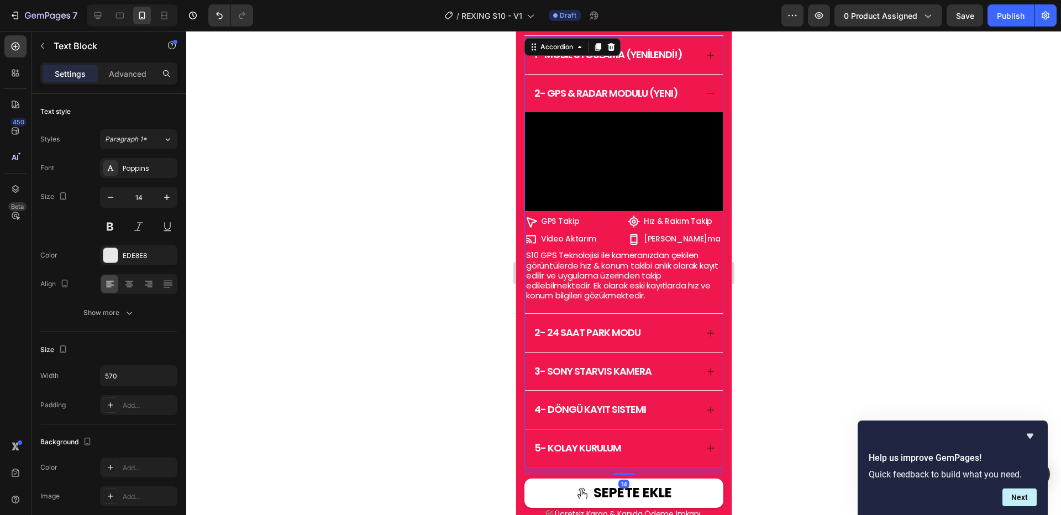
click at [665, 341] on div "2- 24 saat park modu" at bounding box center [614, 333] width 165 height 15
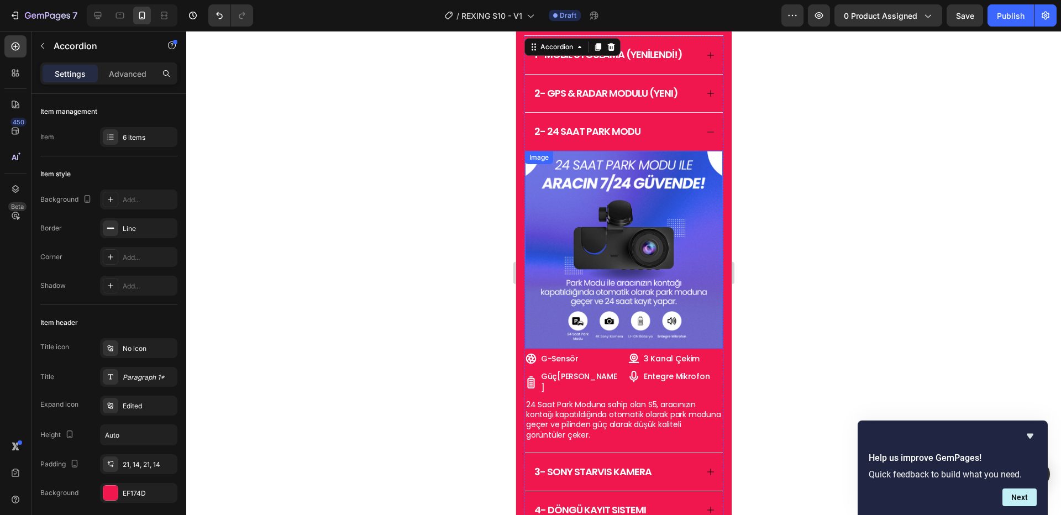
click at [631, 245] on img at bounding box center [624, 250] width 198 height 198
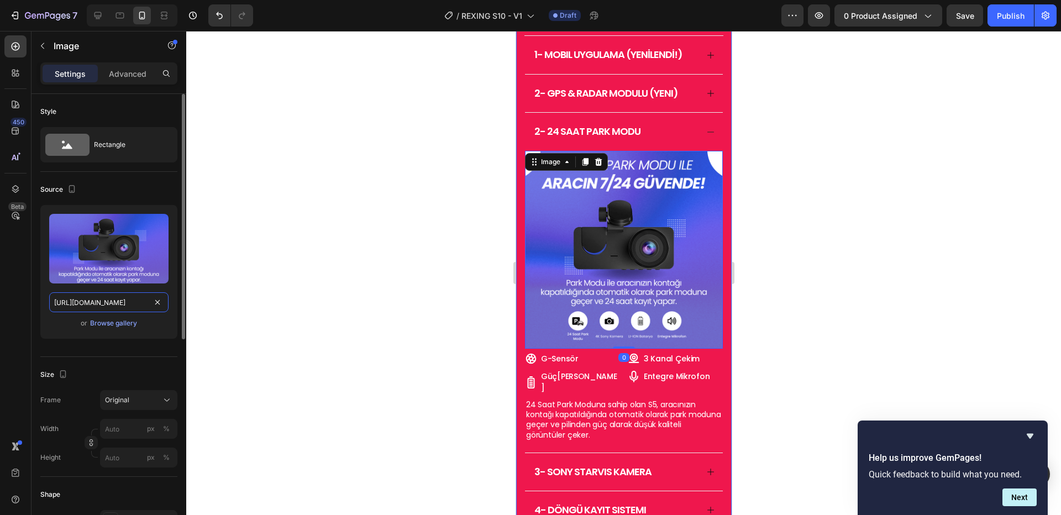
click at [133, 307] on input "https://cdn.shopify.com/s/files/1/0718/8322/7172/files/7_68f8d5a4-2178-4908-a3f…" at bounding box center [108, 302] width 119 height 20
paste input "5_e3e060ef-47e7-4d5d-9855-cf2c9e375a5e.png?v=1758919541"
type input "https://cdn.shopify.com/s/files/1/0718/8322/7172/files/5_e3e060ef-47e7-4d5d-985…"
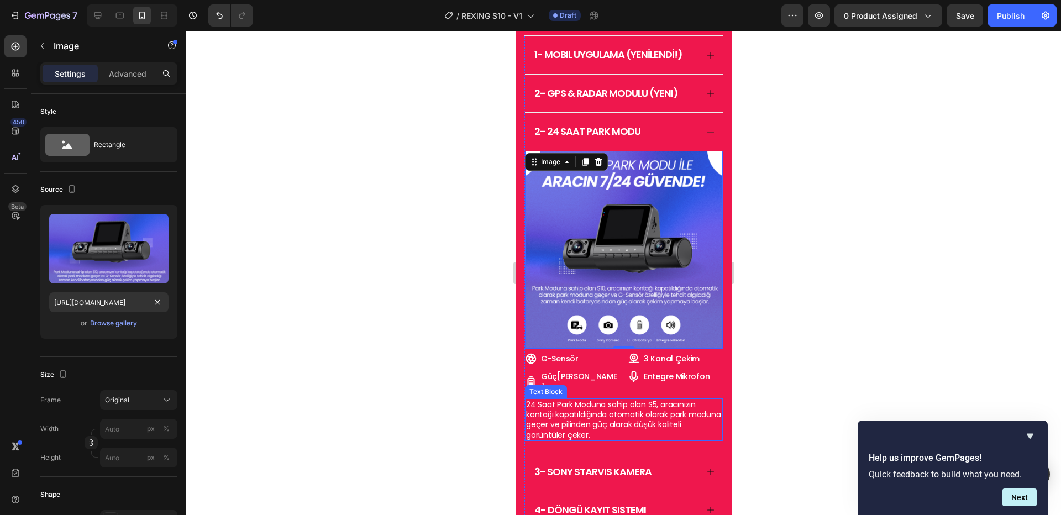
click at [583, 400] on span "24 Saat Park Moduna sahip olan S5, aracınızın kontağı kapatıldığında otomatik o…" at bounding box center [623, 419] width 195 height 41
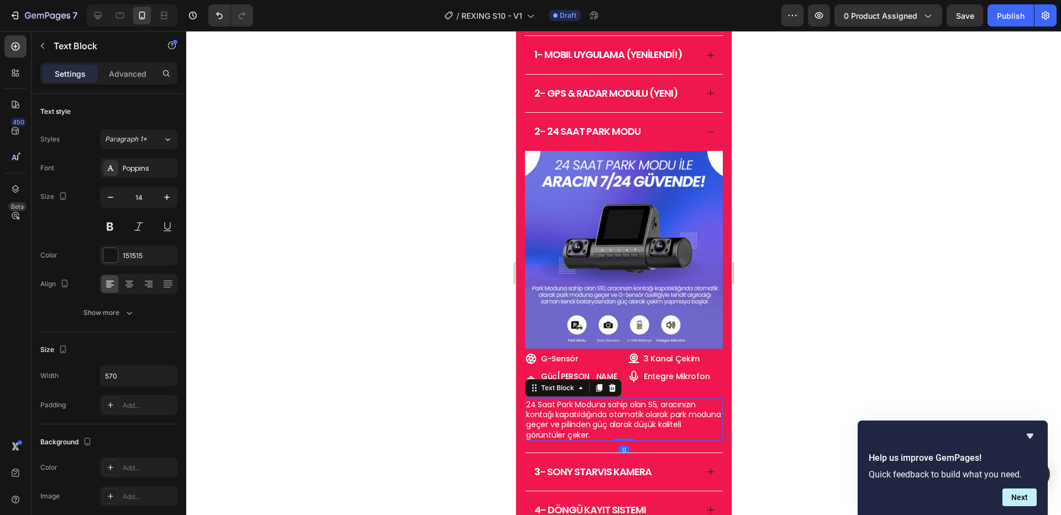
click at [583, 400] on span "24 Saat Park Moduna sahip olan S5, aracınızın kontağı kapatıldığında otomatik o…" at bounding box center [623, 419] width 195 height 41
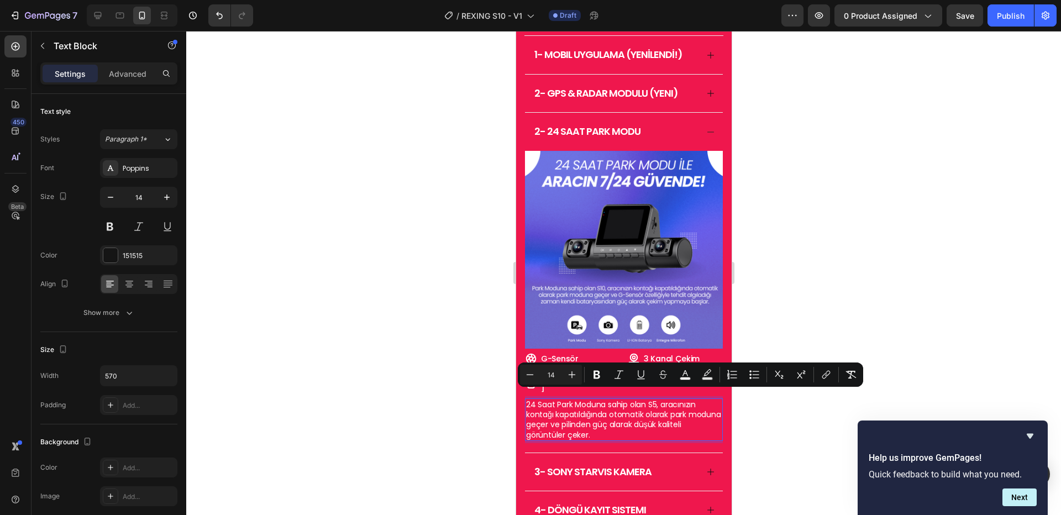
click at [658, 399] on span "24 Saat Park Moduna sahip olan S5, aracınızın kontağı kapatıldığında otomatik o…" at bounding box center [623, 419] width 195 height 41
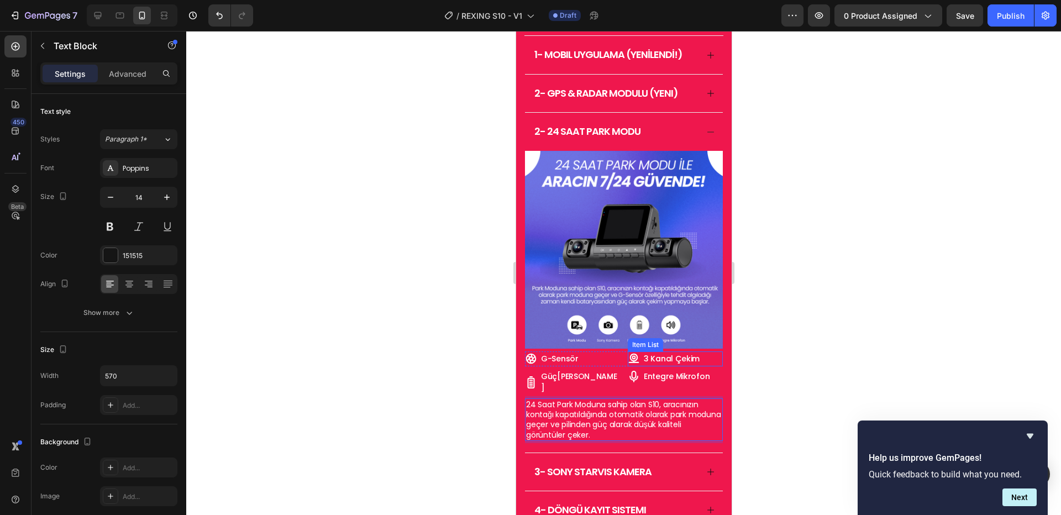
click at [669, 364] on span "3 Kanal Çekim" at bounding box center [671, 358] width 56 height 11
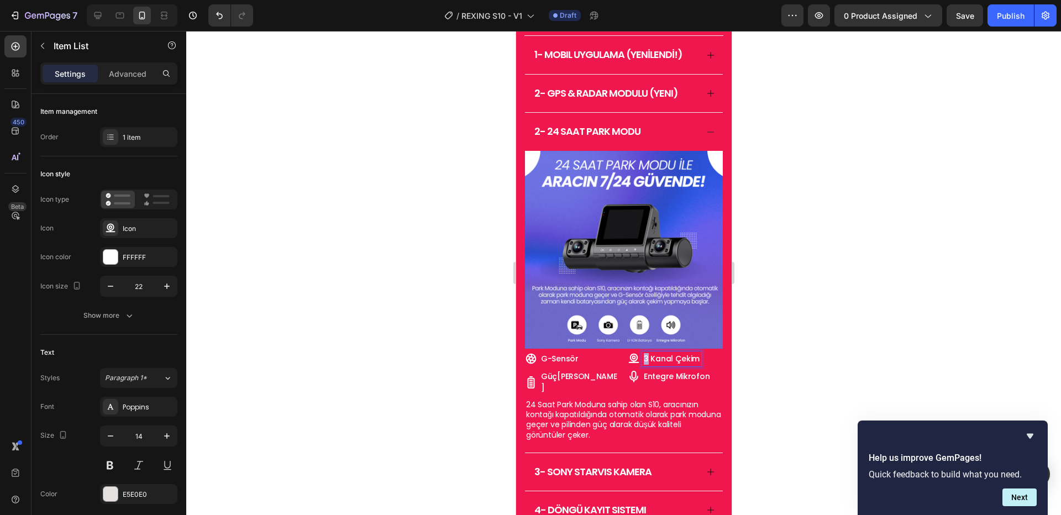
click at [643, 364] on span "3 Kanal Çekim" at bounding box center [671, 358] width 56 height 11
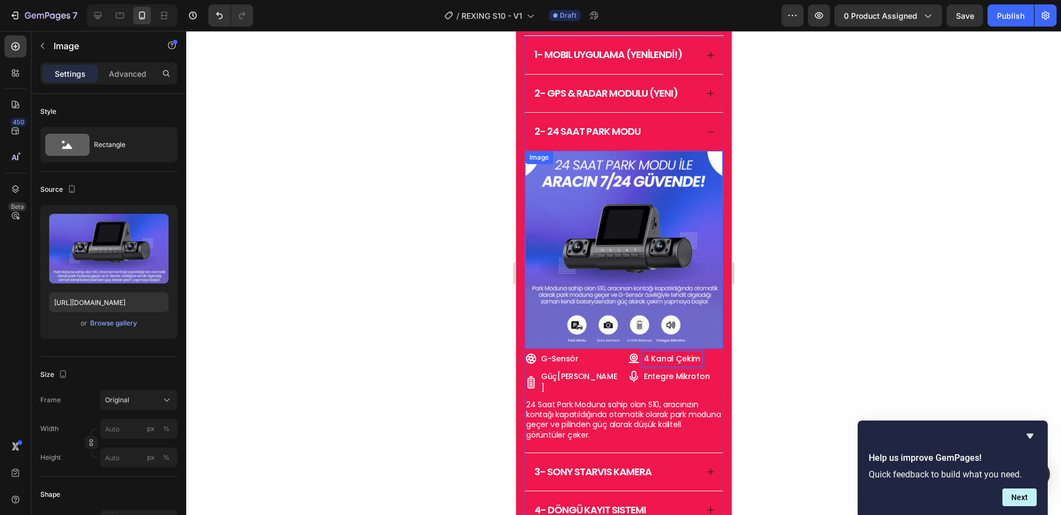
click at [650, 283] on img at bounding box center [624, 250] width 198 height 198
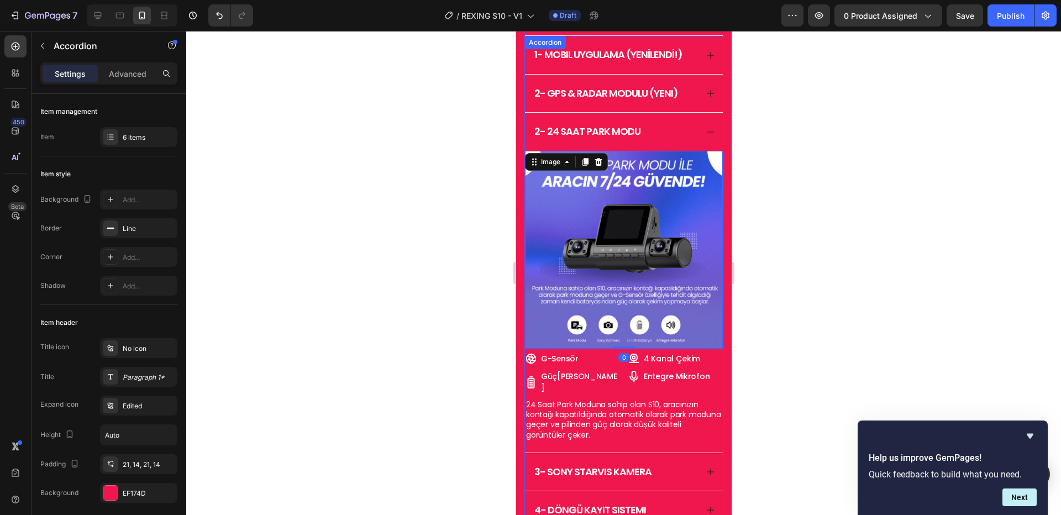
click at [706, 98] on icon at bounding box center [710, 93] width 9 height 9
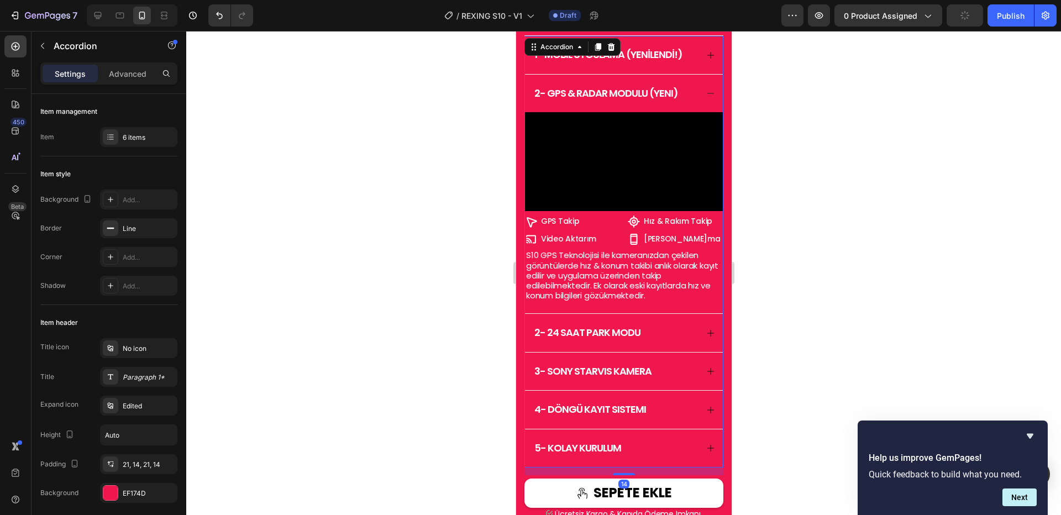
click at [706, 74] on div "1- mobıl UYGULAMA (YENİLENDİ!)" at bounding box center [624, 55] width 198 height 38
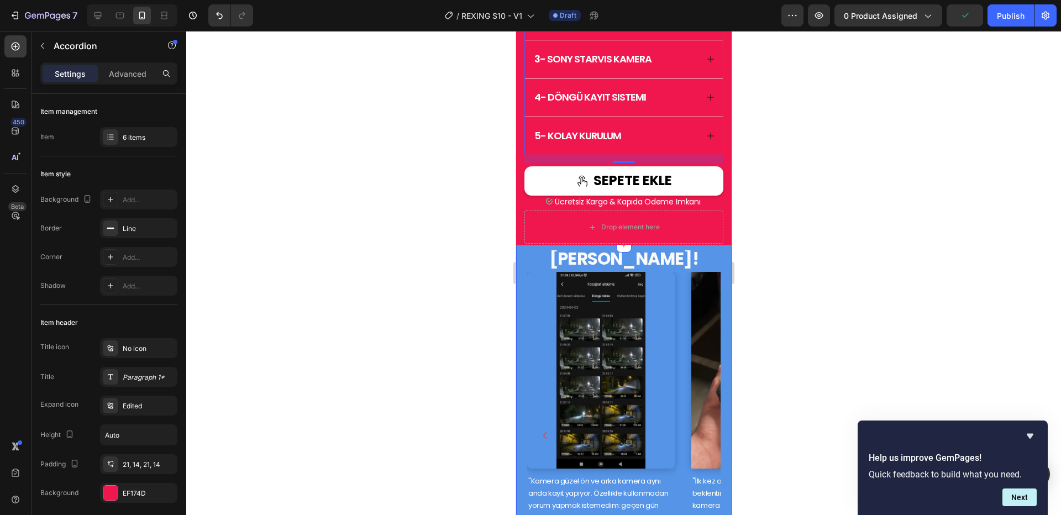
scroll to position [1567, 0]
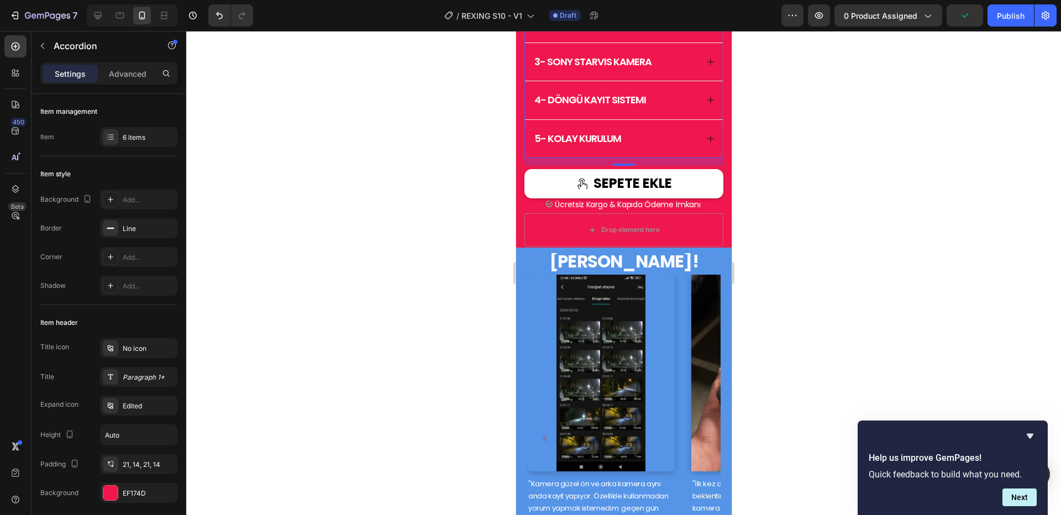
click at [706, 66] on icon at bounding box center [710, 61] width 9 height 9
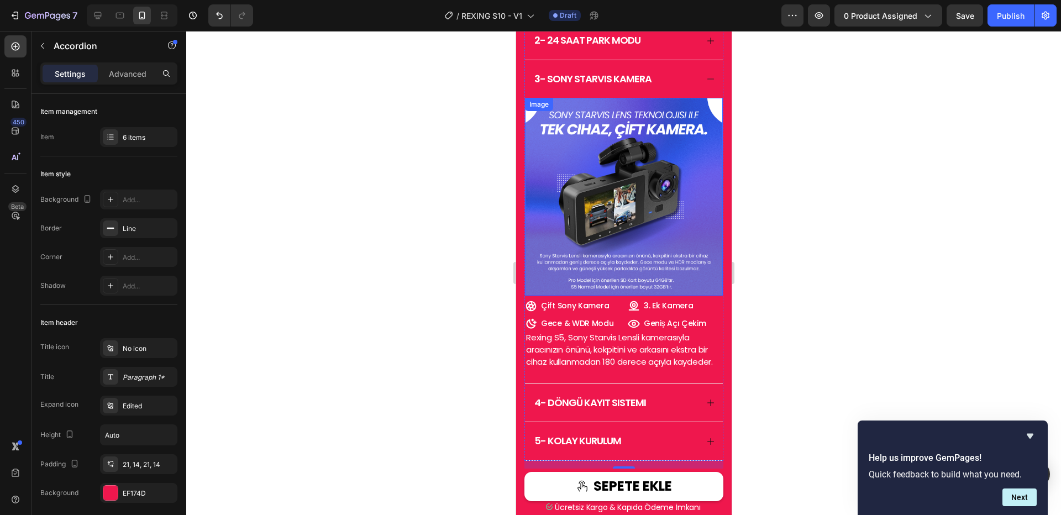
scroll to position [1263, 0]
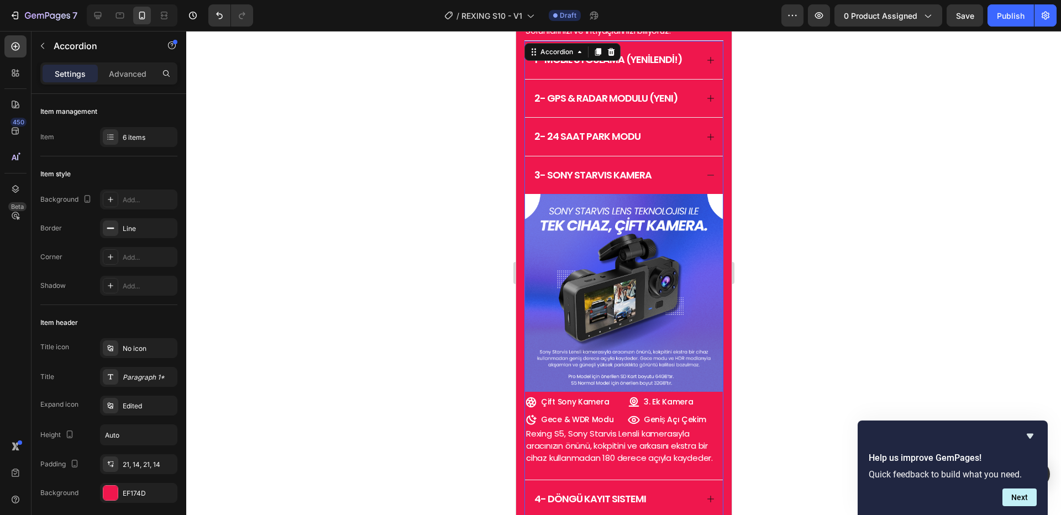
click at [606, 182] on span "3- sony starvıs kamera" at bounding box center [592, 175] width 117 height 14
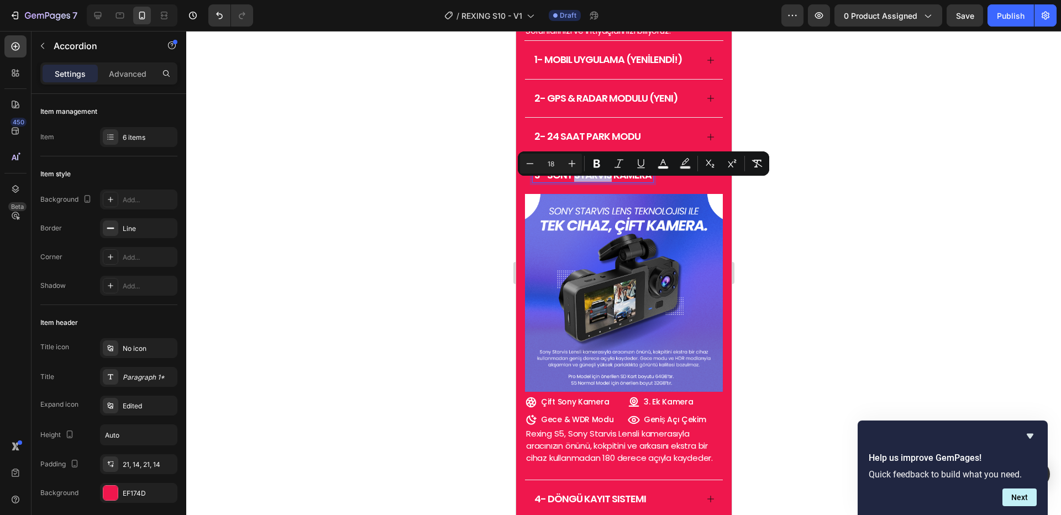
click at [610, 182] on span "3- sony starvıs kamera" at bounding box center [592, 175] width 117 height 14
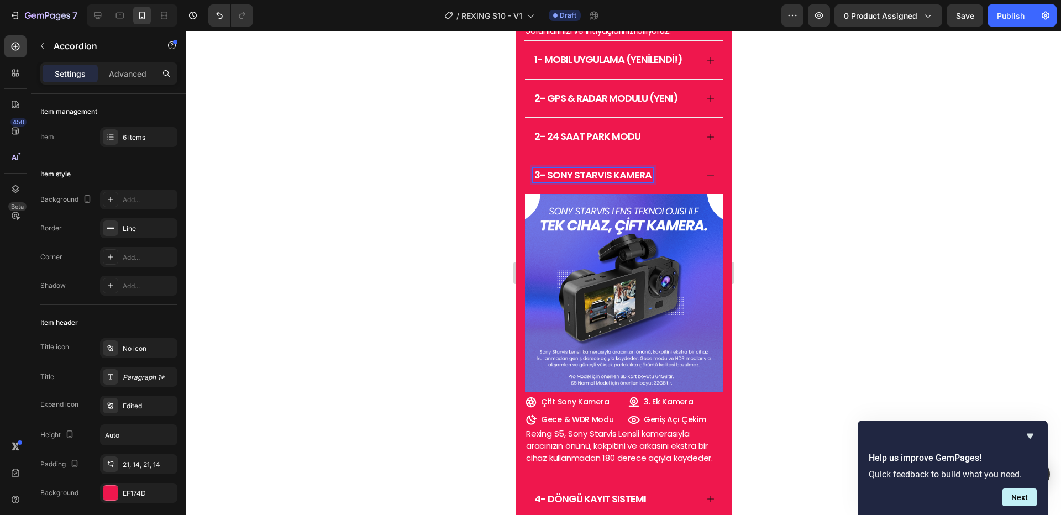
click at [546, 182] on span "3- sony starvıs kamera" at bounding box center [592, 175] width 117 height 14
click at [631, 182] on span "3- 4 kanal sony starvıs kamera" at bounding box center [612, 175] width 156 height 14
click at [641, 299] on img at bounding box center [624, 293] width 198 height 198
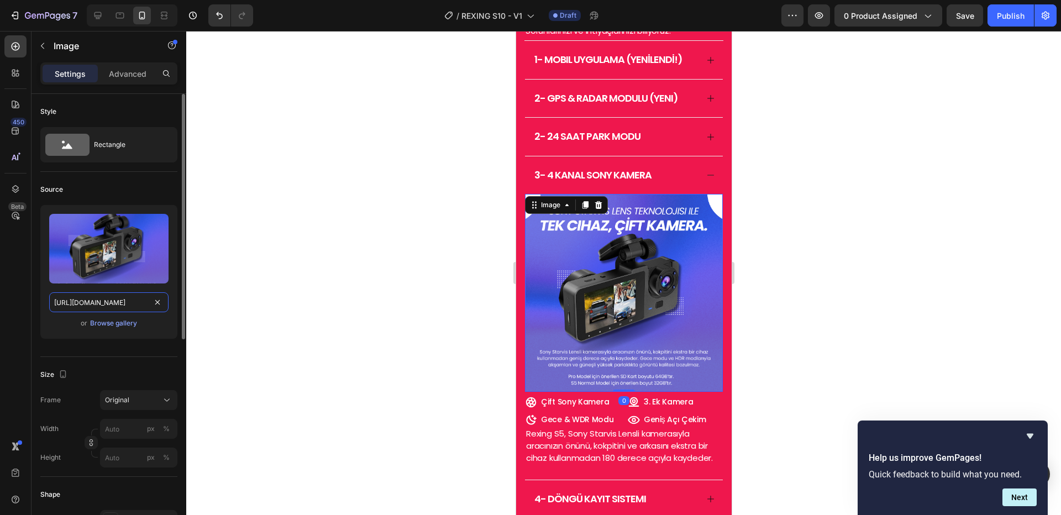
click at [111, 305] on input "https://cdn.shopify.com/s/files/1/0718/8322/7172/files/6_f37df0b7-1985-42f2-a05…" at bounding box center [108, 302] width 119 height 20
paste input "2_e3a398ea-a716-44b0-a7e3-1cfd227b1508.png?v=1758919541"
type input "https://cdn.shopify.com/s/files/1/0718/8322/7172/files/2_e3a398ea-a716-44b0-a7e…"
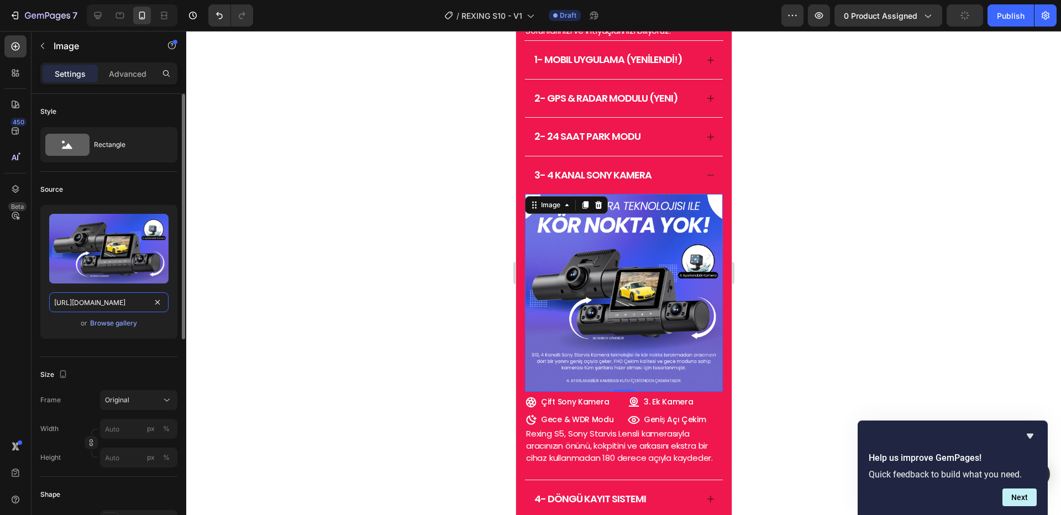
scroll to position [0, 281]
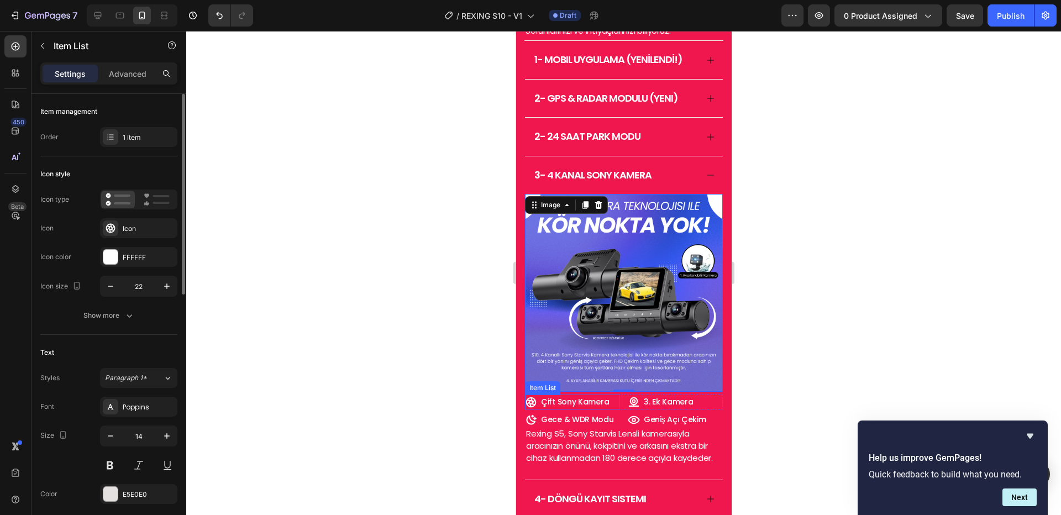
click at [557, 406] on span "Çift Sony Kamera" at bounding box center [575, 401] width 68 height 11
click at [551, 407] on span "Çift Sony Kamera" at bounding box center [575, 401] width 68 height 11
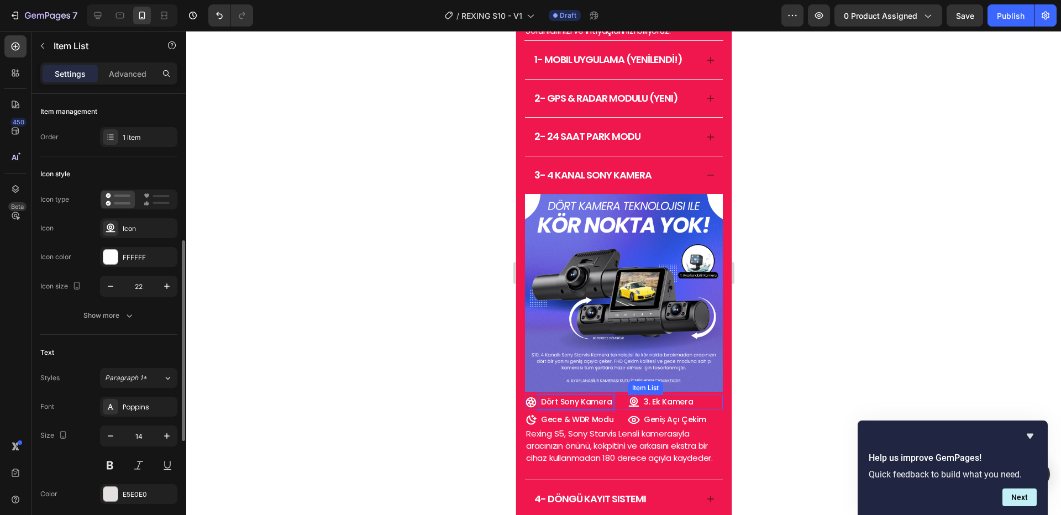
click at [658, 405] on span "3. Ek Kamera" at bounding box center [667, 401] width 49 height 11
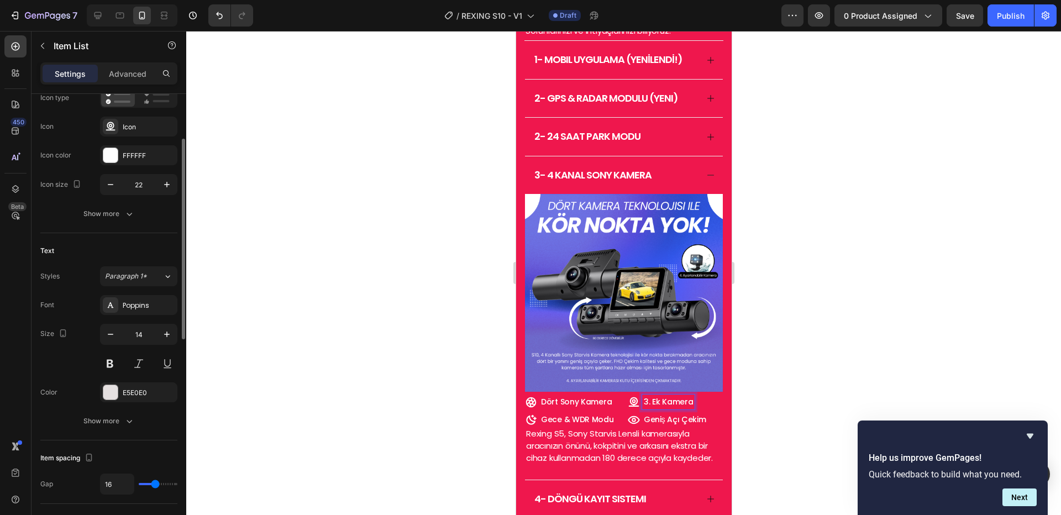
click at [654, 405] on span "3. Ek Kamera" at bounding box center [667, 401] width 49 height 11
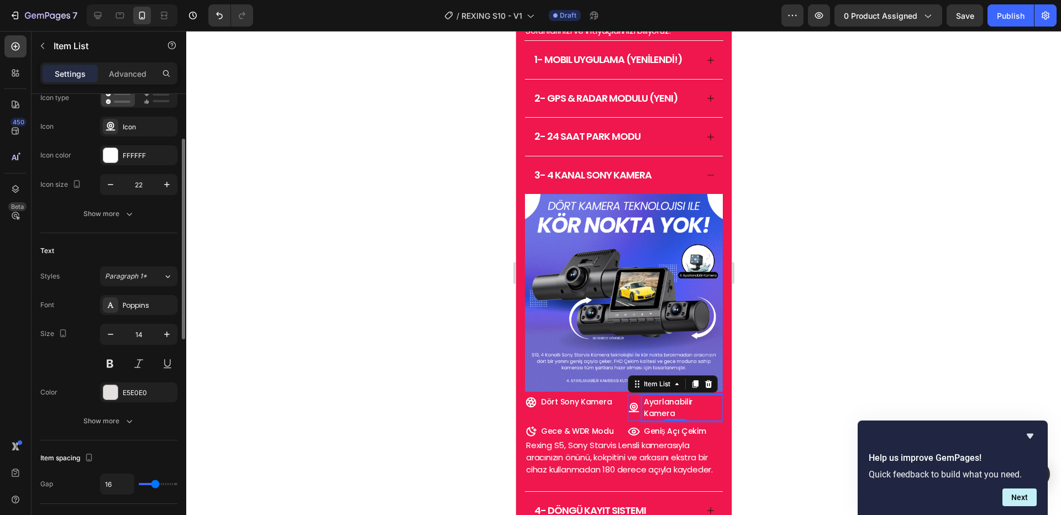
click at [610, 459] on span "Rexing S5, Sony Starvis Lensli kamerasıyla aracınızın önünü, kokpitini ve arkas…" at bounding box center [619, 457] width 187 height 36
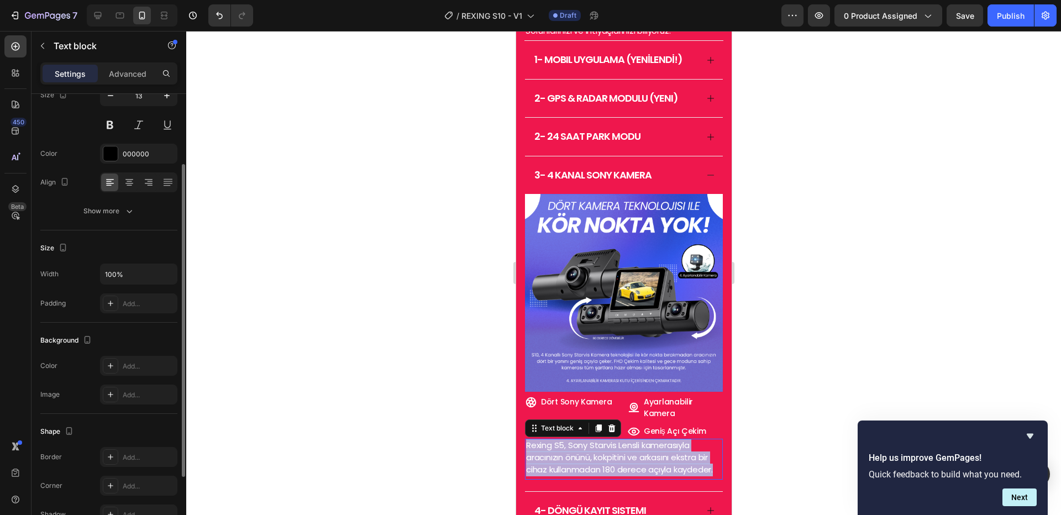
click at [610, 459] on span "Rexing S5, Sony Starvis Lensli kamerasıyla aracınızın önünü, kokpitini ve arkas…" at bounding box center [619, 457] width 187 height 36
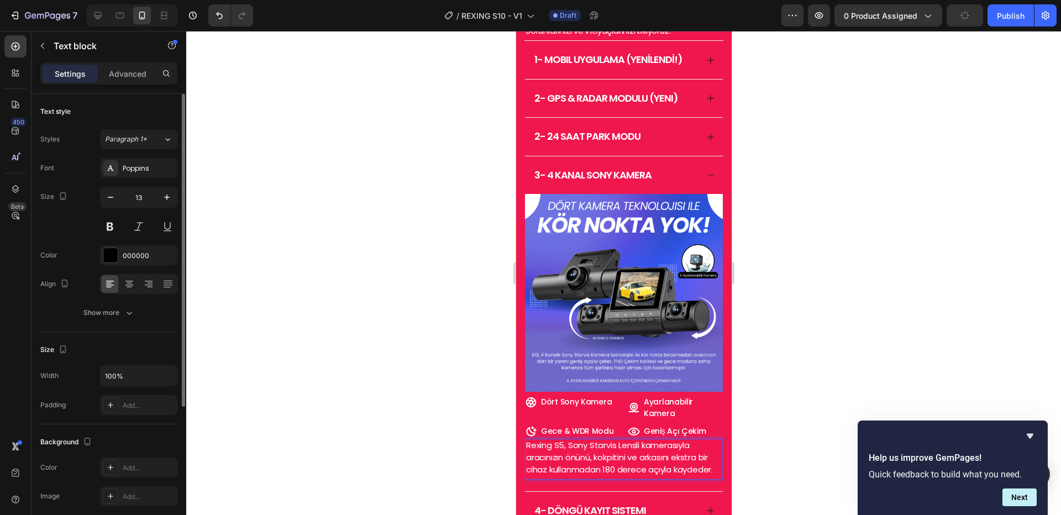
scroll to position [1263, 0]
click at [766, 363] on div at bounding box center [623, 273] width 875 height 484
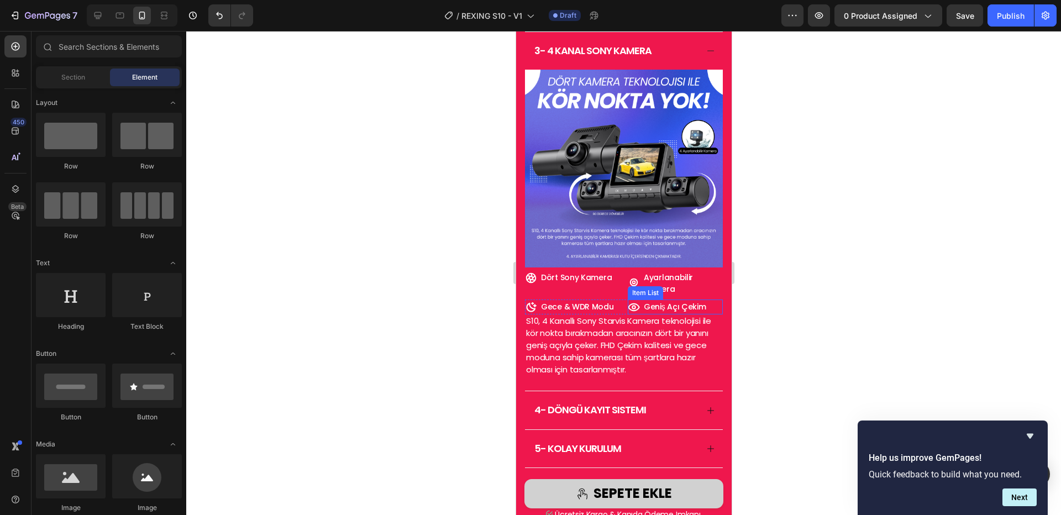
scroll to position [1475, 0]
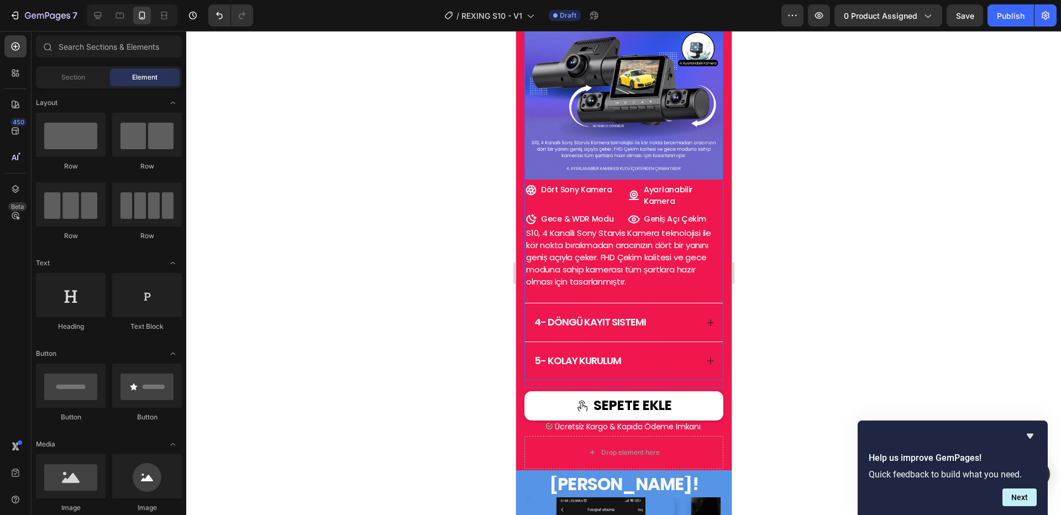
click at [692, 327] on div "4- döngü kayıt sistemi" at bounding box center [624, 322] width 198 height 38
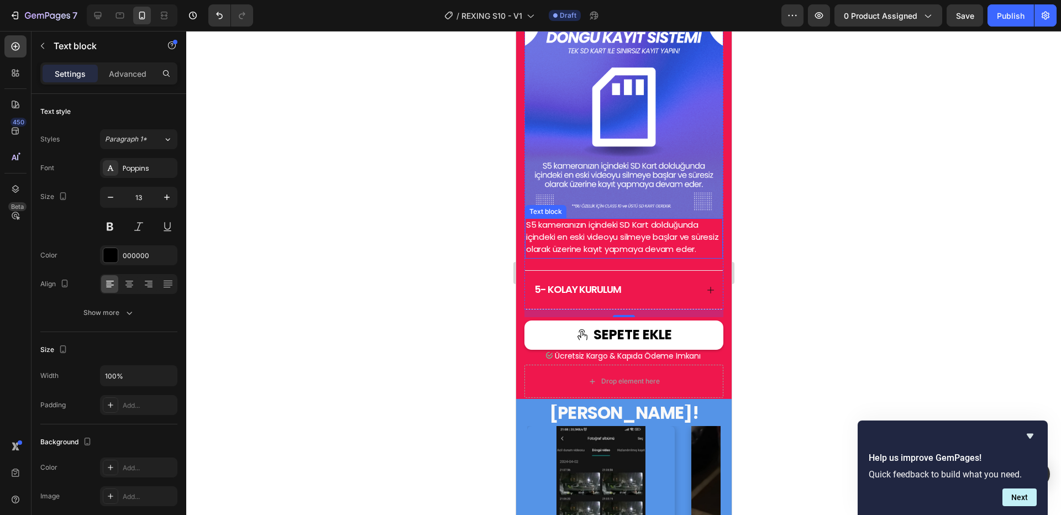
click at [538, 235] on span "S5 kameranızın içindeki SD Kart dolduğunda içindeki en eski videoyu silmeye baş…" at bounding box center [622, 237] width 193 height 36
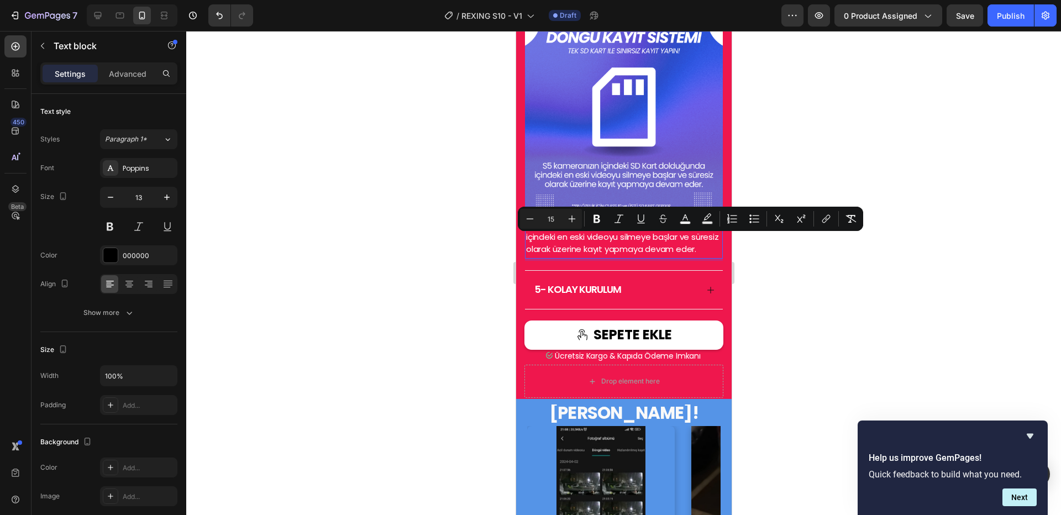
click at [535, 235] on span "S5 kameranızın içindeki SD Kart dolduğunda içindeki en eski videoyu silmeye baş…" at bounding box center [622, 237] width 193 height 36
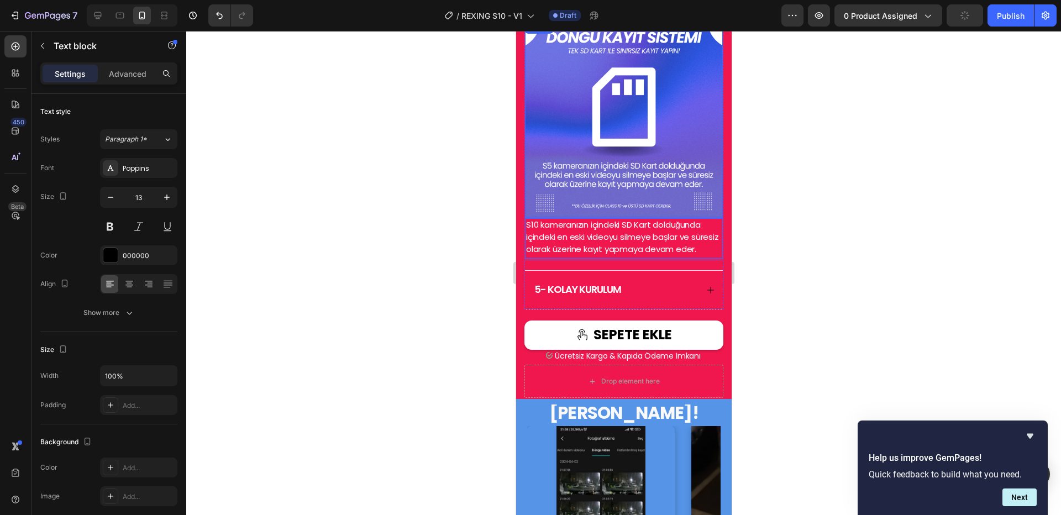
click at [559, 168] on img at bounding box center [624, 119] width 198 height 198
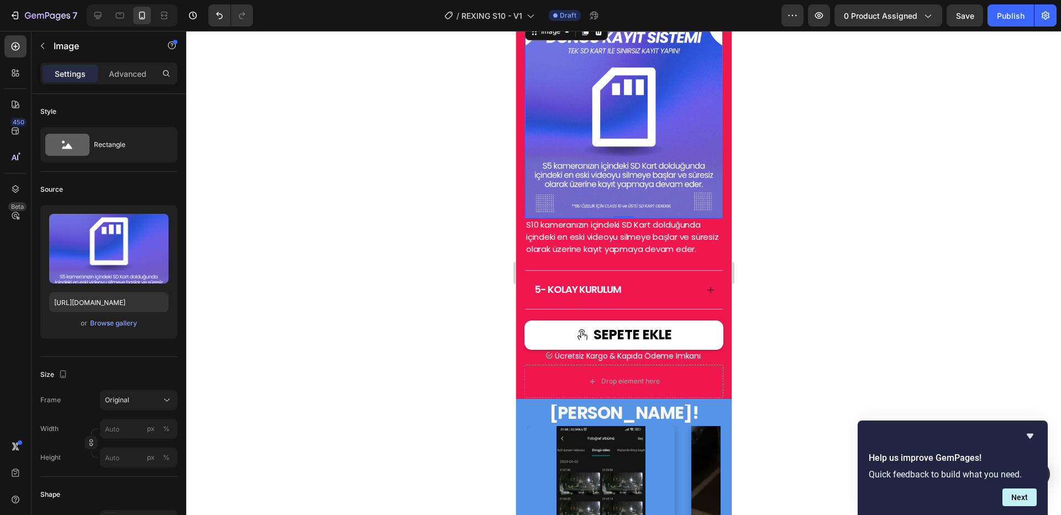
click at [579, 167] on img at bounding box center [624, 119] width 198 height 198
click at [97, 296] on input "https://cdn.shopify.com/s/files/1/0718/8322/7172/files/7.png?v=1743554996" at bounding box center [108, 302] width 119 height 20
paste input "6_509e5c74-77f7-45fd-b129-24cef91282a1.png?v=1758919541"
type input "https://cdn.shopify.com/s/files/1/0718/8322/7172/files/6_509e5c74-77f7-45fd-b12…"
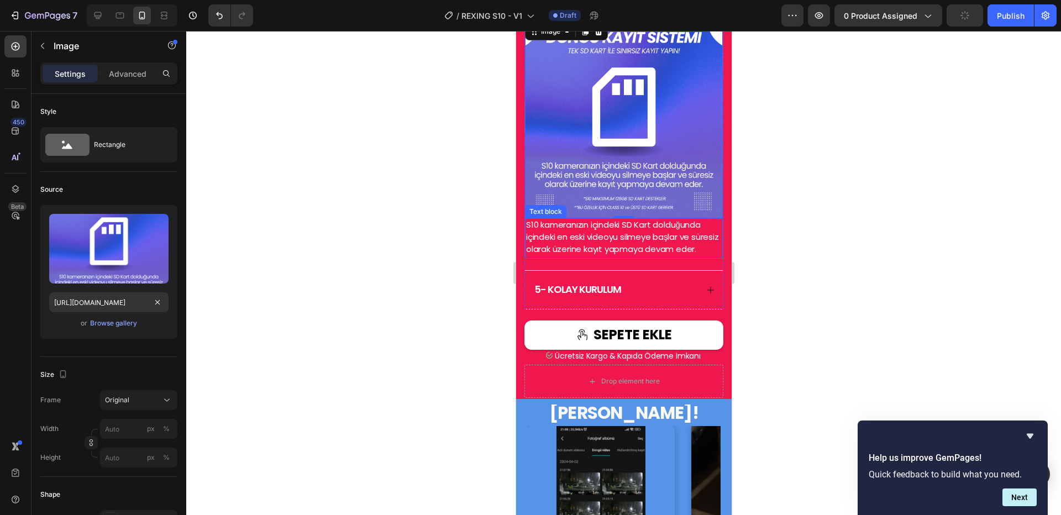
click at [622, 259] on div "S10 kameranızın içindeki SD Kart dolduğunda içindeki en eski videoyu silmeye ba…" at bounding box center [624, 238] width 198 height 40
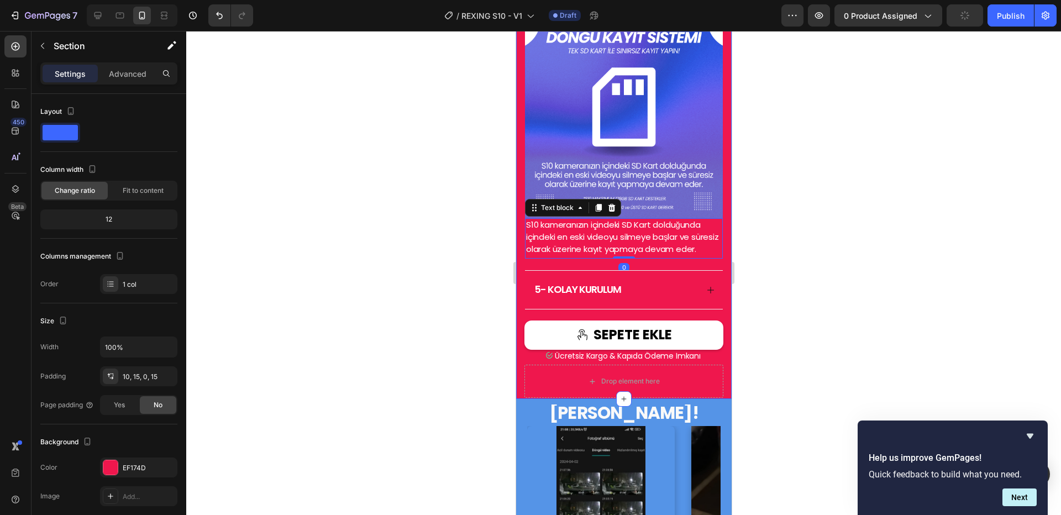
click at [720, 333] on div "Tüm İhtiyaçlarınızı Biliyoruz. Heading Rexing ürünleri kullanıcı geri bildiriml…" at bounding box center [624, 80] width 216 height 638
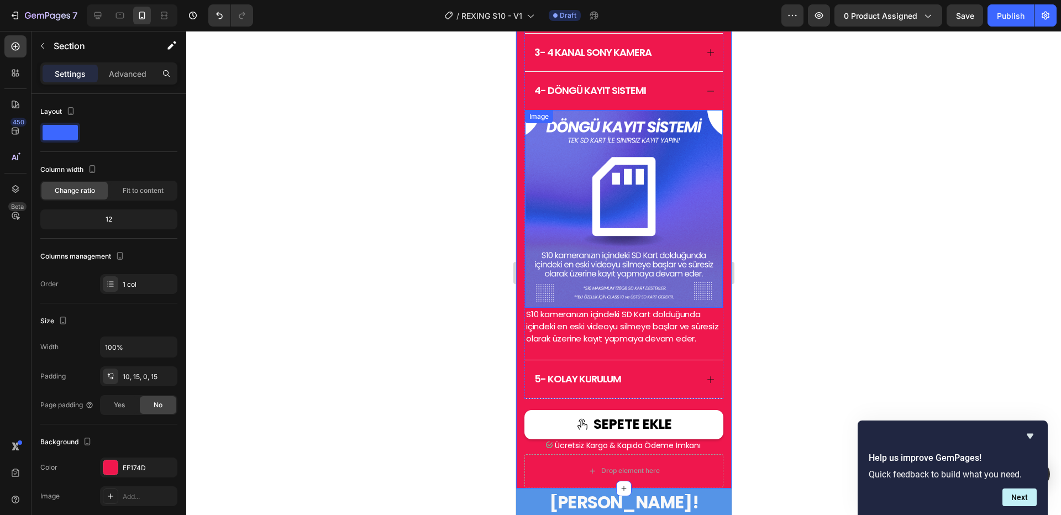
scroll to position [1410, 0]
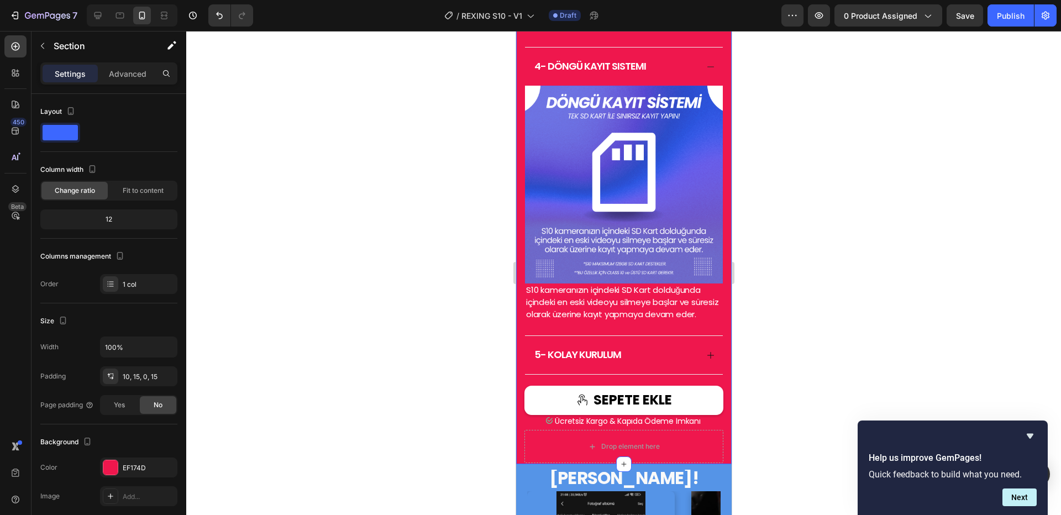
click at [521, 318] on div "Tüm İhtiyaçlarınızı Biliyoruz. Heading Rexing ürünleri kullanıcı geri bildiriml…" at bounding box center [624, 145] width 216 height 638
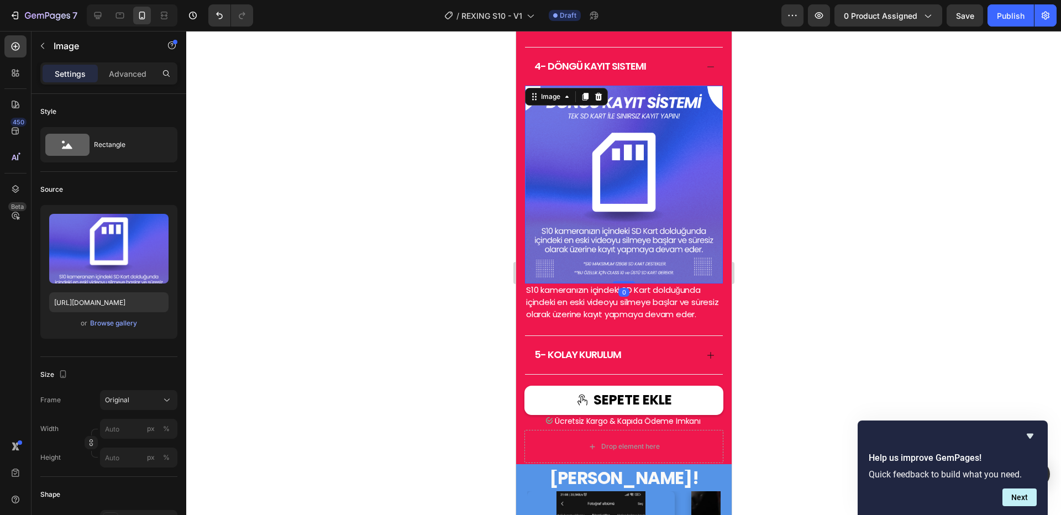
click at [577, 269] on img at bounding box center [624, 185] width 198 height 198
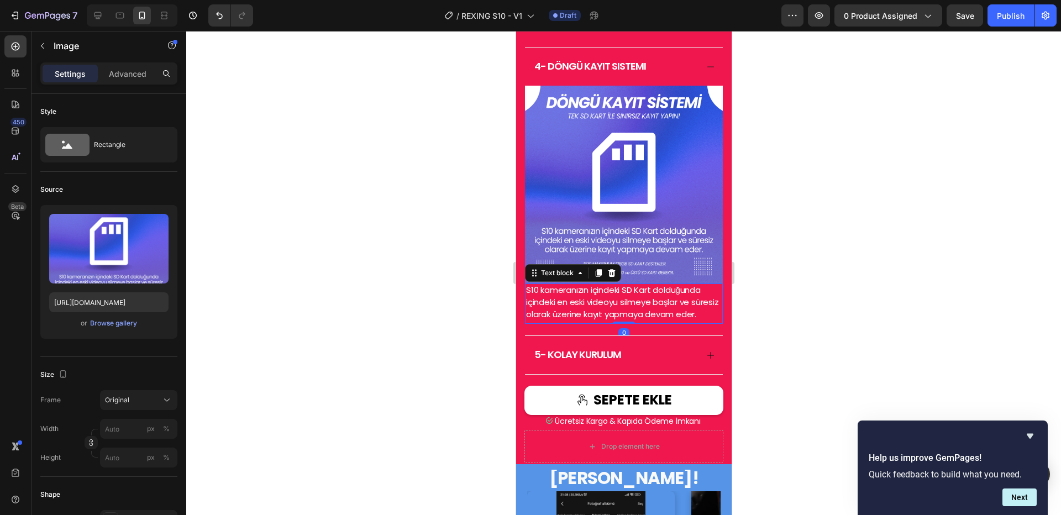
click at [558, 311] on span "S10 kameranızın içindeki SD Kart dolduğunda içindeki en eski videoyu silmeye ba…" at bounding box center [622, 302] width 193 height 36
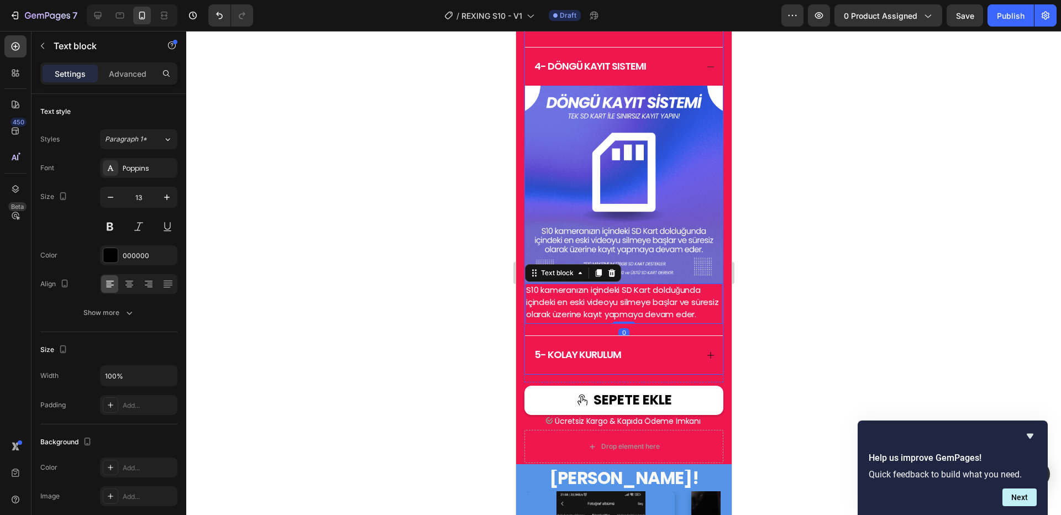
click at [567, 336] on div "Image S10 kameranızın içindeki SD Kart dolduğunda içindeki en eski videoyu silm…" at bounding box center [624, 211] width 198 height 250
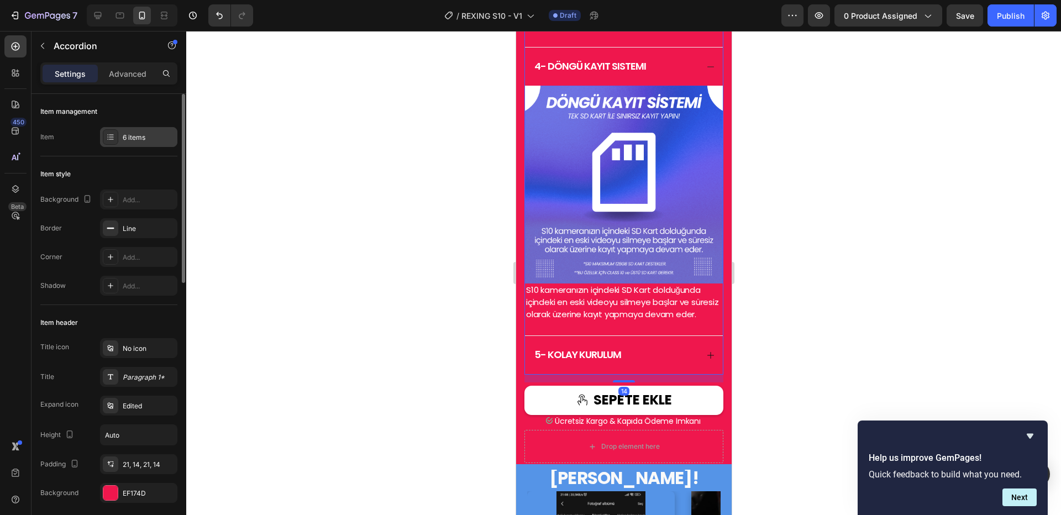
click at [124, 135] on div "6 items" at bounding box center [149, 138] width 52 height 10
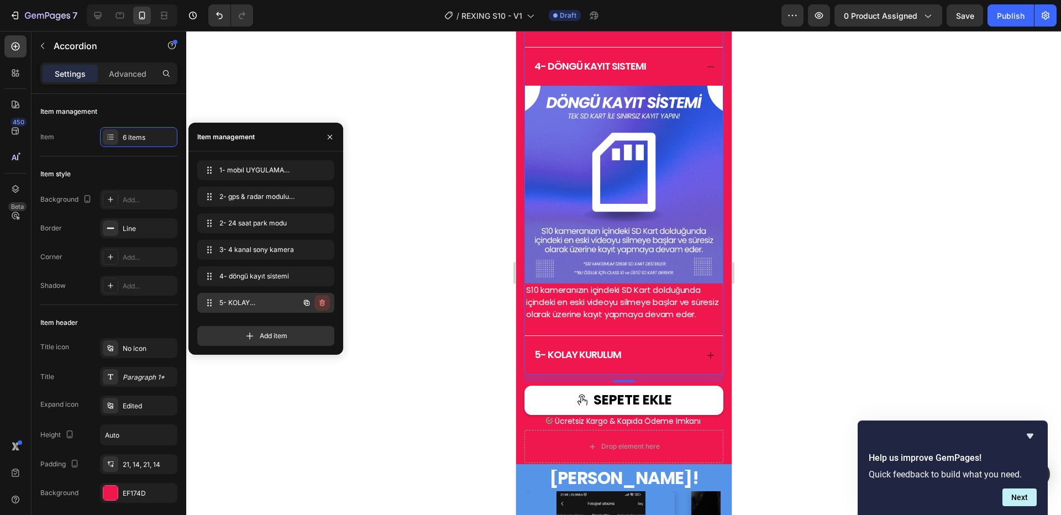
click at [320, 303] on icon "button" at bounding box center [323, 303] width 6 height 7
click at [320, 303] on div "Delete" at bounding box center [315, 303] width 20 height 10
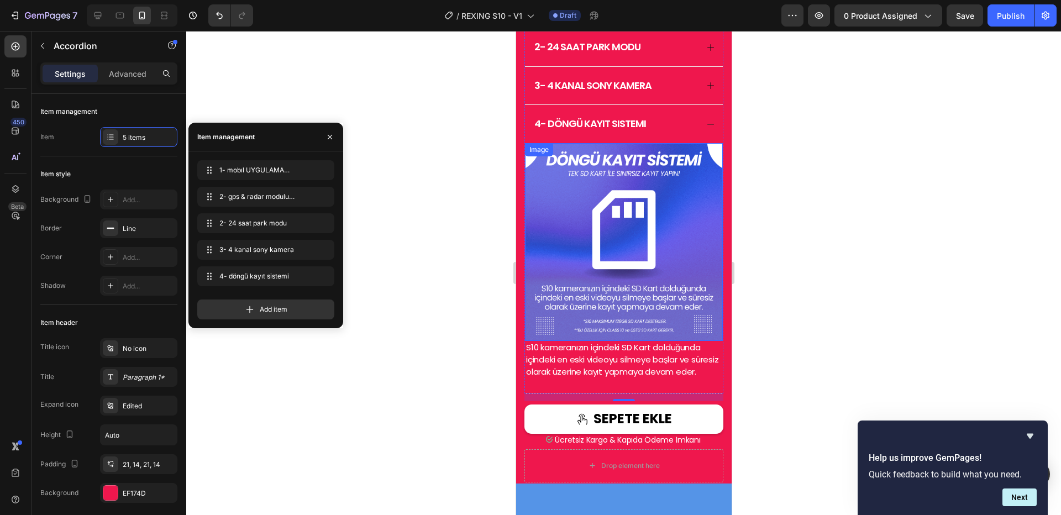
scroll to position [1211, 0]
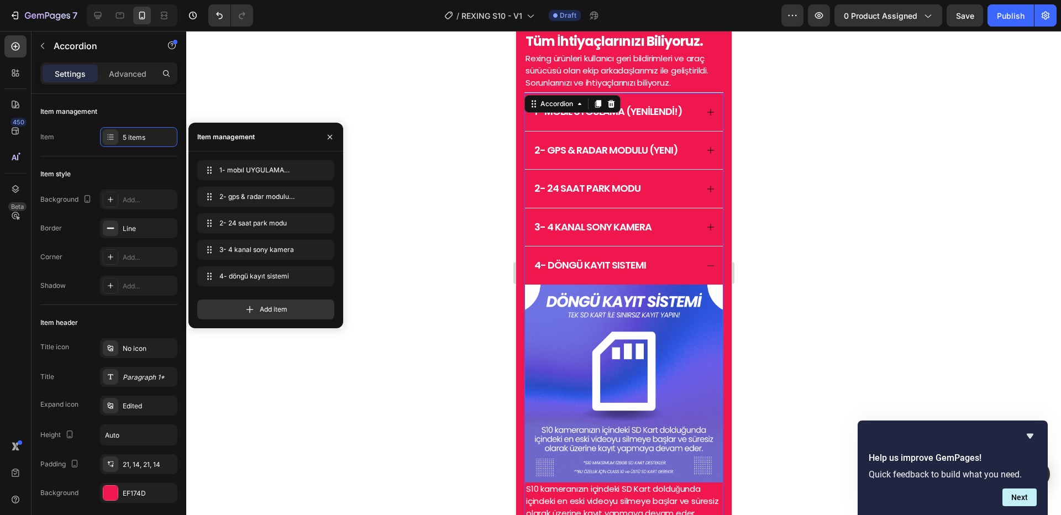
click at [758, 162] on div at bounding box center [623, 273] width 875 height 484
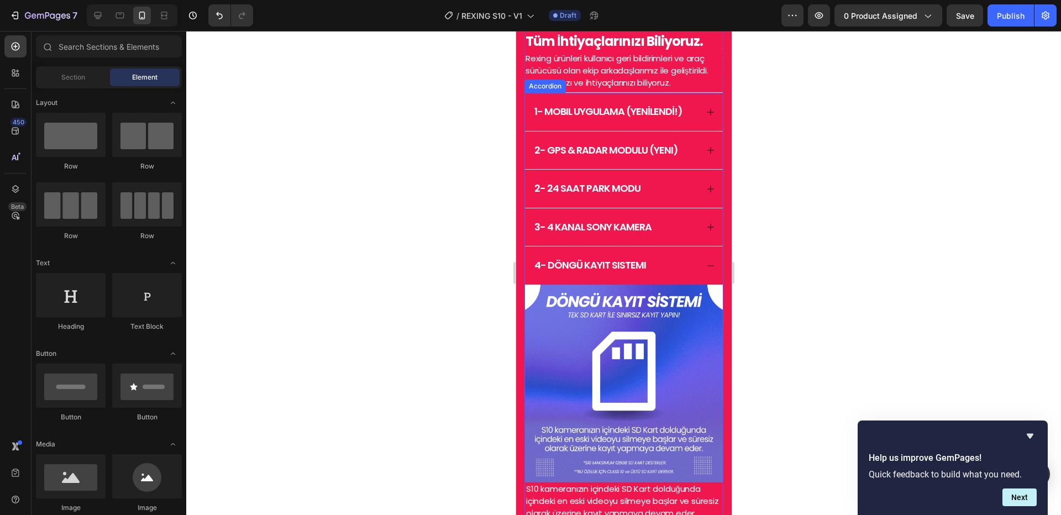
click at [540, 195] on span "2- 24 saat park modu" at bounding box center [587, 188] width 106 height 14
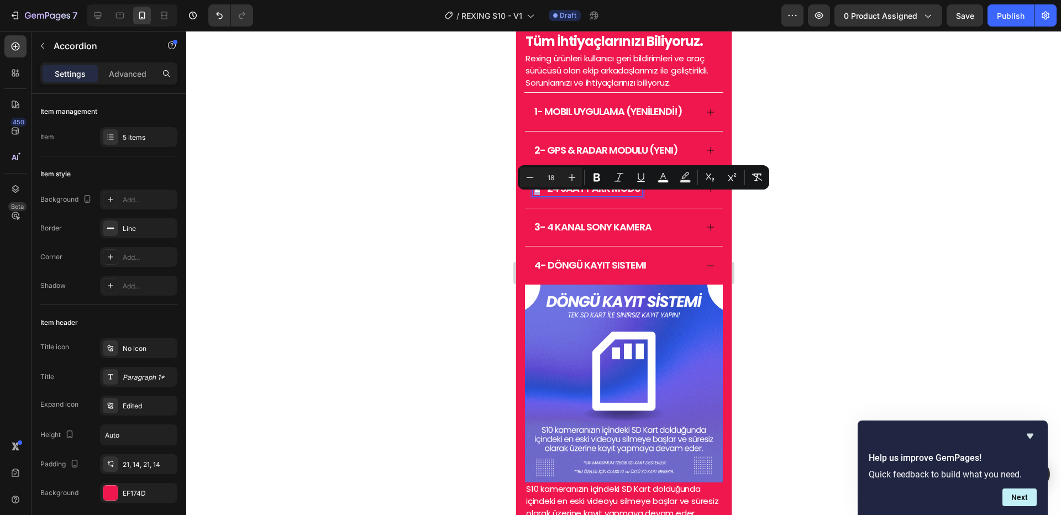
click at [535, 195] on span "2- 24 saat park modu" at bounding box center [587, 188] width 106 height 14
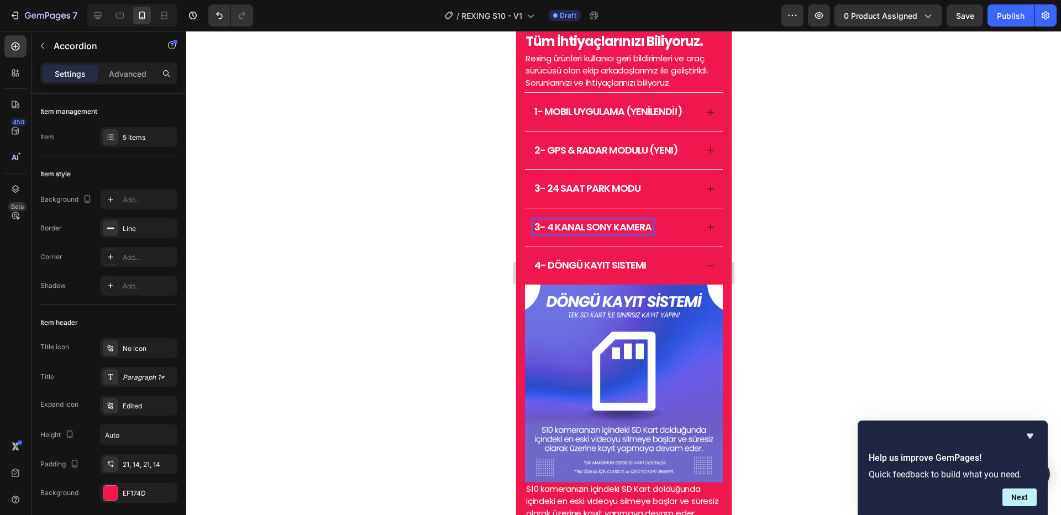
click at [539, 234] on span "3- 4 kanal sony kamera" at bounding box center [592, 227] width 117 height 14
click at [537, 272] on span "4- döngü kayıt sistemi" at bounding box center [590, 265] width 112 height 14
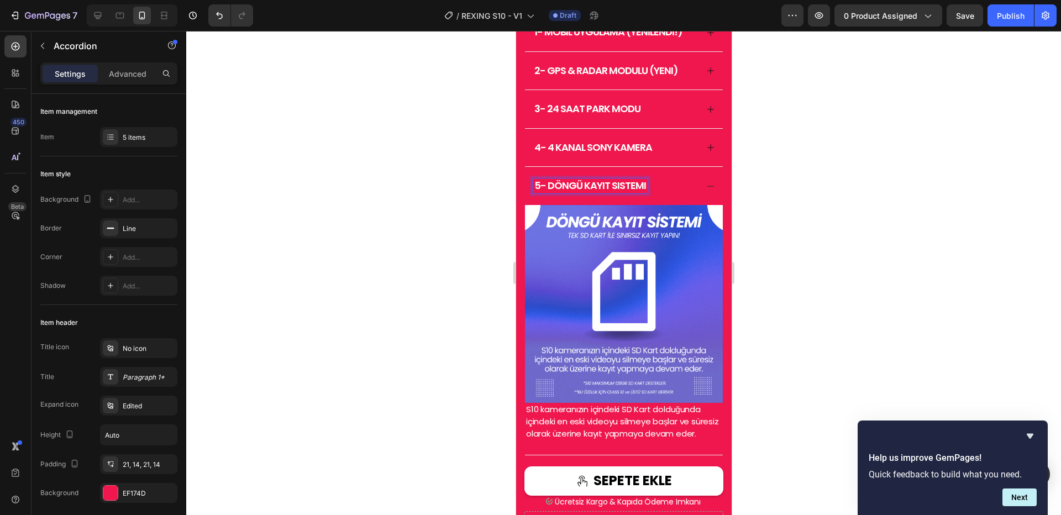
scroll to position [1400, 0]
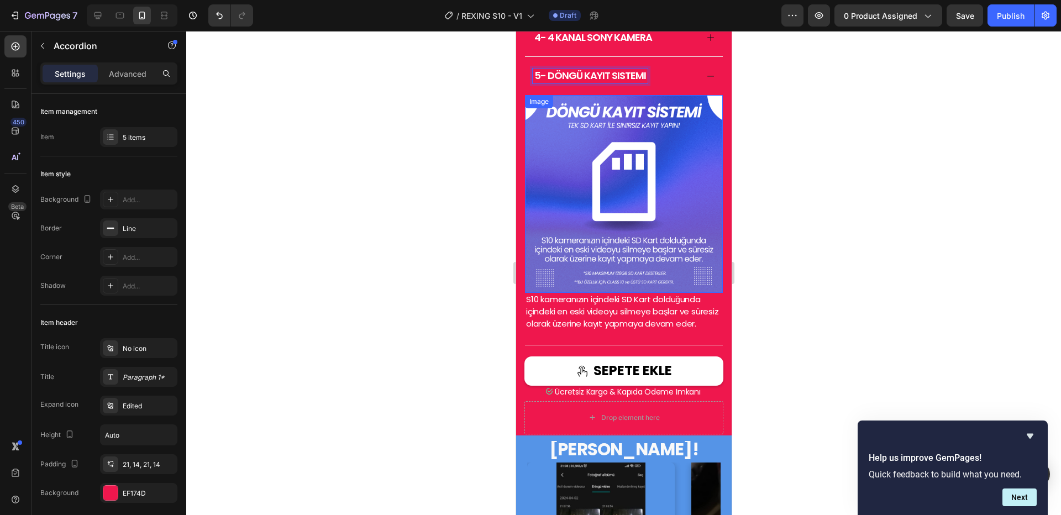
drag, startPoint x: 643, startPoint y: 265, endPoint x: 606, endPoint y: 385, distance: 125.5
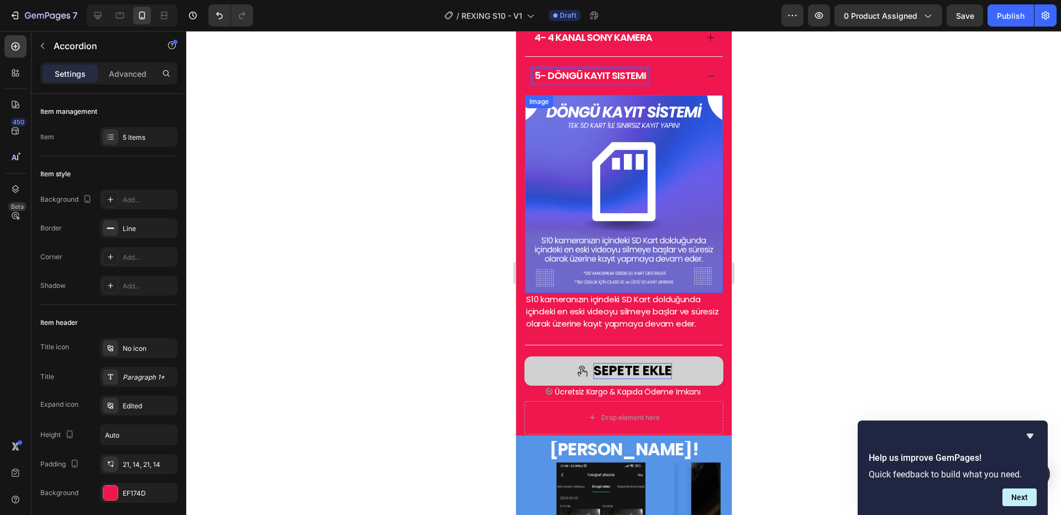
click at [643, 265] on img at bounding box center [624, 194] width 198 height 198
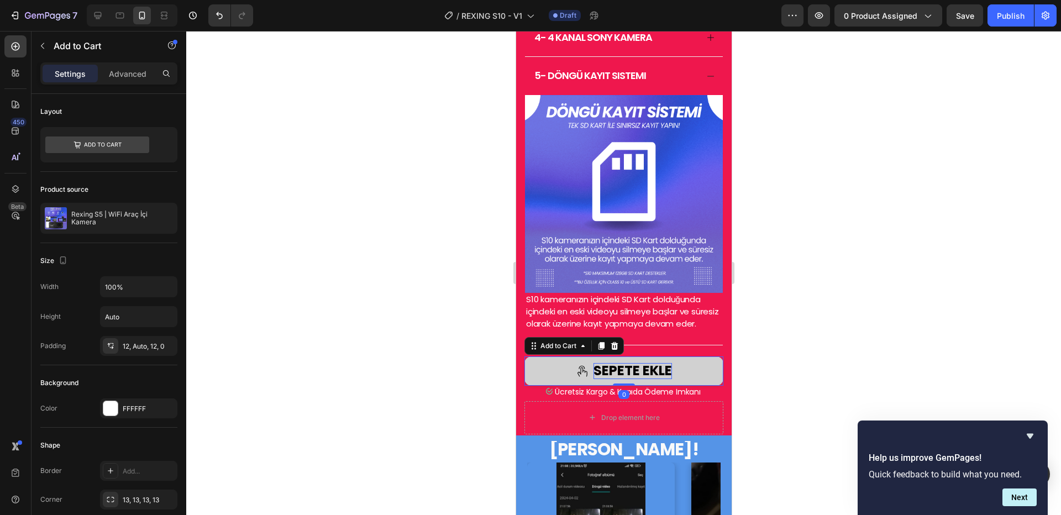
click at [606, 379] on div "SEPETE EKLE" at bounding box center [632, 371] width 78 height 16
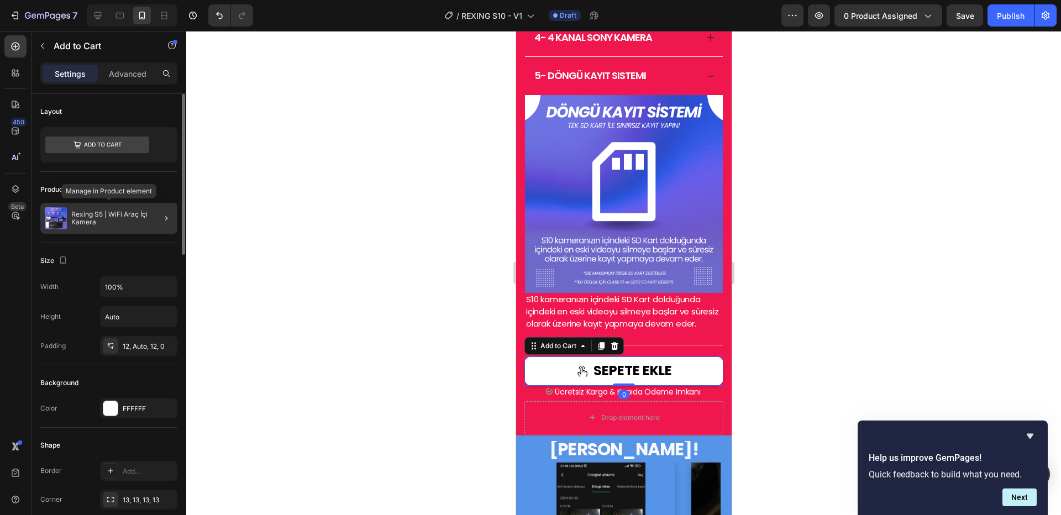
click at [117, 211] on p "Rexing S5 | WiFi Araç İçi Kamera" at bounding box center [122, 218] width 102 height 15
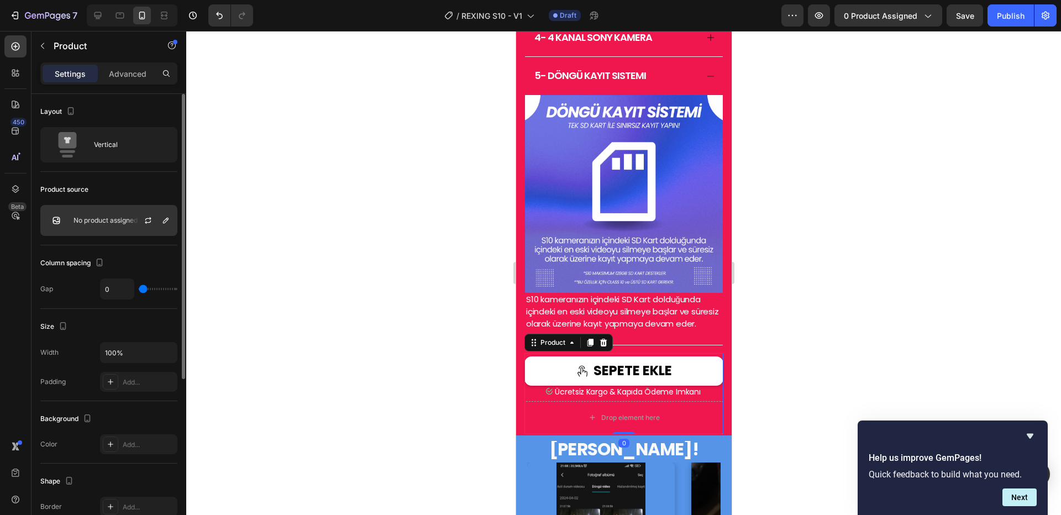
click at [119, 218] on p "No product assigned" at bounding box center [106, 221] width 64 height 8
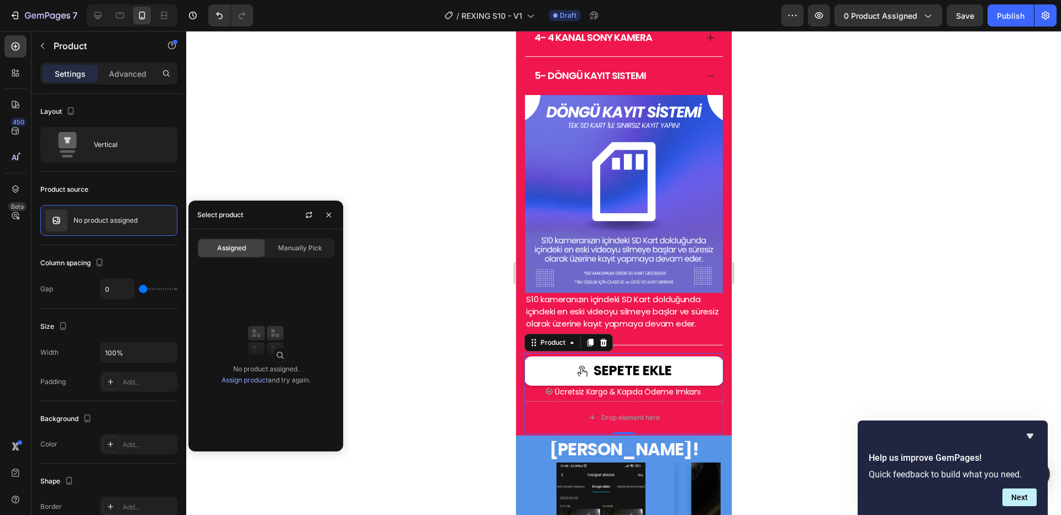
click at [255, 378] on div "No product assigned. Assign product and try again." at bounding box center [266, 375] width 89 height 22
click at [256, 380] on link "Assign product" at bounding box center [245, 380] width 46 height 8
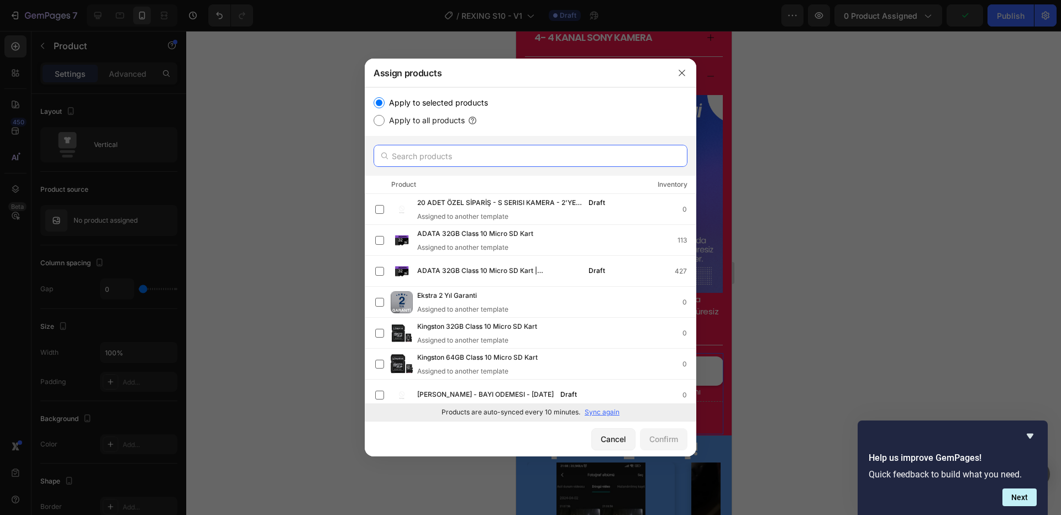
click at [459, 160] on input "text" at bounding box center [531, 156] width 314 height 22
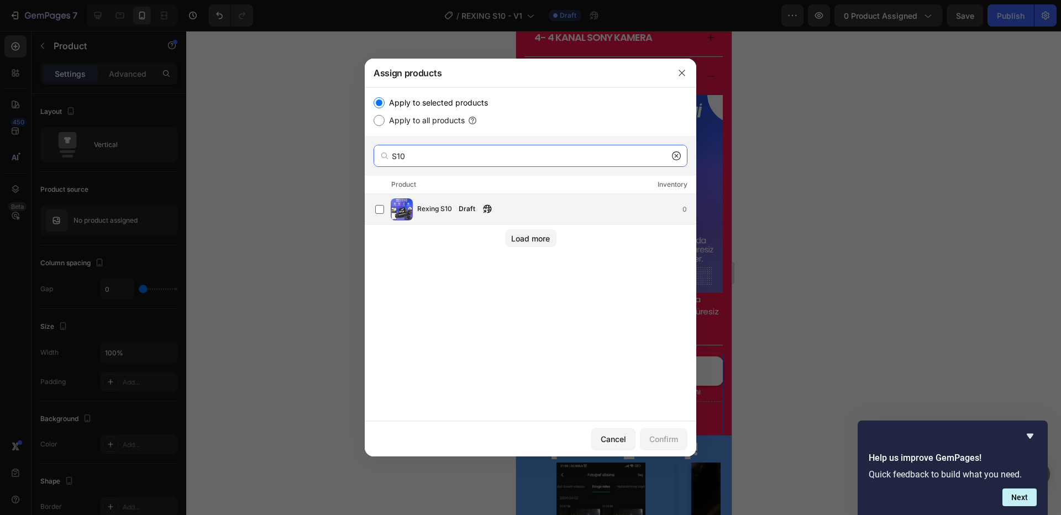
type input "S10"
click at [462, 206] on div "Draft" at bounding box center [466, 208] width 25 height 11
click at [668, 442] on div "Confirm" at bounding box center [664, 439] width 29 height 12
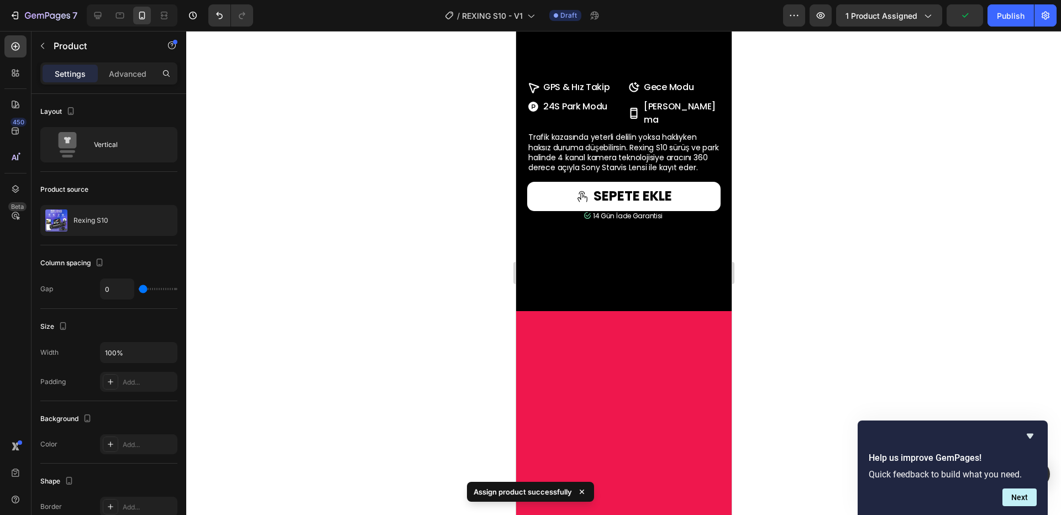
scroll to position [775, 0]
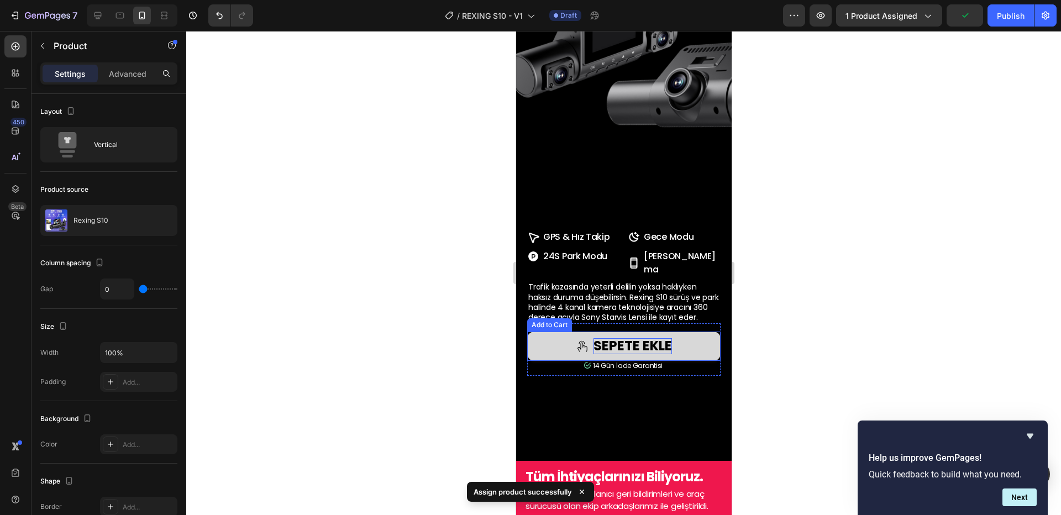
click at [644, 354] on div "SEPETE EKLE" at bounding box center [632, 346] width 78 height 16
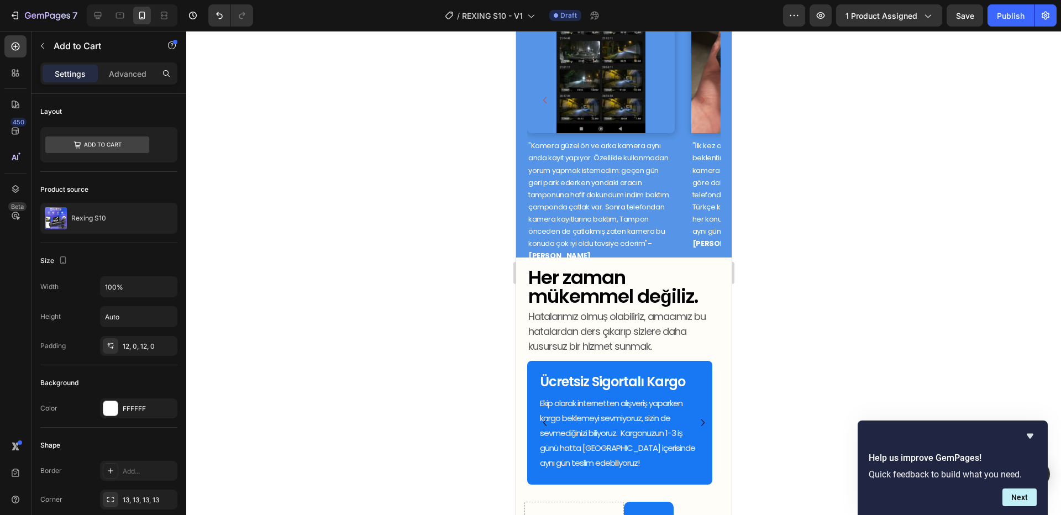
scroll to position [2166, 0]
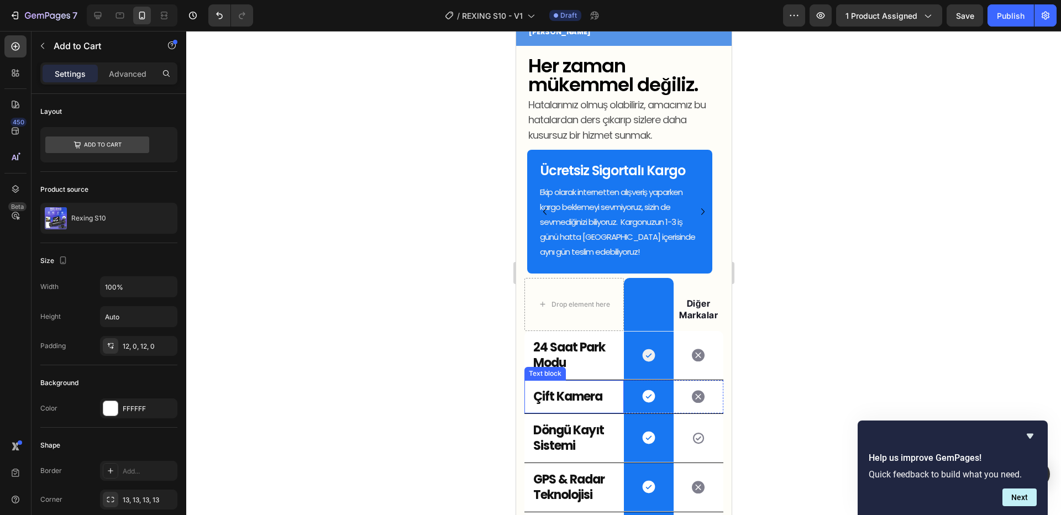
click at [555, 389] on span "Çift Kamera" at bounding box center [567, 396] width 69 height 17
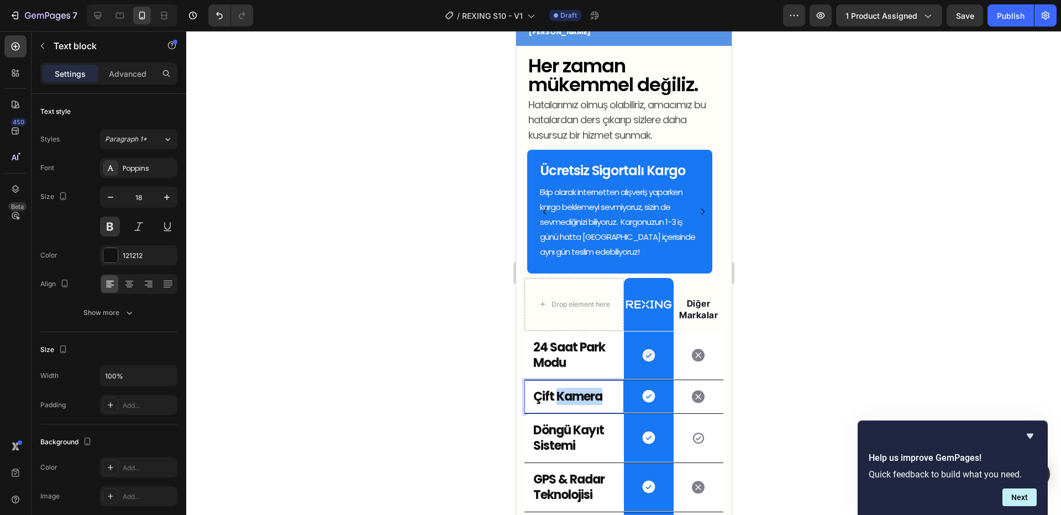
click at [555, 389] on span "Çift Kamera" at bounding box center [567, 396] width 69 height 17
click at [544, 389] on span "Çift Kamera" at bounding box center [567, 396] width 69 height 17
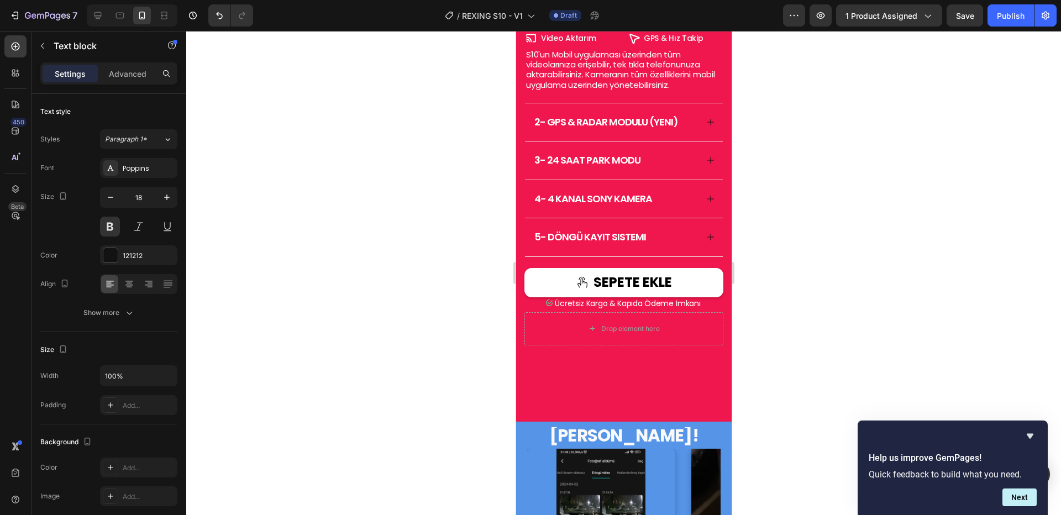
scroll to position [1397, 0]
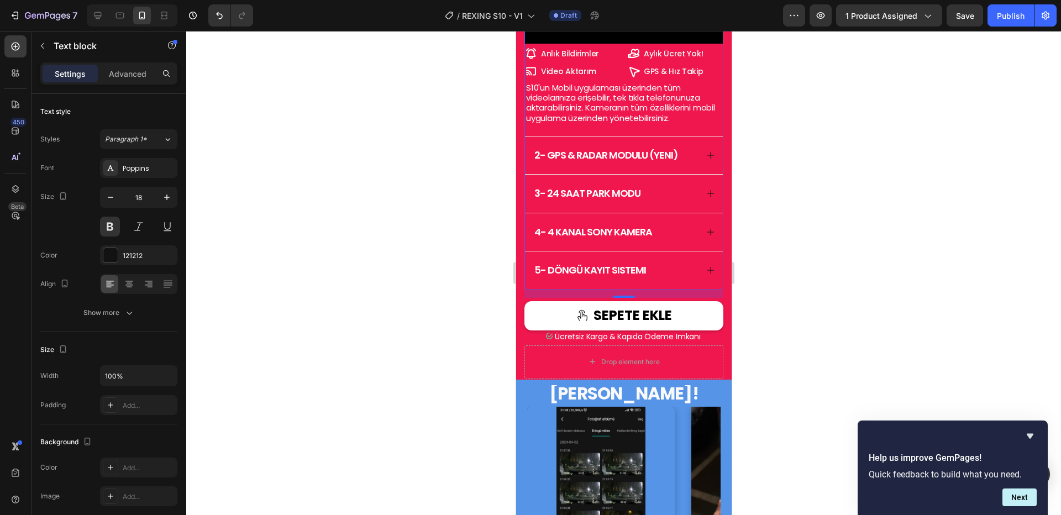
click at [703, 290] on div "5- döngü kayıt sistemi" at bounding box center [624, 271] width 198 height 38
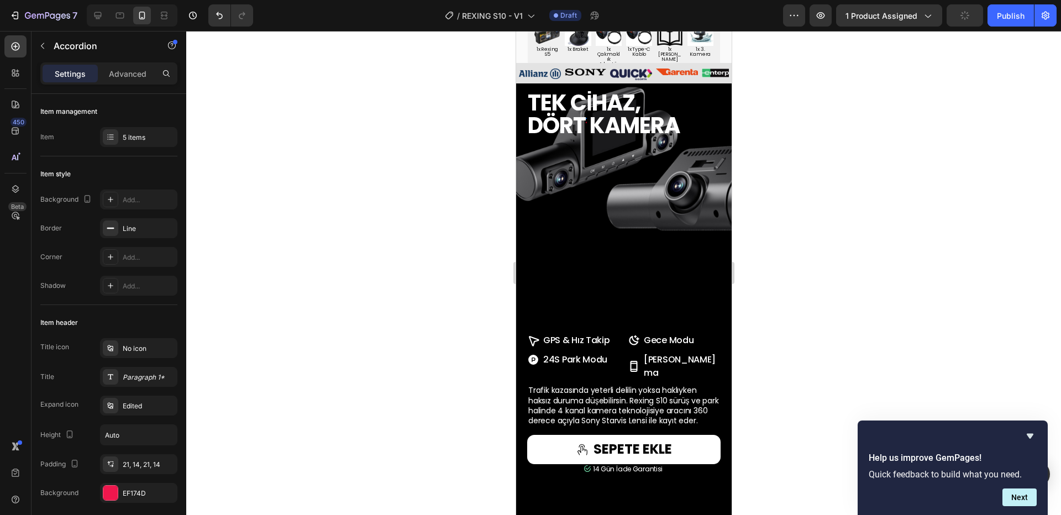
scroll to position [467, 0]
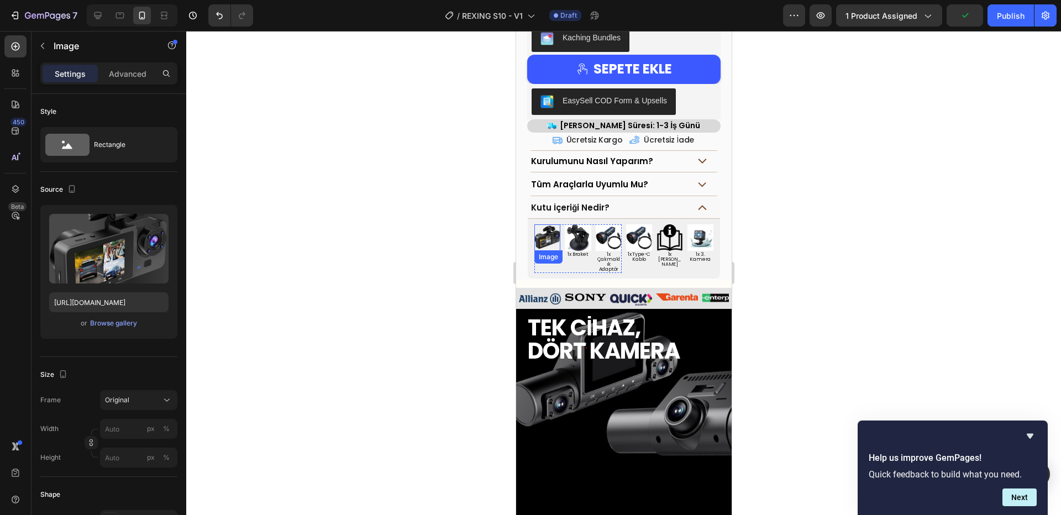
click at [545, 224] on img at bounding box center [547, 237] width 26 height 26
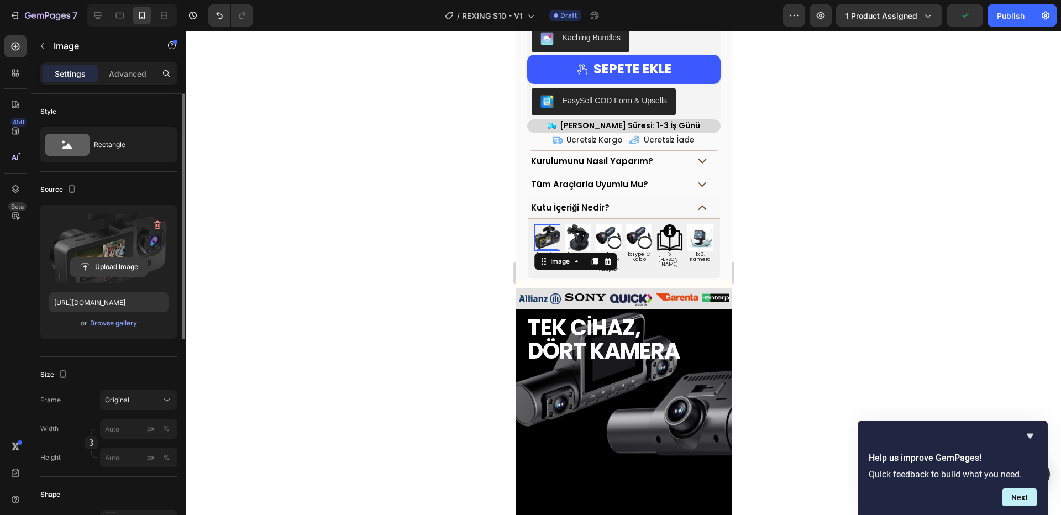
click at [103, 265] on input "file" at bounding box center [109, 267] width 76 height 19
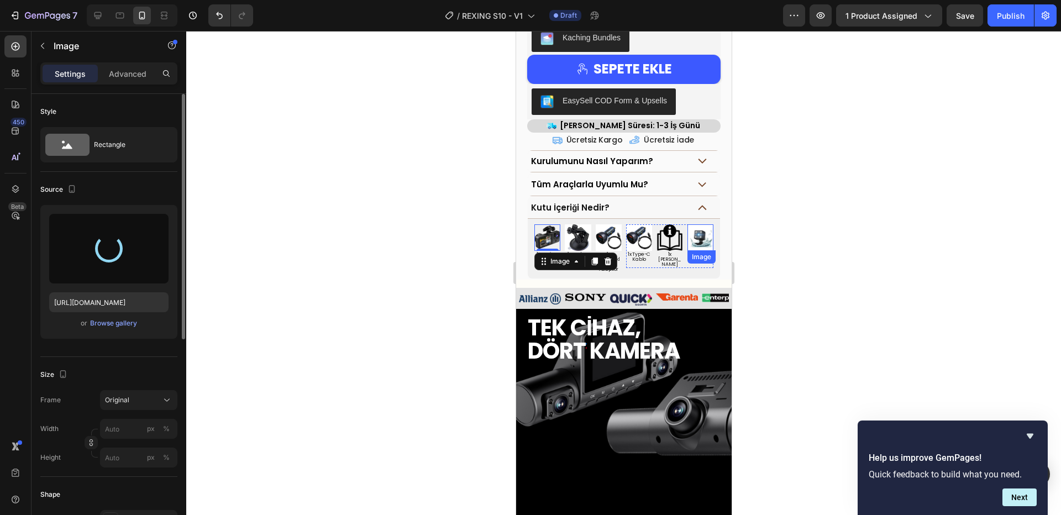
type input "https://cdn.shopify.com/s/files/1/0718/8322/7172/files/gempages_560404006514459…"
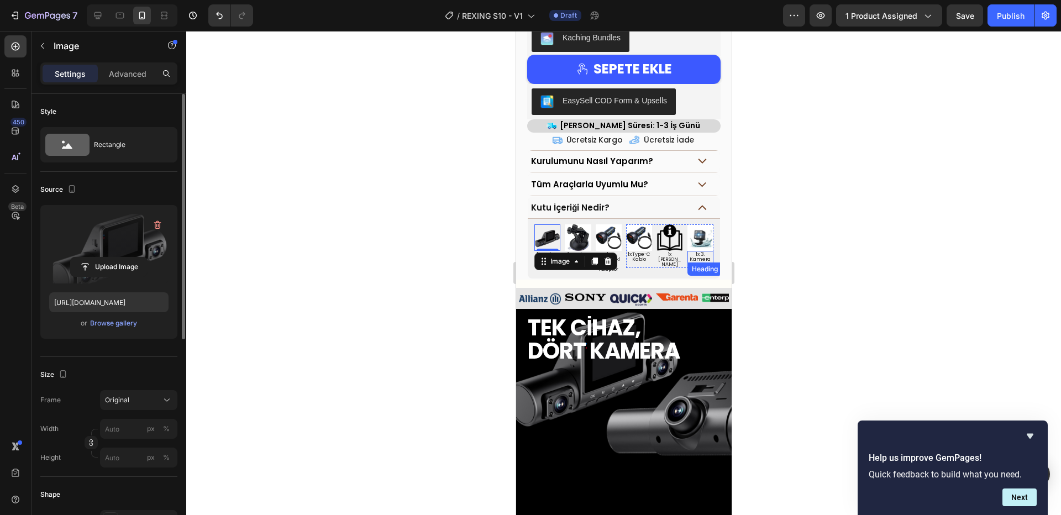
click at [697, 251] on span "1x 3. Kamera" at bounding box center [699, 257] width 21 height 12
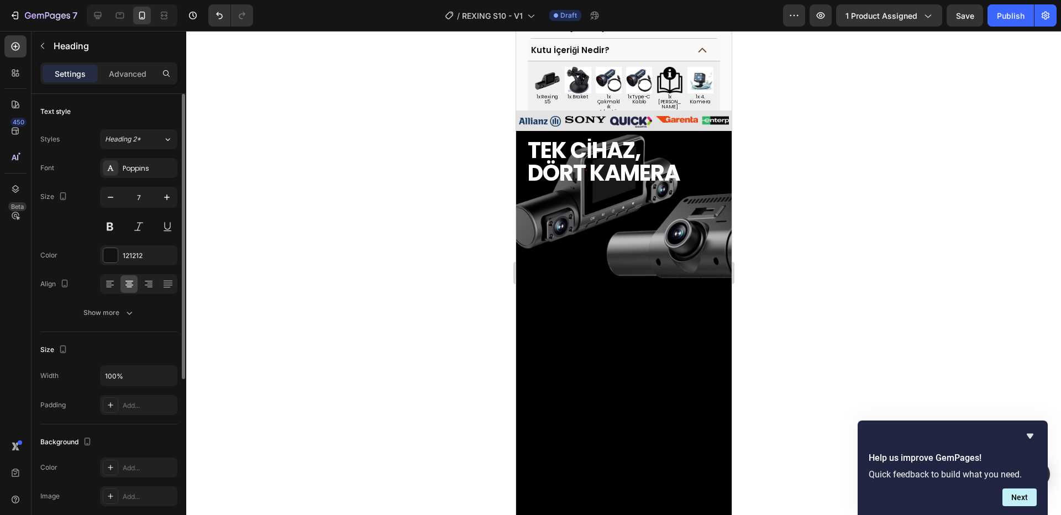
scroll to position [242, 0]
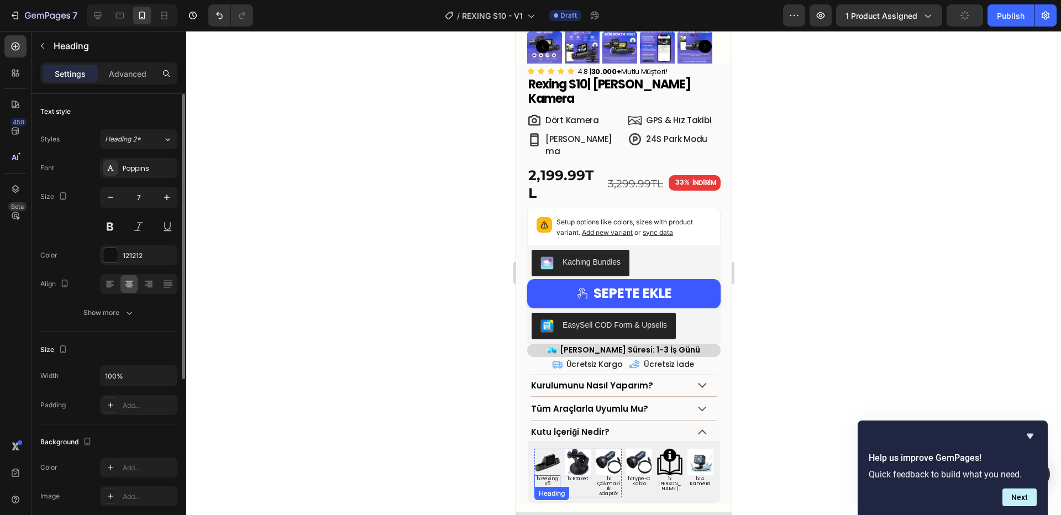
click at [549, 475] on span "1x Rexing S5" at bounding box center [547, 481] width 22 height 12
click at [675, 426] on div "Kutu İçeriği Nedir?" at bounding box center [609, 432] width 160 height 13
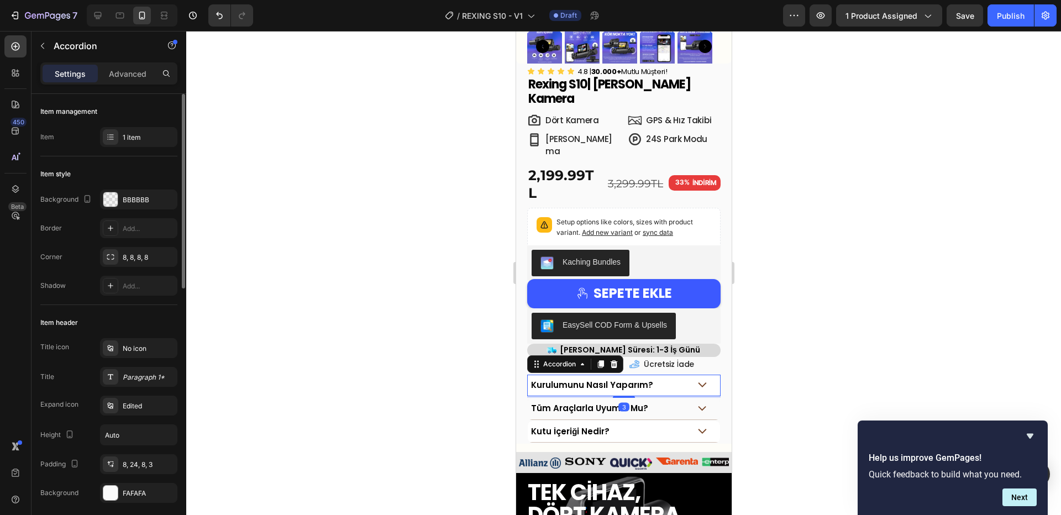
click at [697, 375] on div "Kurulumunu Nasıl Yaparım?" at bounding box center [623, 386] width 192 height 22
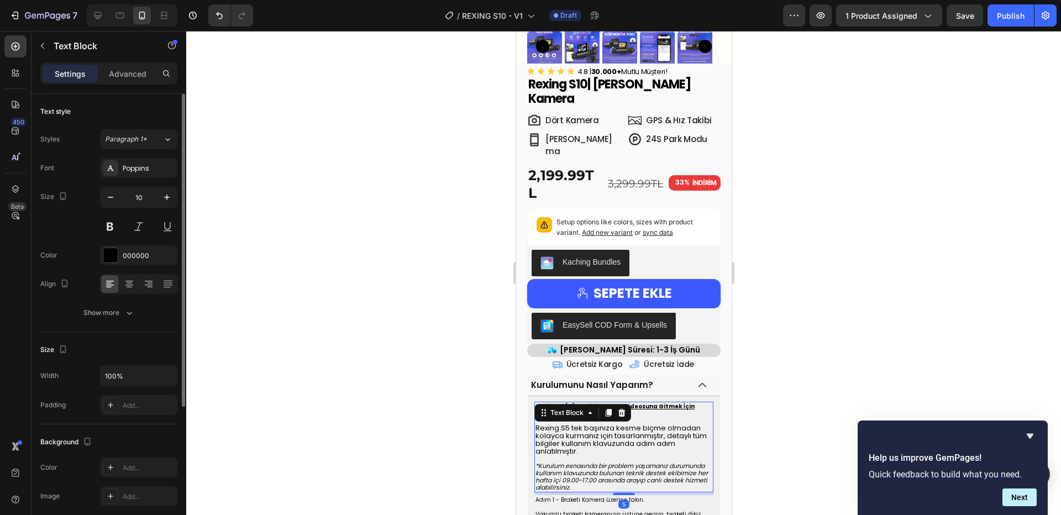
click at [642, 402] on u "Rexing S3/5/8 Serisi Kurulum Videosuna Gitmek İçin Tıkla." at bounding box center [614, 409] width 159 height 15
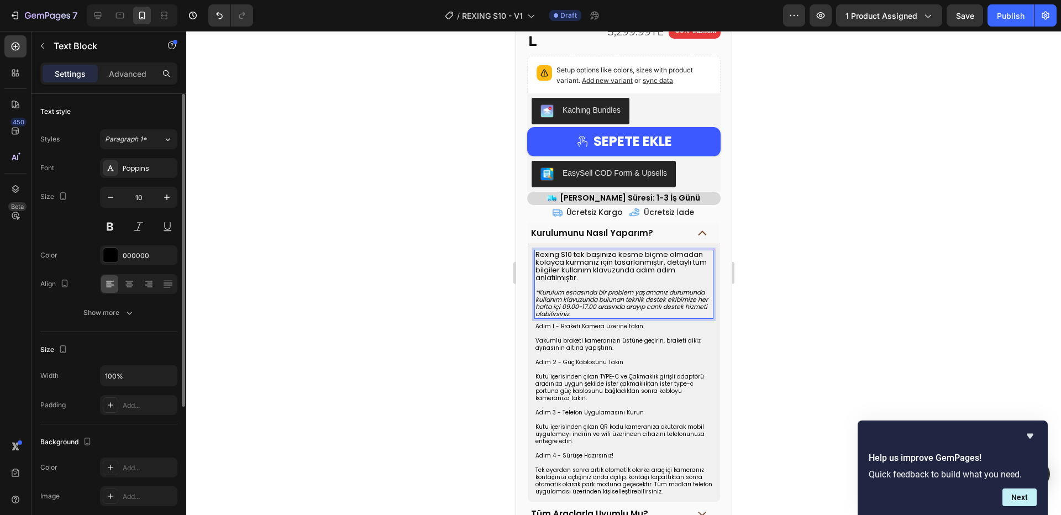
scroll to position [431, 0]
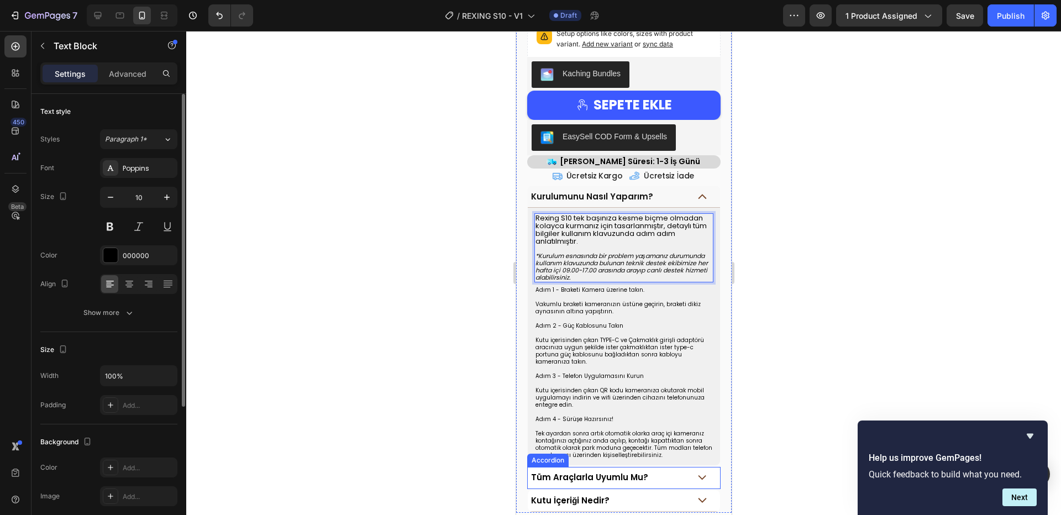
click at [641, 472] on span "Tüm Araçlarla Uyumlu Mu?" at bounding box center [589, 478] width 117 height 12
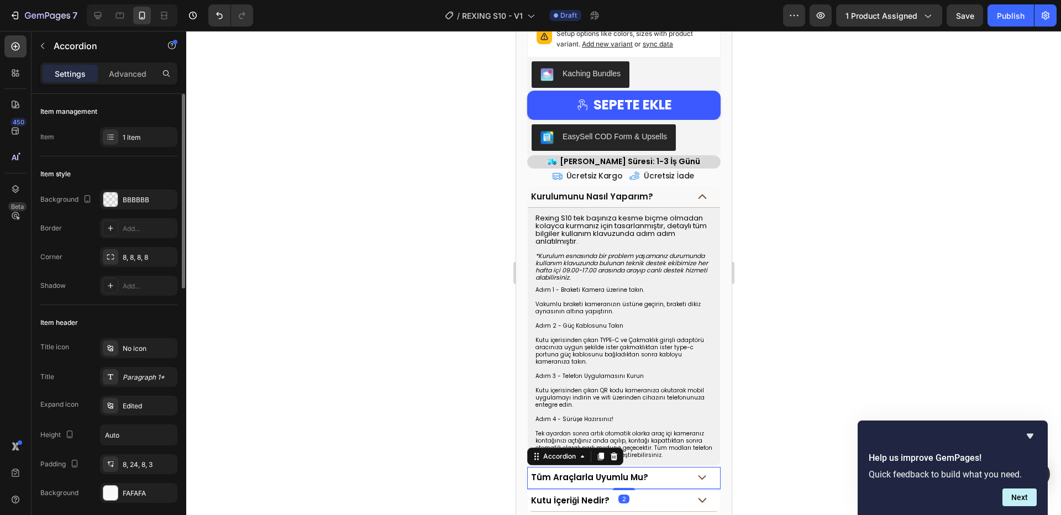
click at [672, 472] on div "Tüm Araçlarla Uyumlu Mu?" at bounding box center [609, 478] width 160 height 13
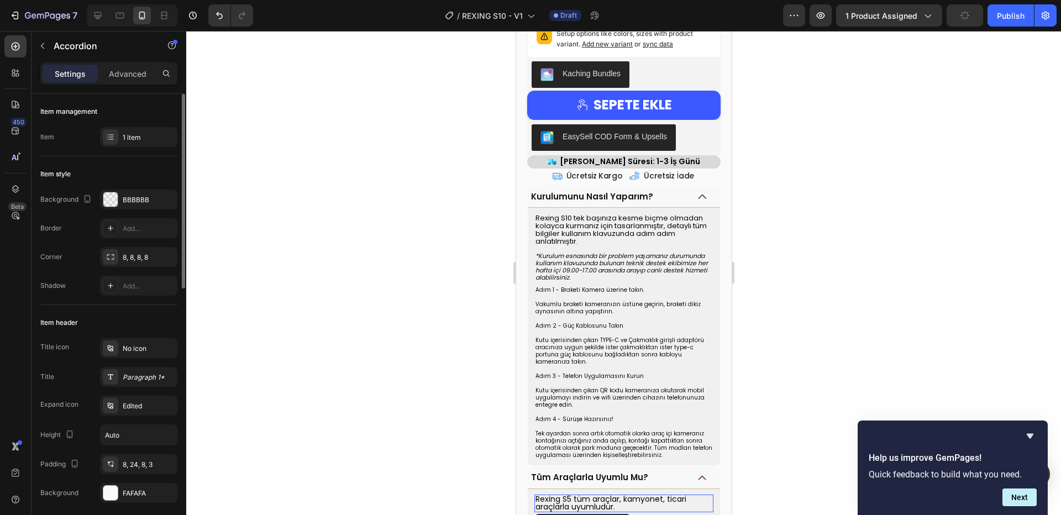
click at [570, 494] on span "Rexing S5 tüm araçlar, kamyonet, ticari araçlarla uyumludur." at bounding box center [610, 503] width 151 height 19
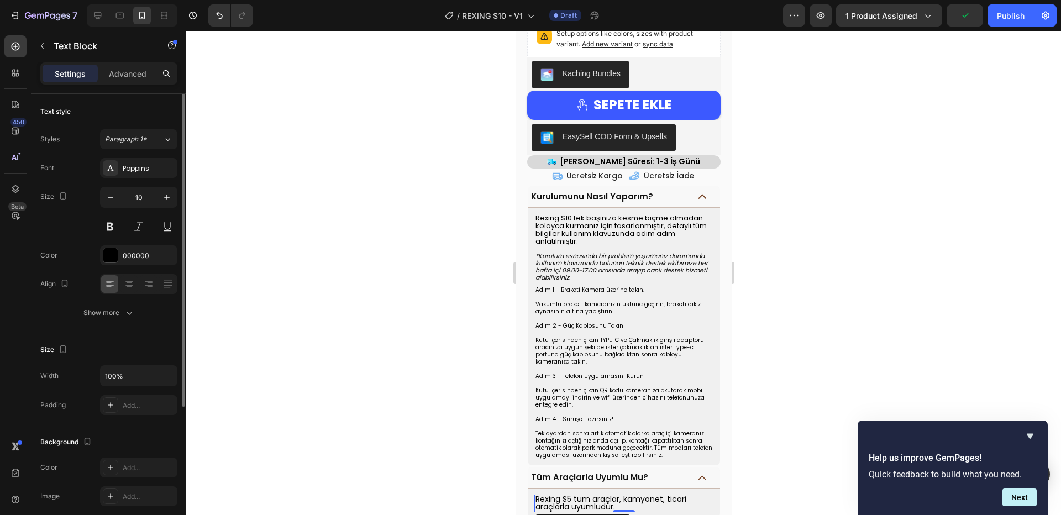
click at [570, 494] on span "Rexing S5 tüm araçlar, kamyonet, ticari araçlarla uyumludur." at bounding box center [610, 503] width 151 height 19
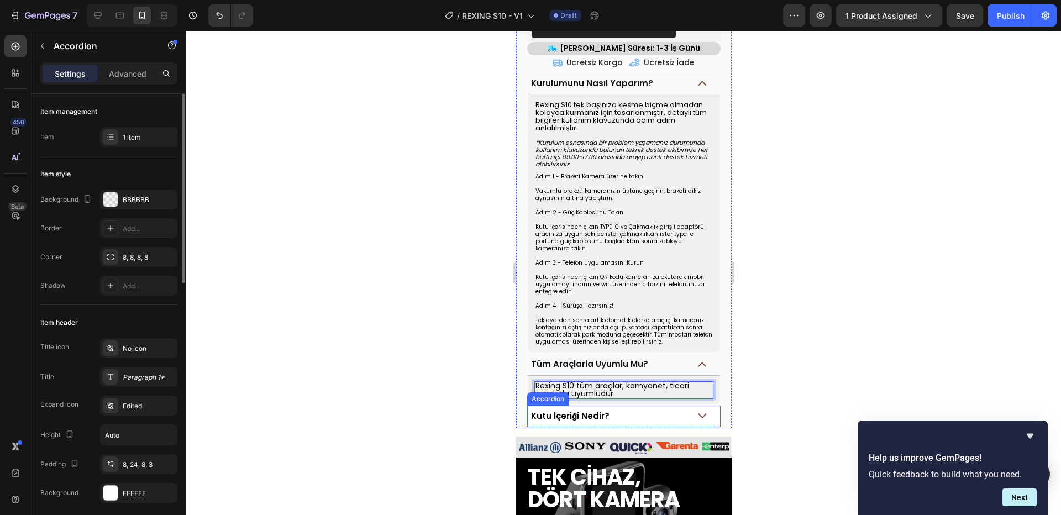
click at [677, 410] on div "Kutu İçeriği Nedir?" at bounding box center [609, 416] width 160 height 13
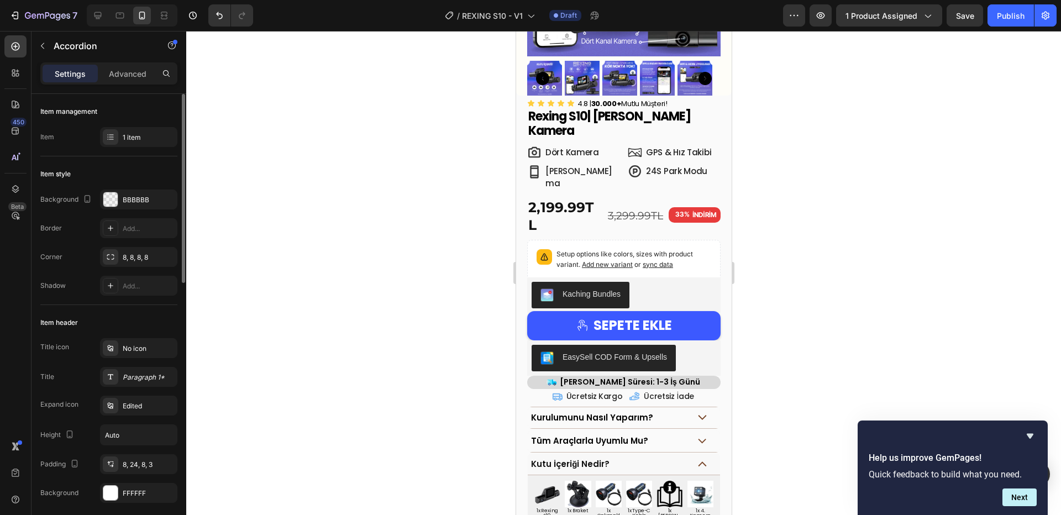
scroll to position [0, 0]
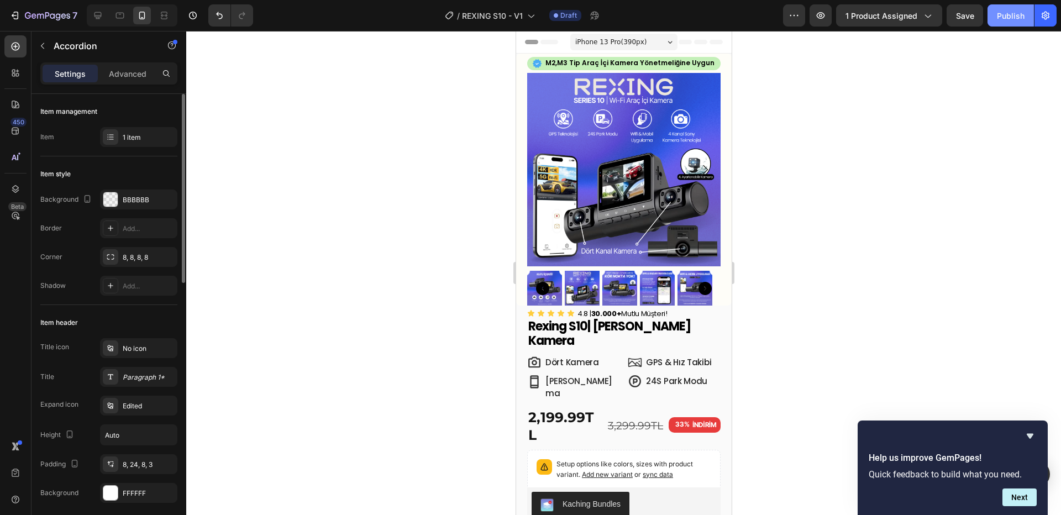
click at [993, 21] on button "Publish" at bounding box center [1011, 15] width 46 height 22
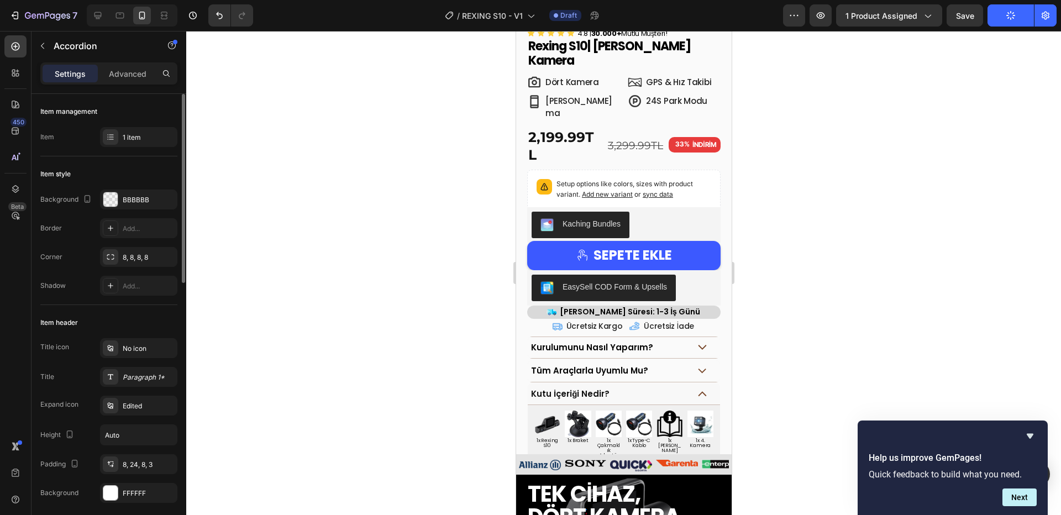
scroll to position [795, 0]
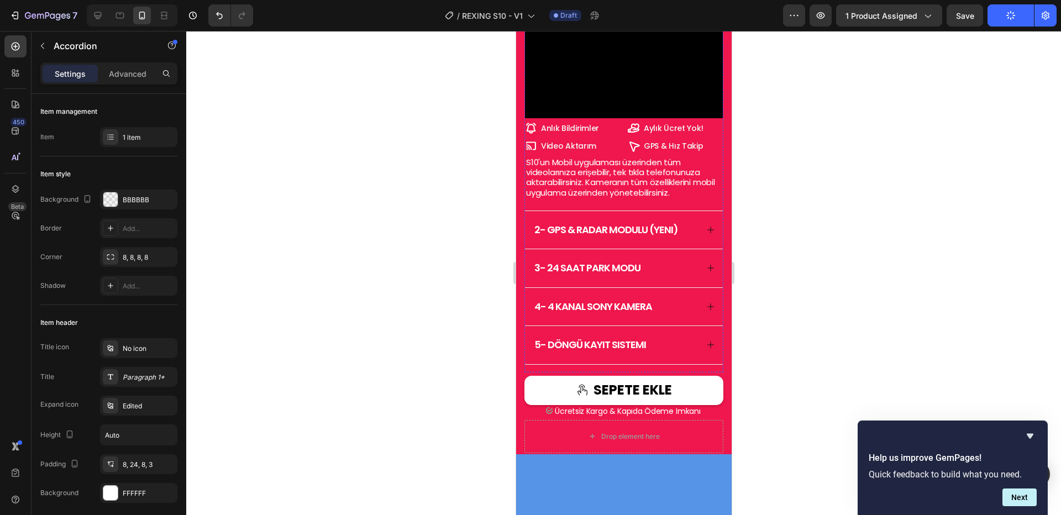
scroll to position [1359, 0]
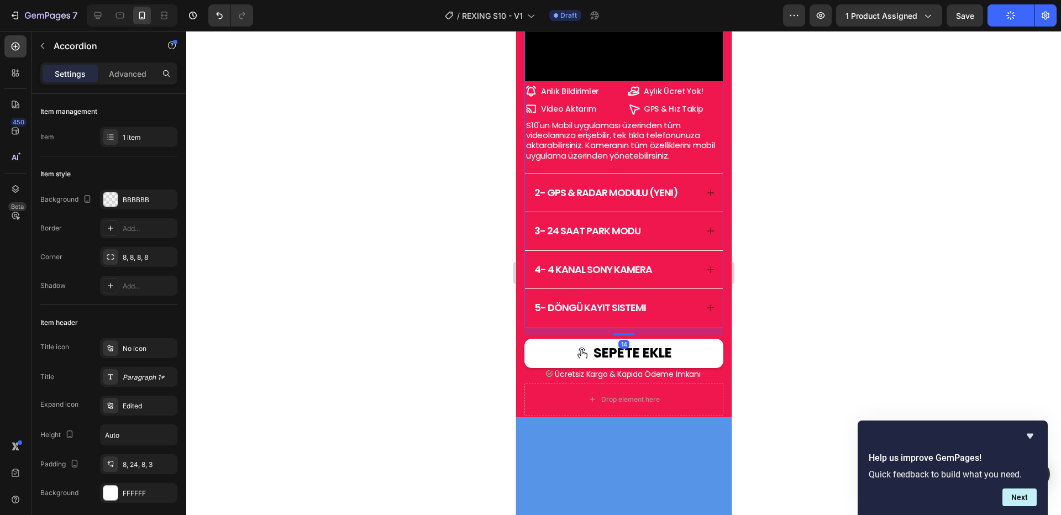
click at [690, 289] on div "4- 4 kanal sony kamera" at bounding box center [624, 270] width 198 height 38
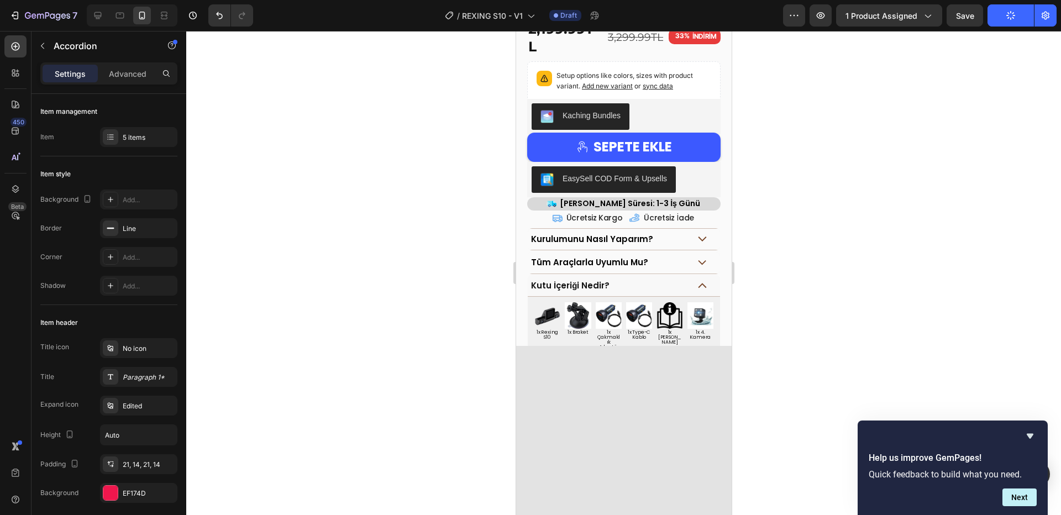
scroll to position [0, 0]
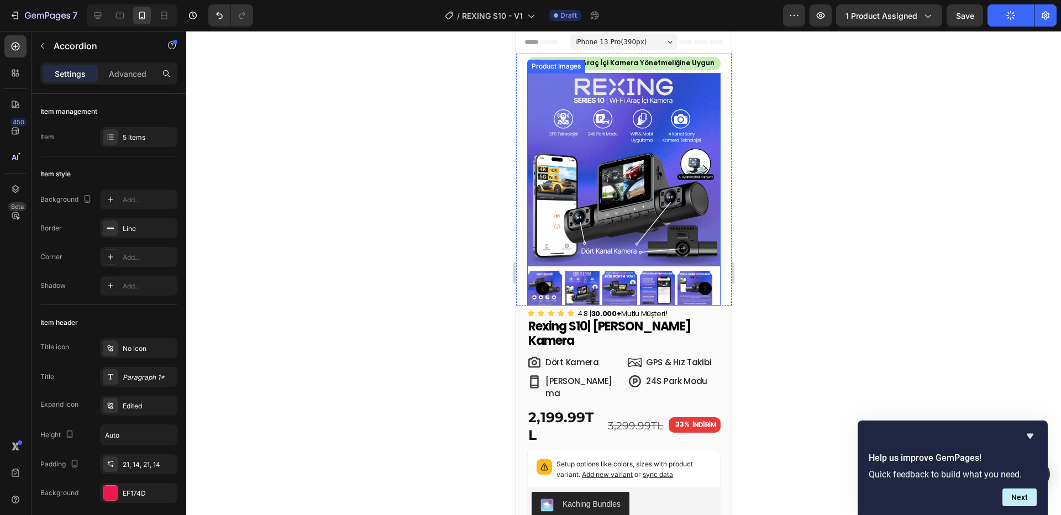
click at [626, 285] on img at bounding box center [619, 288] width 35 height 35
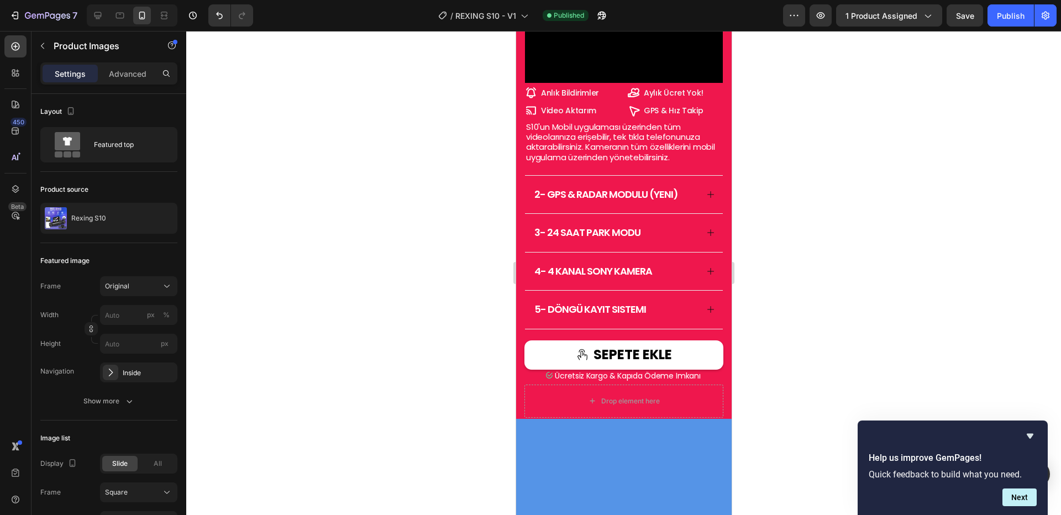
scroll to position [1359, 0]
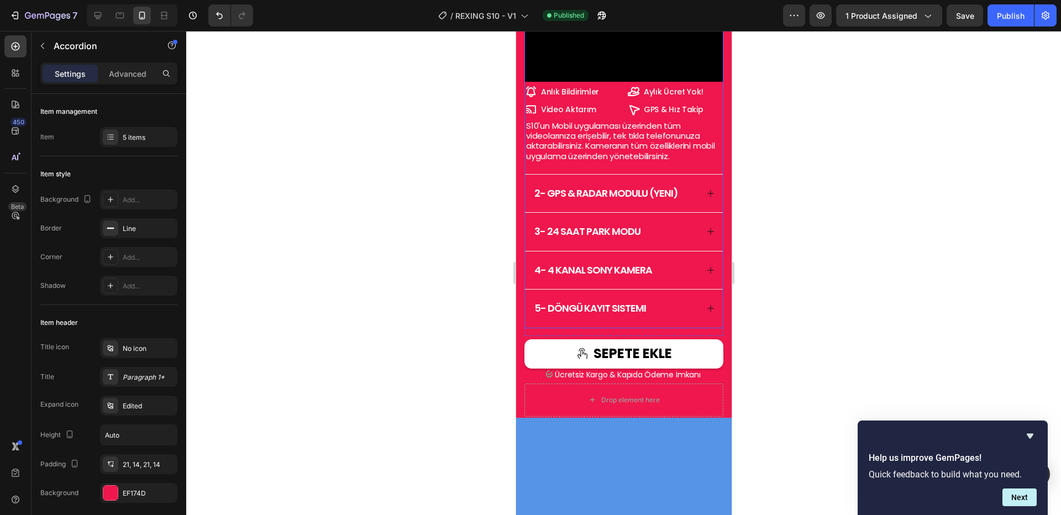
click at [691, 290] on div "4- 4 kanal sony kamera" at bounding box center [624, 271] width 198 height 38
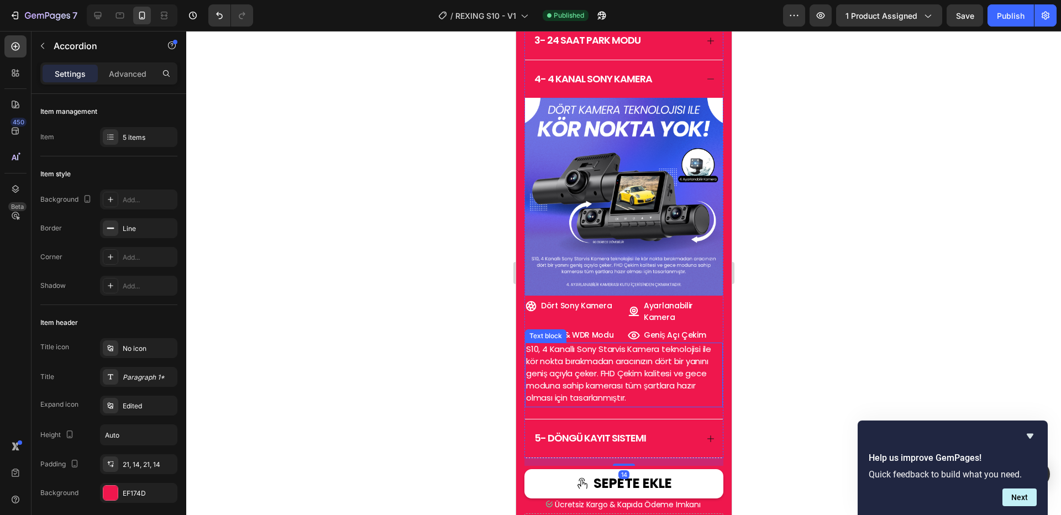
click at [565, 358] on span "S10, 4 Kanallı Sony Starvis Kamera teknolojisi ile kör nokta bırakmadan aracını…" at bounding box center [618, 373] width 185 height 60
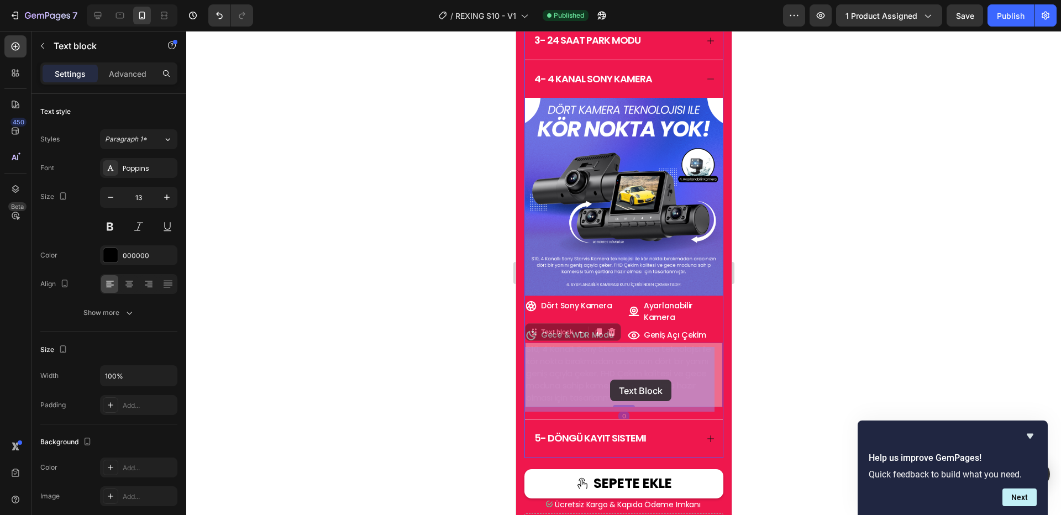
drag, startPoint x: 626, startPoint y: 382, endPoint x: 610, endPoint y: 380, distance: 15.6
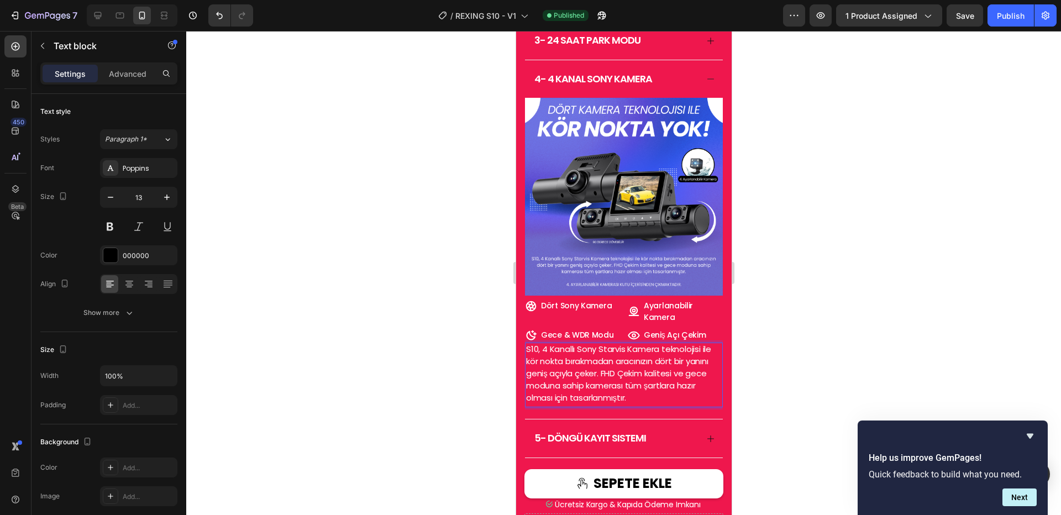
click at [635, 380] on span "S10, 4 Kanallı Sony Starvis Kamera teknolojisi ile kör nokta bırakmadan aracını…" at bounding box center [618, 373] width 185 height 60
drag, startPoint x: 627, startPoint y: 380, endPoint x: 526, endPoint y: 355, distance: 103.6
click at [526, 355] on span "S10, 4 Kanallı Sony Starvis Kamera teknolojisi ile kör nokta bırakmadan aracını…" at bounding box center [618, 373] width 185 height 60
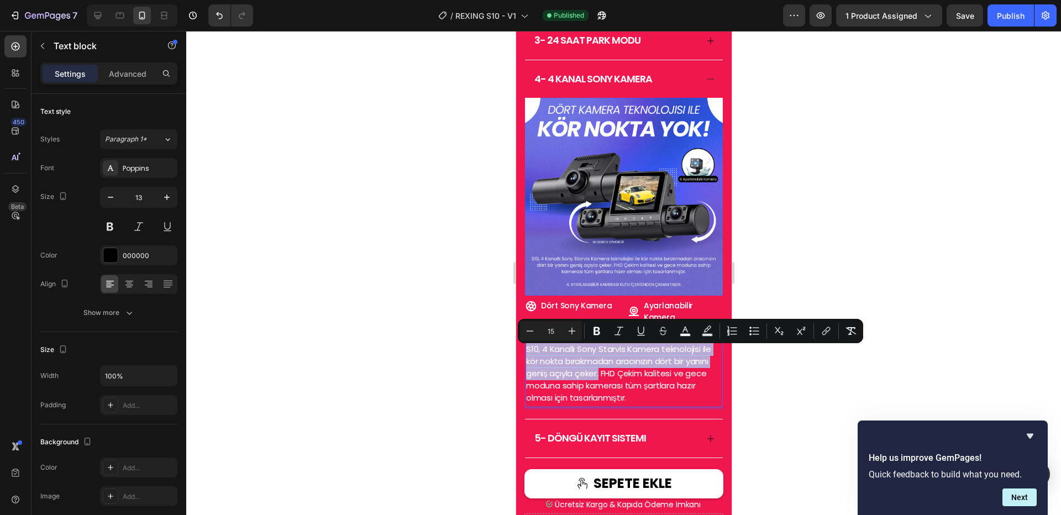
copy span "S10, 4 Kanallı Sony Starvis Kamera teknolojisi ile kör nokta bırakmadan aracını…"
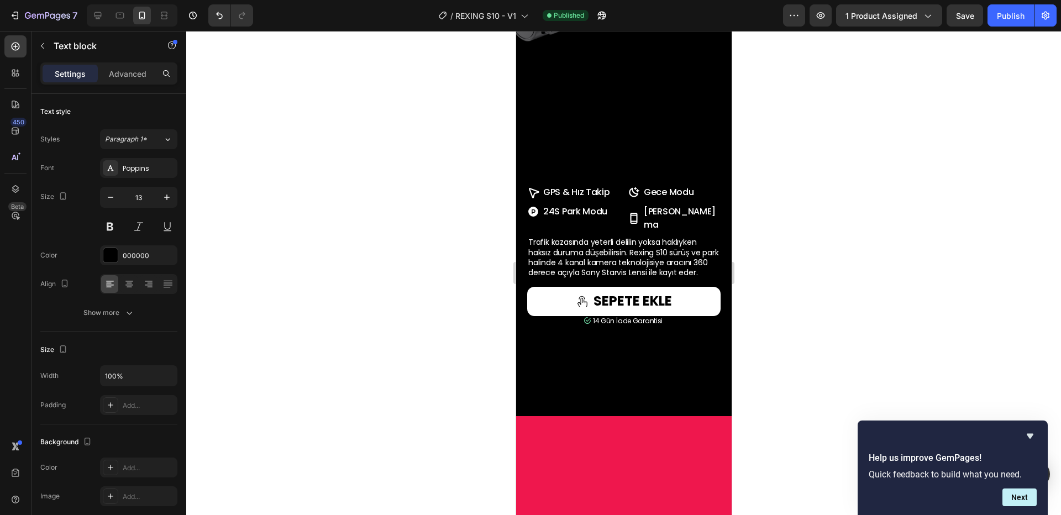
scroll to position [713, 0]
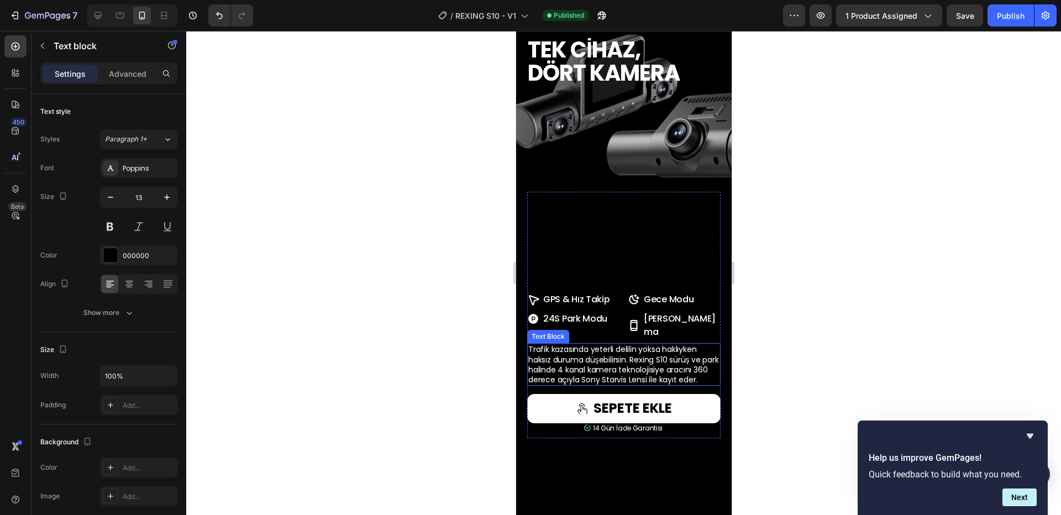
click at [600, 385] on span "Trafik kazasında yeterli delilin yoksa haklıyken haksız duruma düşebilirsin. Re…" at bounding box center [623, 364] width 191 height 41
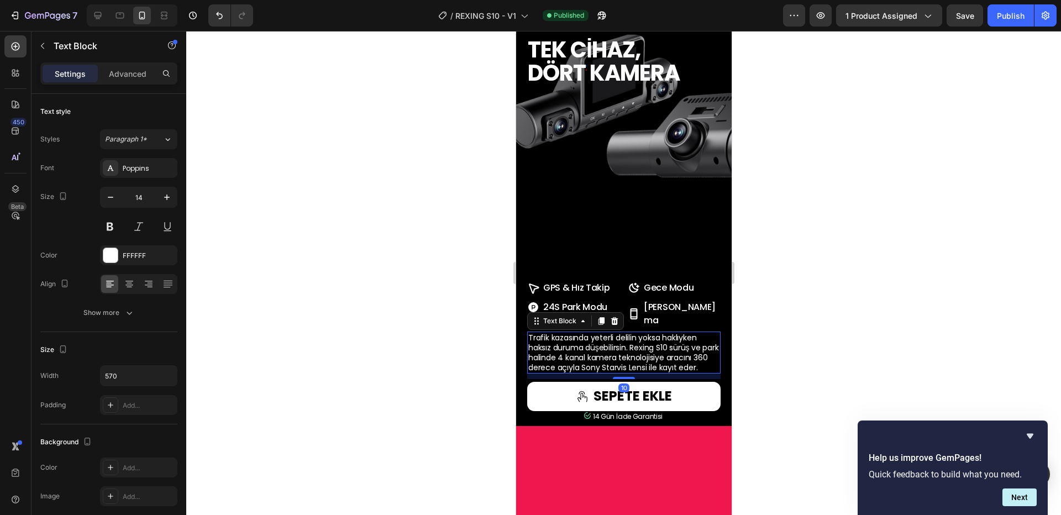
click at [617, 373] on p "Trafik kazasında yeterli delilin yoksa haklıyken haksız duruma düşebilirsin. Re…" at bounding box center [623, 353] width 191 height 40
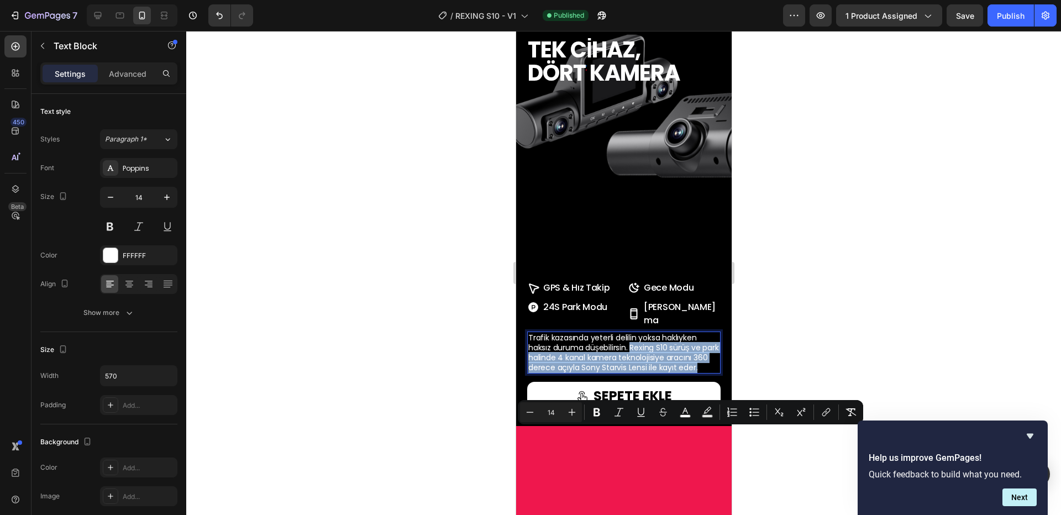
drag, startPoint x: 618, startPoint y: 464, endPoint x: 630, endPoint y: 436, distance: 30.7
click at [630, 373] on p "Trafik kazasında yeterli delilin yoksa haklıyken haksız duruma düşebilirsin. Re…" at bounding box center [623, 353] width 191 height 40
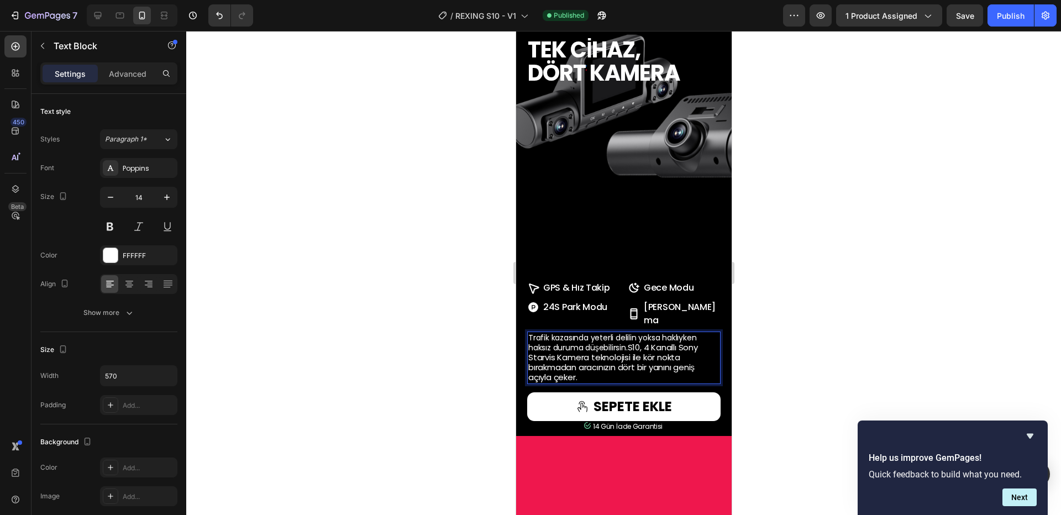
click at [647, 384] on span "S10, 4 Kanallı Sony Starvis Kamera teknolojisi ile kör nokta bırakmadan aracını…" at bounding box center [613, 363] width 170 height 42
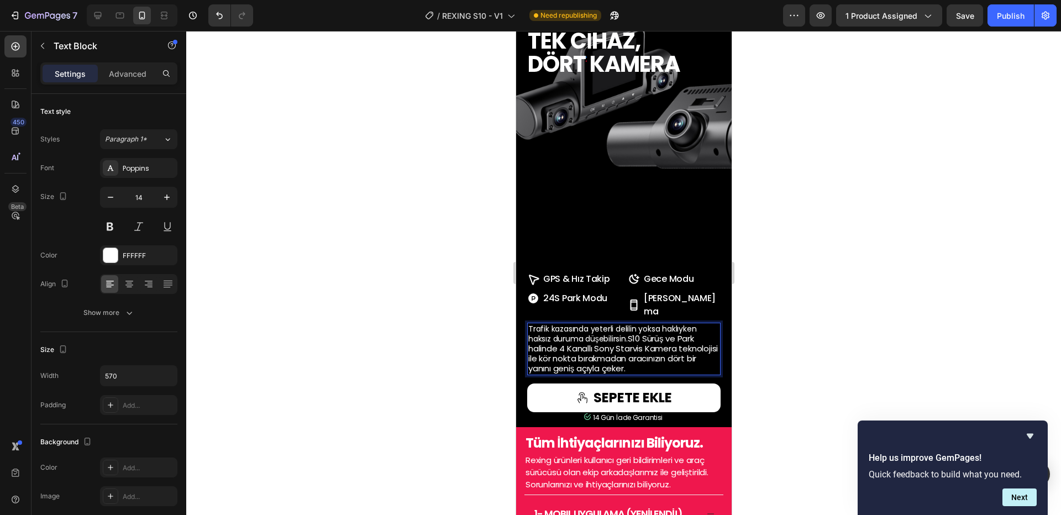
scroll to position [727, 0]
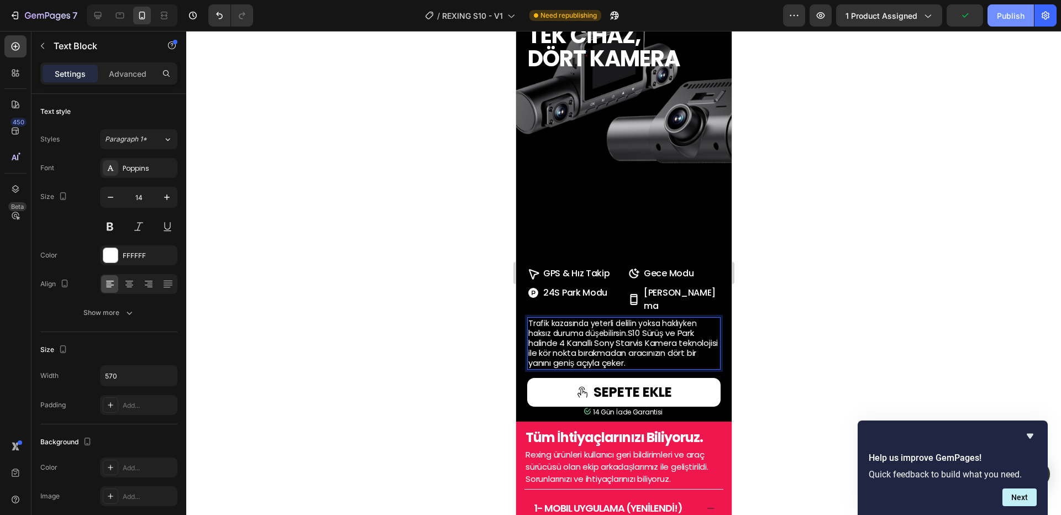
click at [1007, 20] on div "Publish" at bounding box center [1011, 16] width 28 height 12
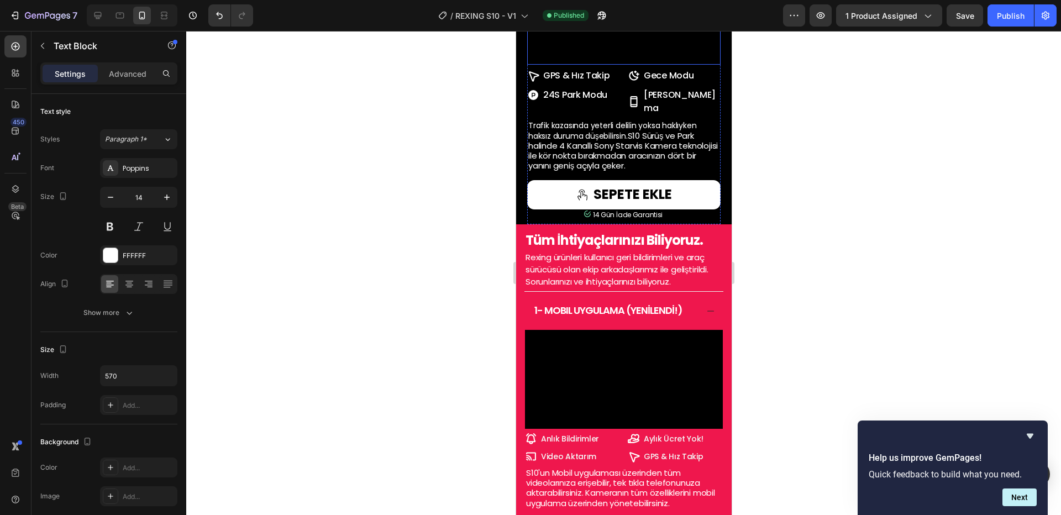
scroll to position [741, 0]
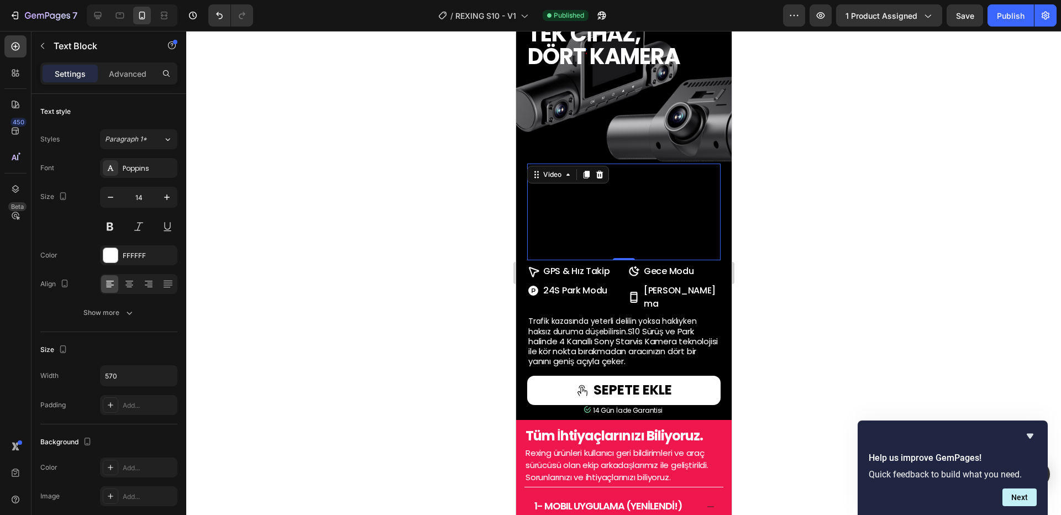
click at [596, 250] on video at bounding box center [623, 212] width 193 height 97
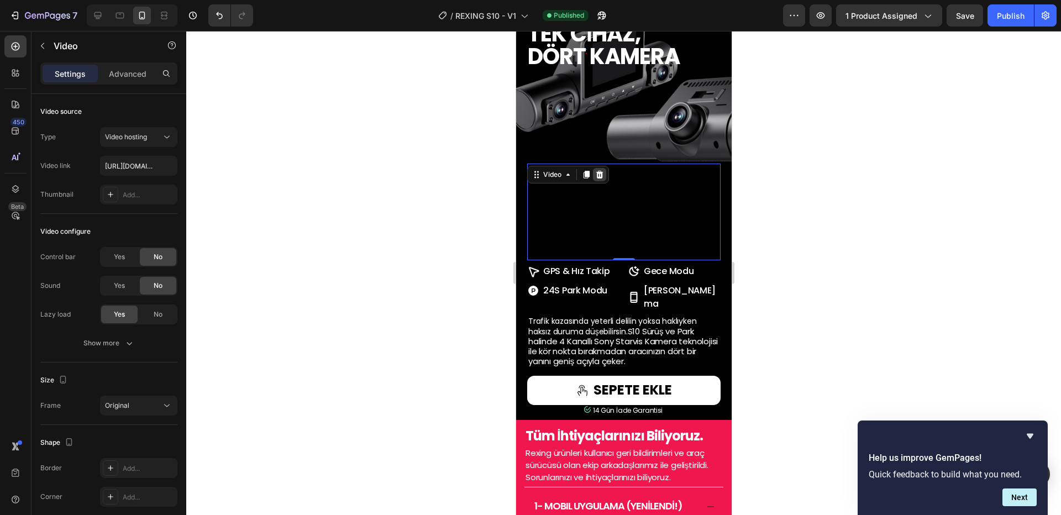
click at [598, 180] on div at bounding box center [599, 174] width 13 height 13
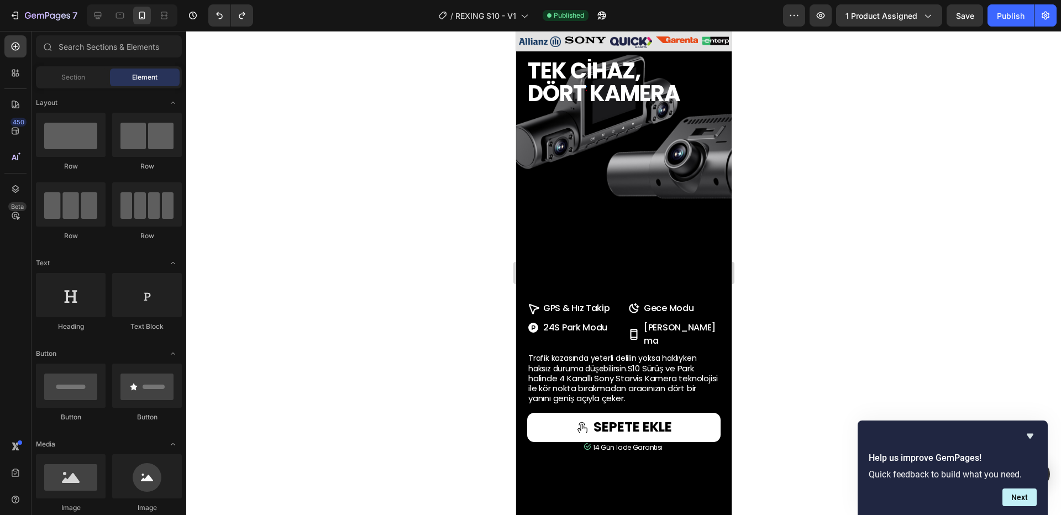
scroll to position [705, 0]
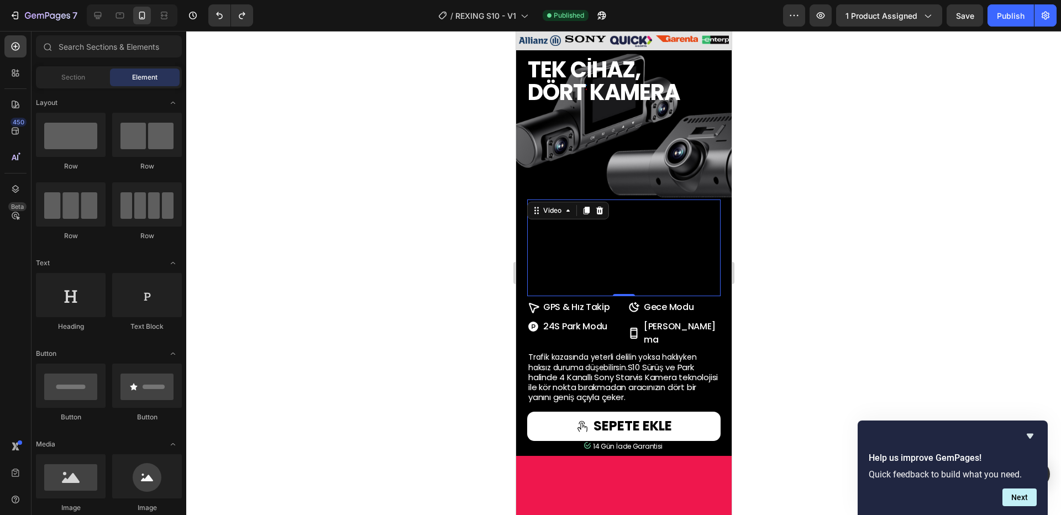
click at [637, 296] on video at bounding box center [623, 248] width 193 height 97
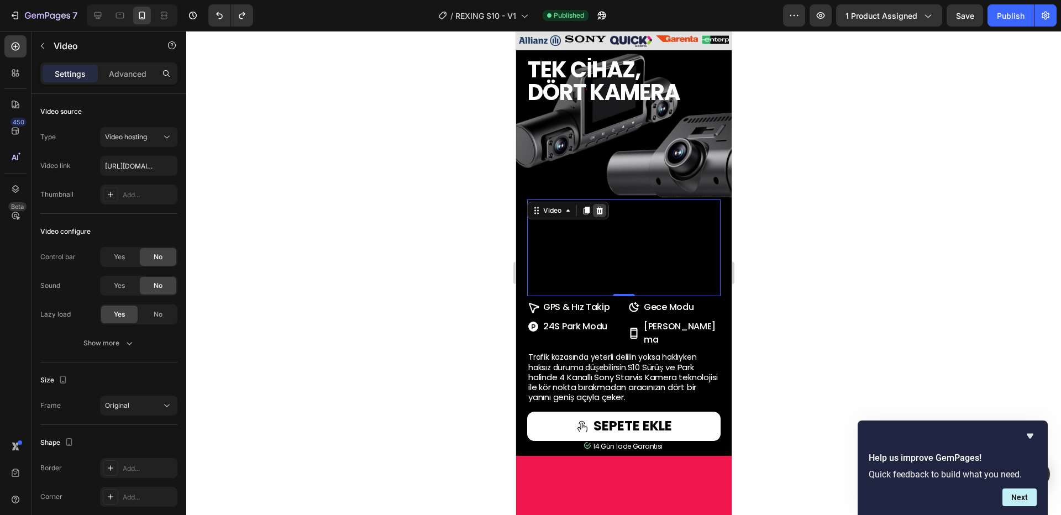
click at [599, 213] on icon at bounding box center [599, 211] width 7 height 8
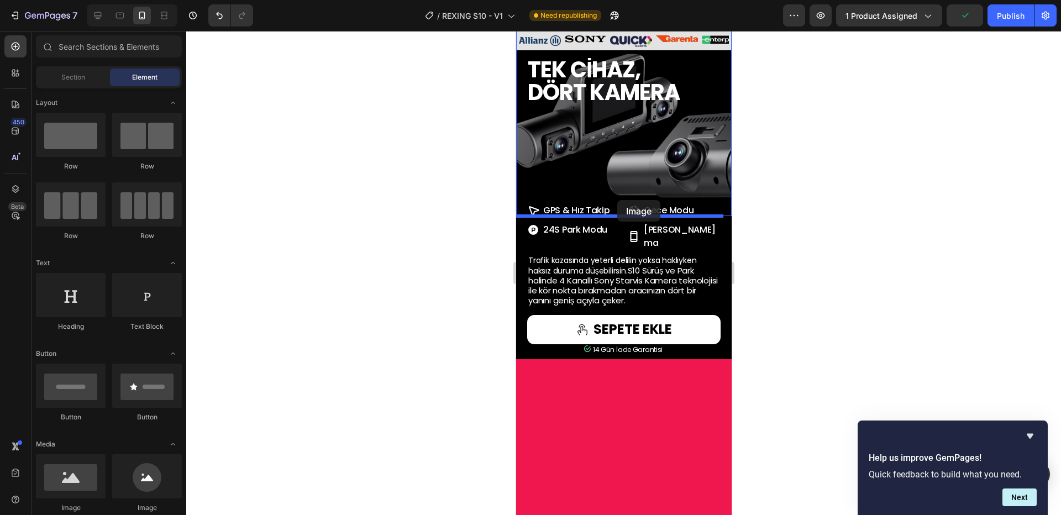
drag, startPoint x: 603, startPoint y: 512, endPoint x: 617, endPoint y: 200, distance: 312.1
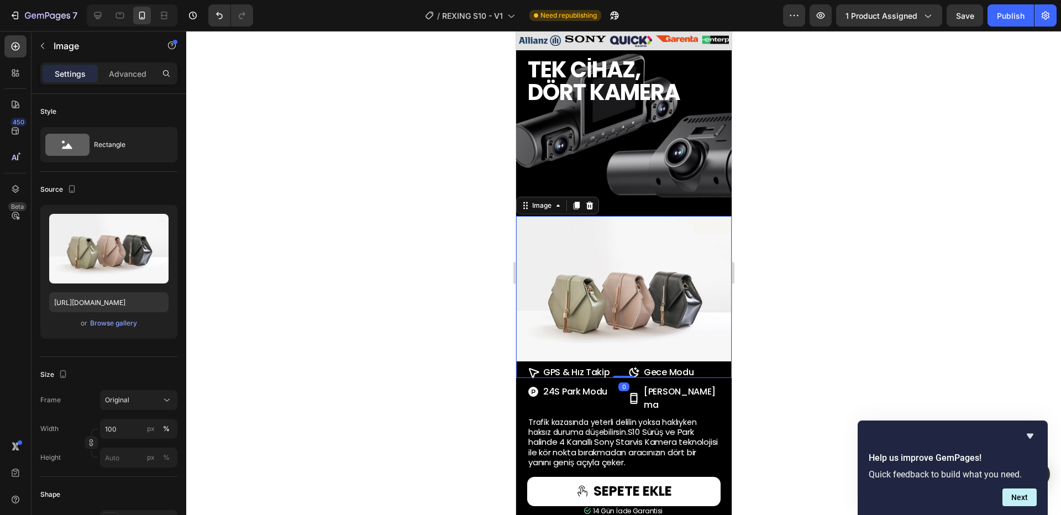
click at [795, 315] on div at bounding box center [623, 273] width 875 height 484
click at [671, 290] on img at bounding box center [624, 297] width 216 height 162
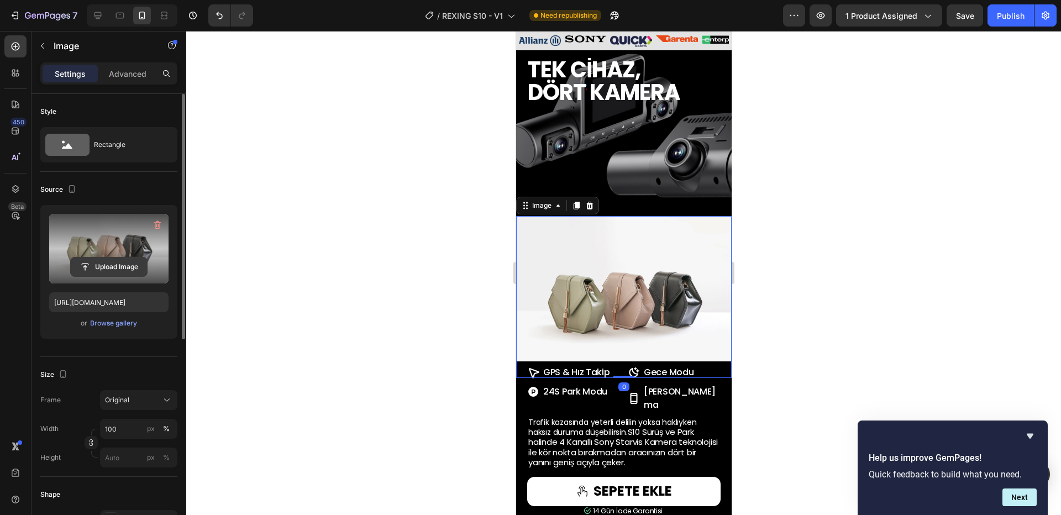
click at [111, 269] on input "file" at bounding box center [109, 267] width 76 height 19
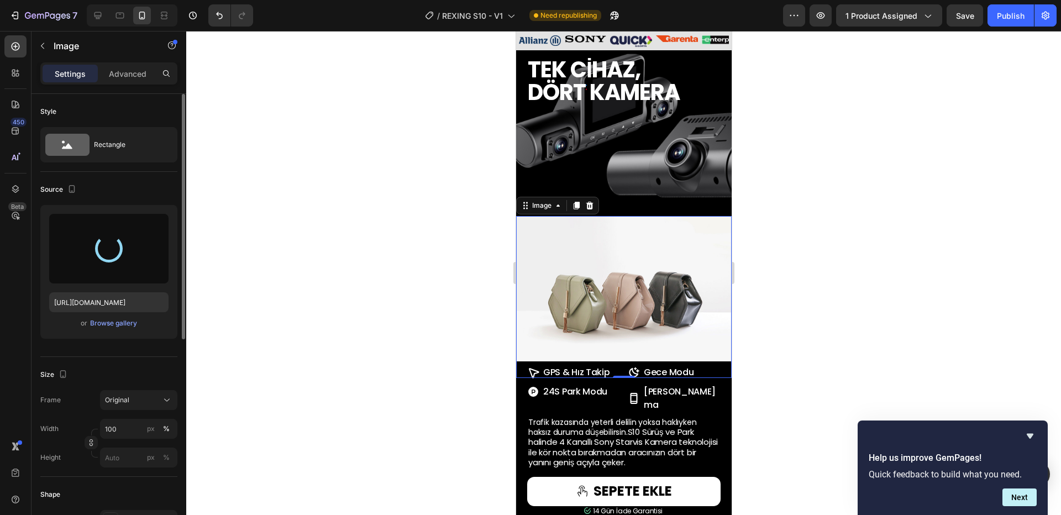
type input "[URL][DOMAIN_NAME]"
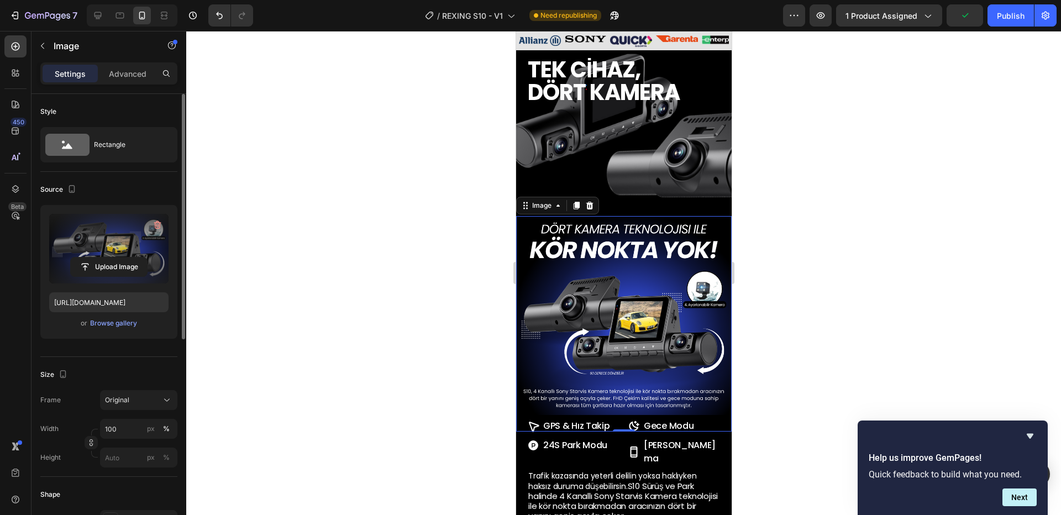
click at [821, 313] on div at bounding box center [623, 273] width 875 height 484
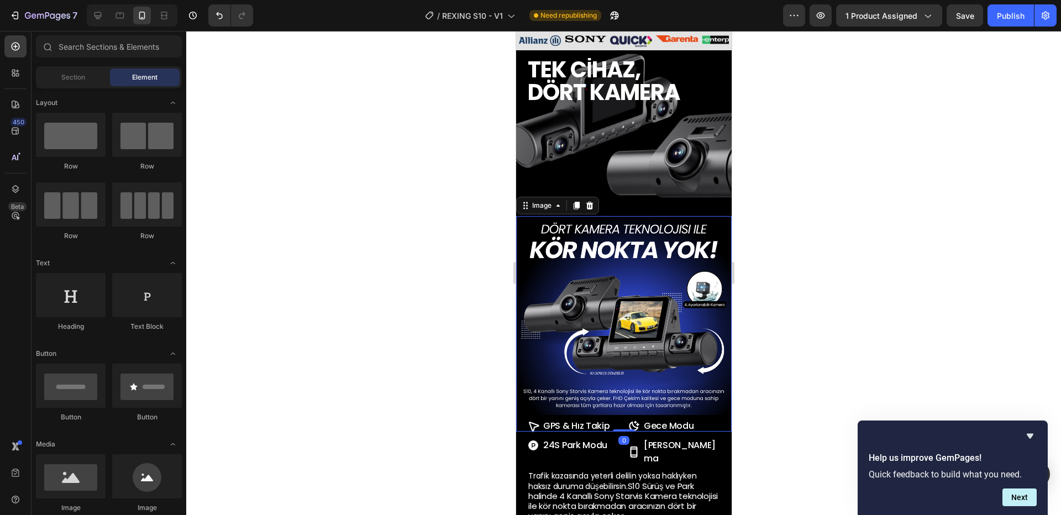
click at [647, 321] on img at bounding box center [624, 324] width 216 height 216
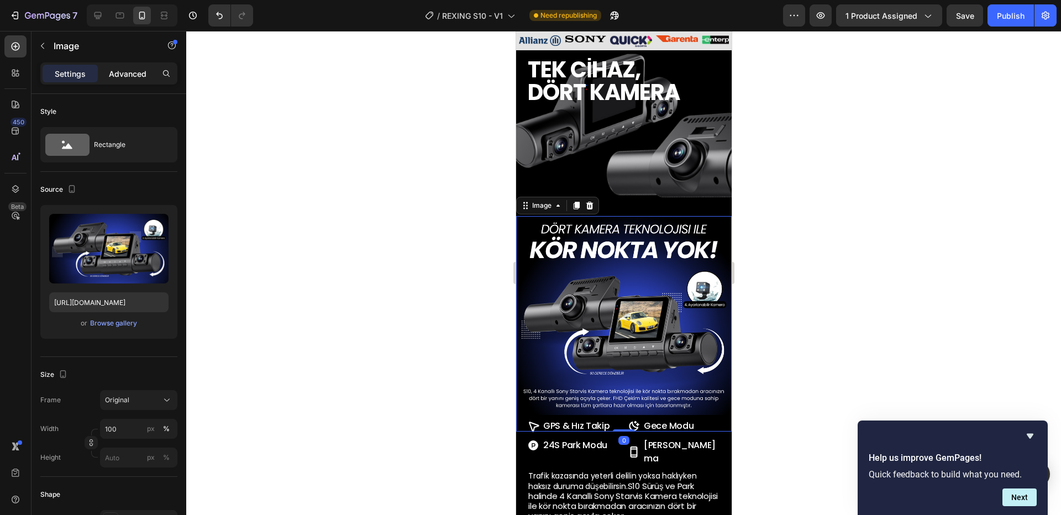
click at [125, 74] on p "Advanced" at bounding box center [128, 74] width 38 height 12
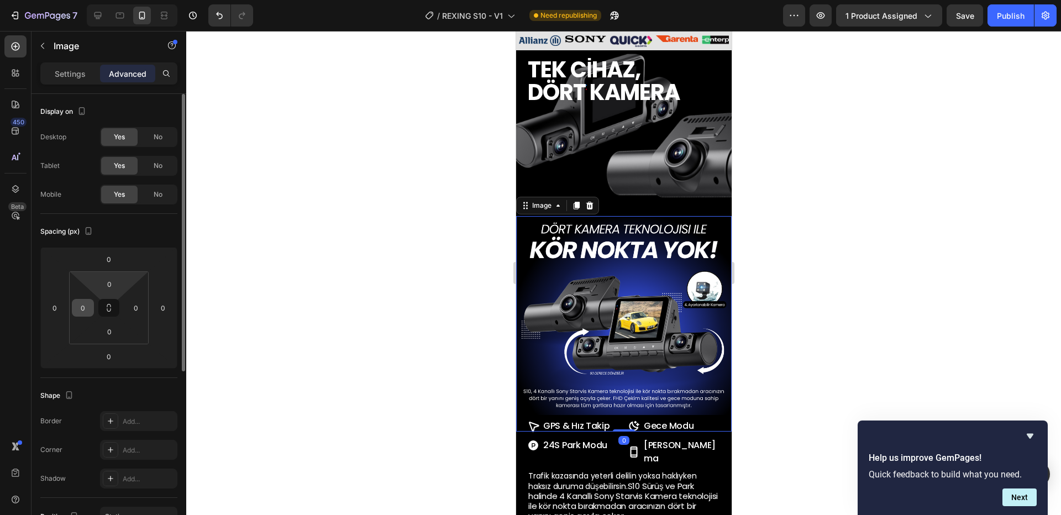
click at [80, 301] on input "0" at bounding box center [83, 308] width 17 height 17
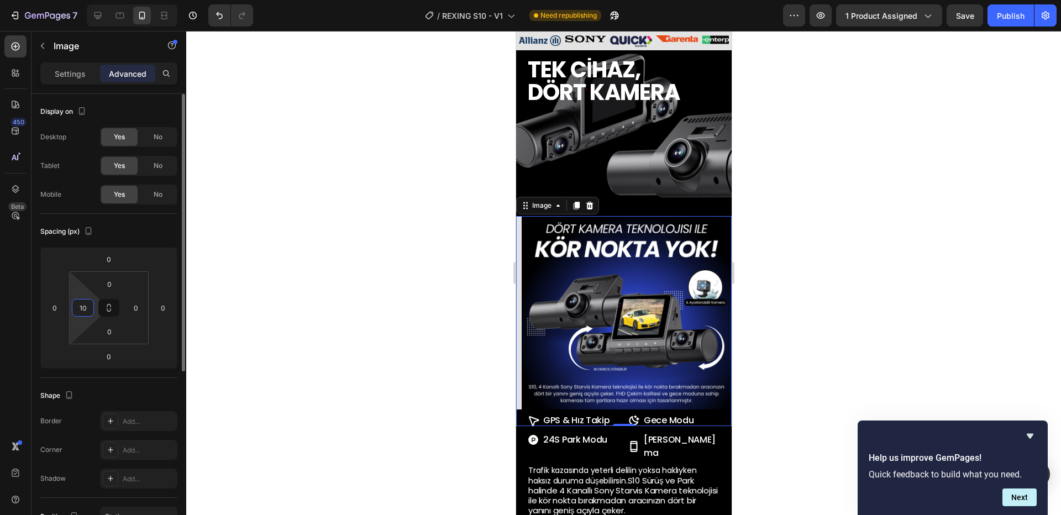
type input "1"
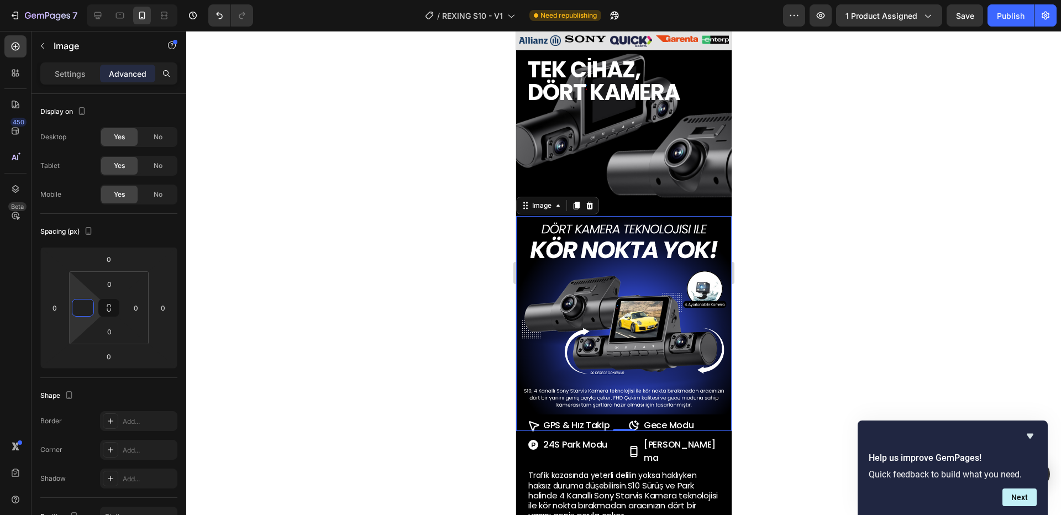
click at [815, 365] on div at bounding box center [623, 273] width 875 height 484
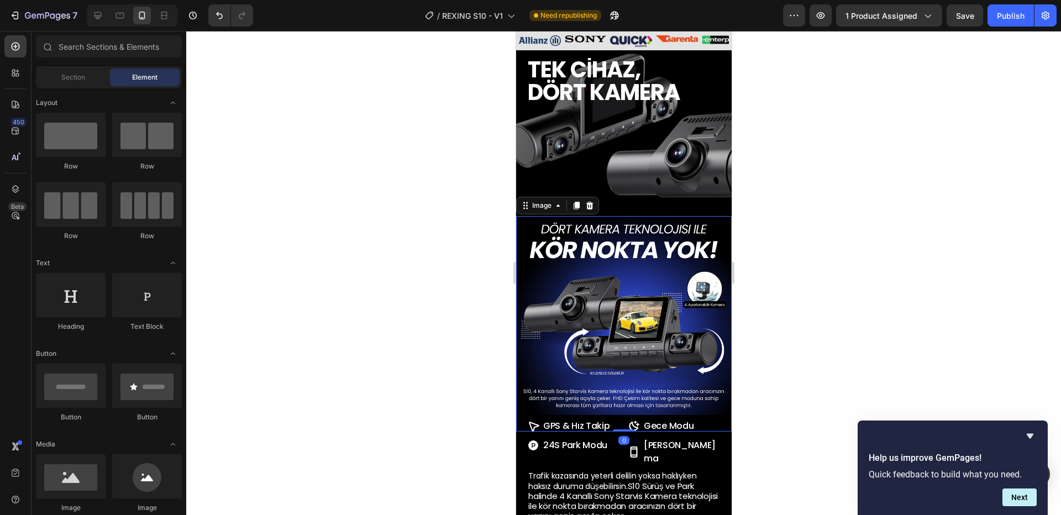
click at [630, 338] on img at bounding box center [624, 324] width 216 height 216
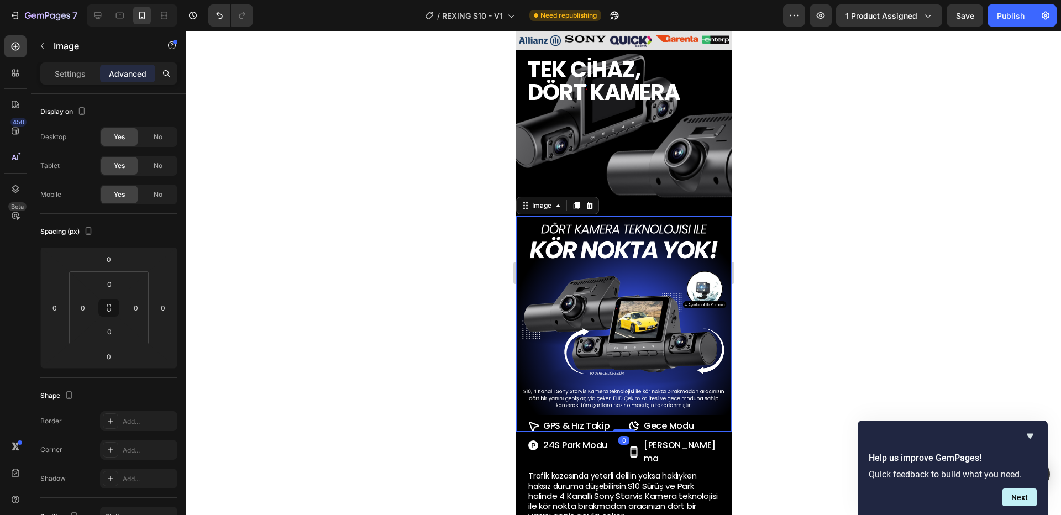
click at [553, 336] on img at bounding box center [624, 324] width 216 height 216
click at [78, 74] on p "Settings" at bounding box center [70, 74] width 31 height 12
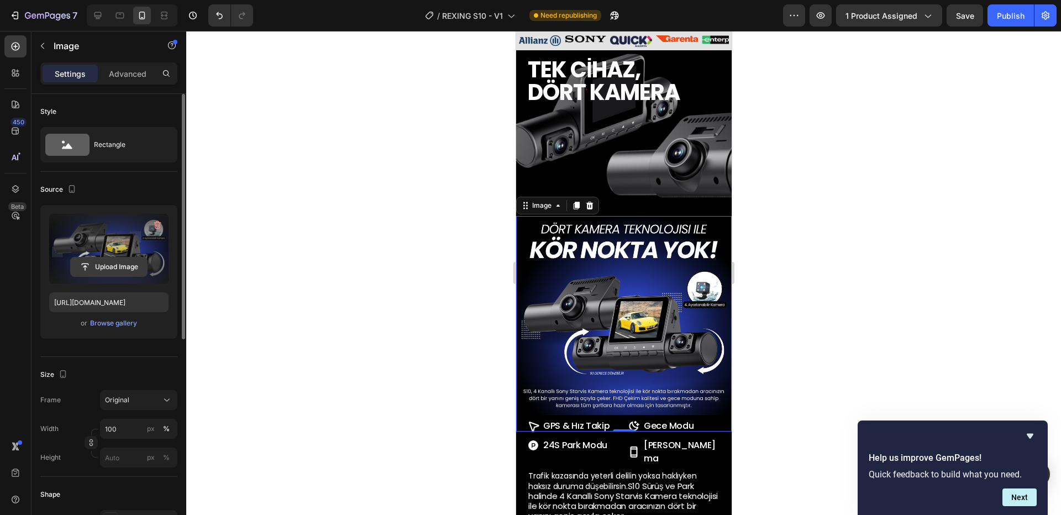
click at [111, 264] on input "file" at bounding box center [109, 267] width 76 height 19
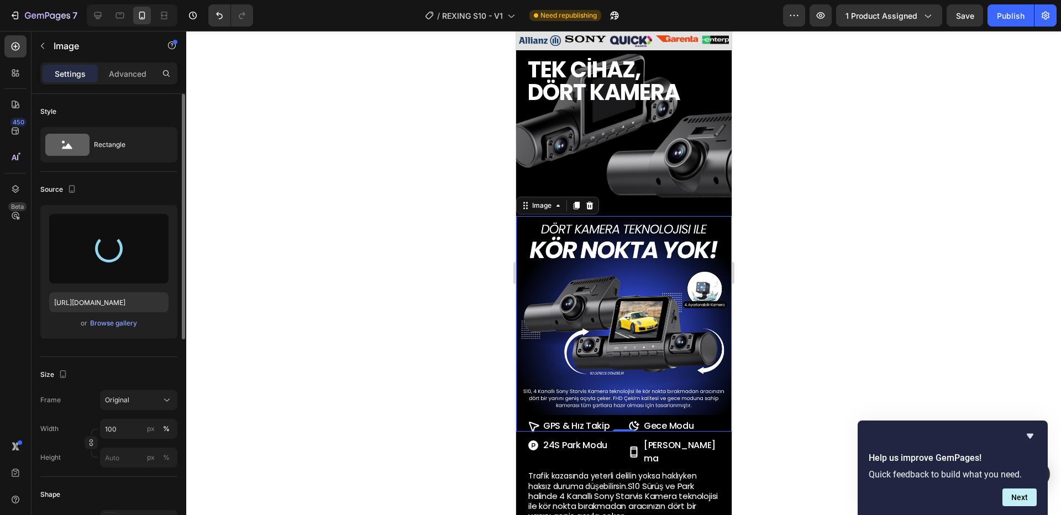
type input "[URL][DOMAIN_NAME]"
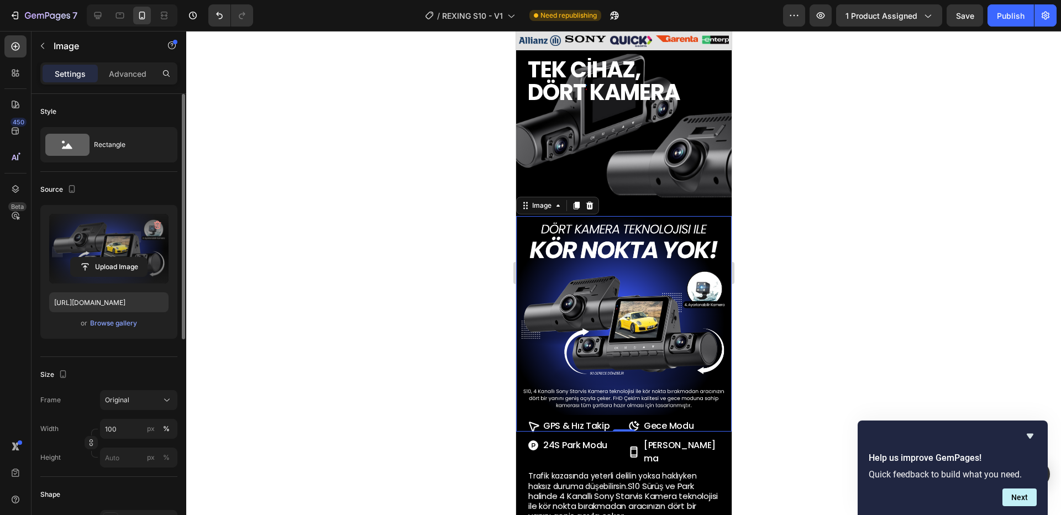
click at [828, 344] on div at bounding box center [623, 273] width 875 height 484
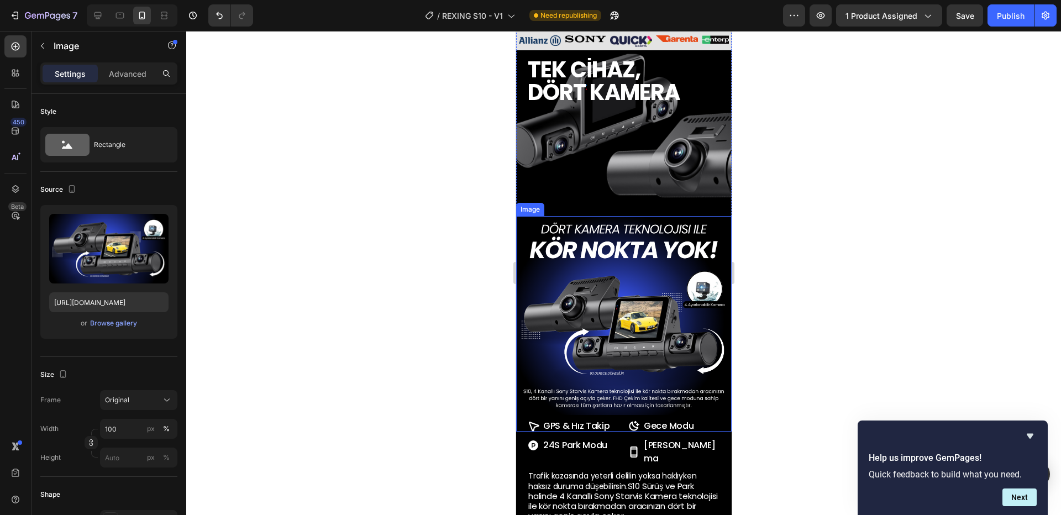
click at [718, 228] on img at bounding box center [624, 324] width 216 height 216
click at [126, 75] on p "Advanced" at bounding box center [128, 74] width 38 height 12
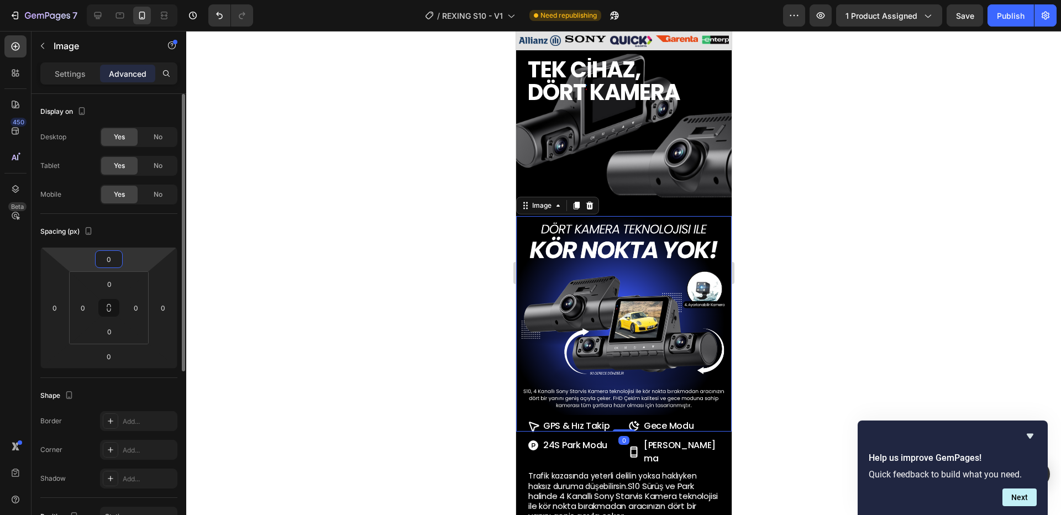
click at [111, 266] on input "0" at bounding box center [109, 259] width 22 height 17
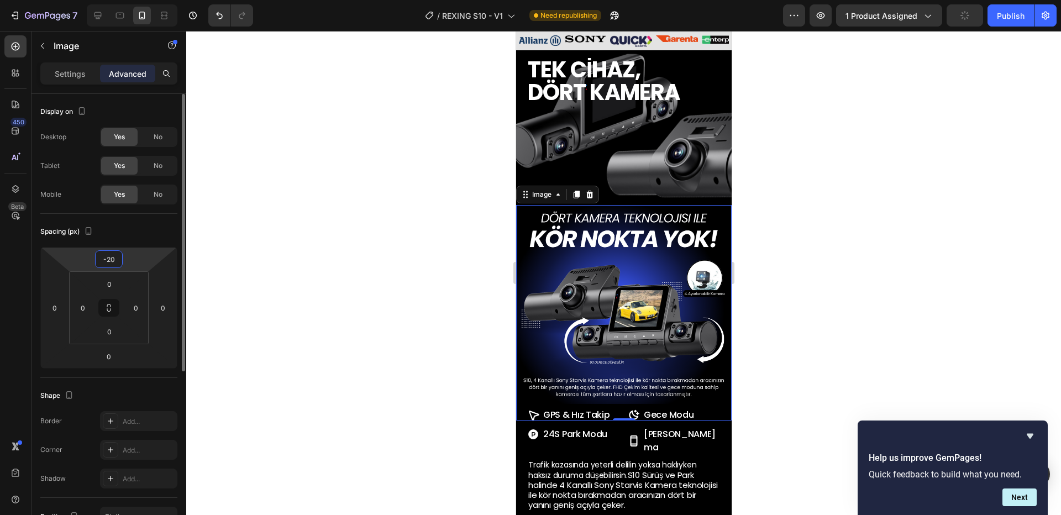
type input "-2"
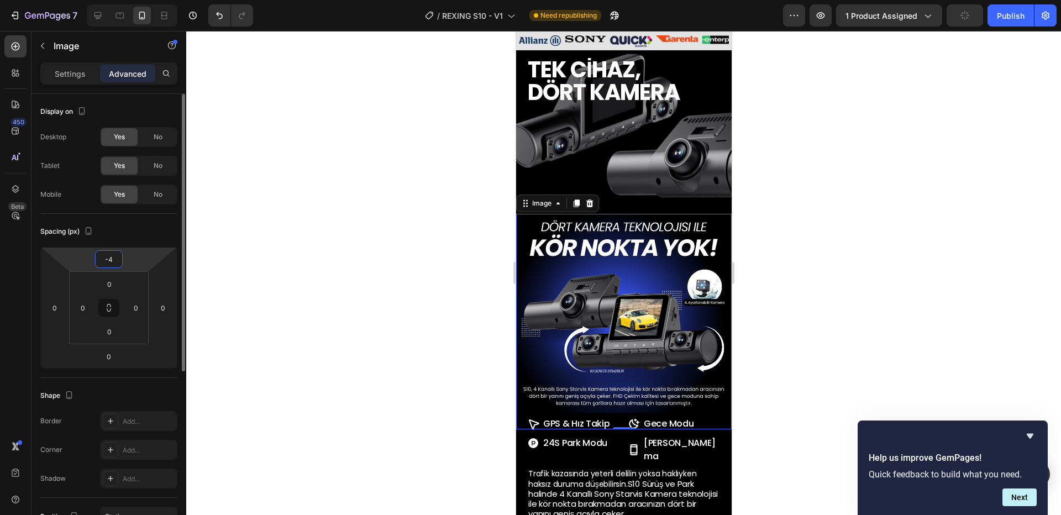
type input "-40"
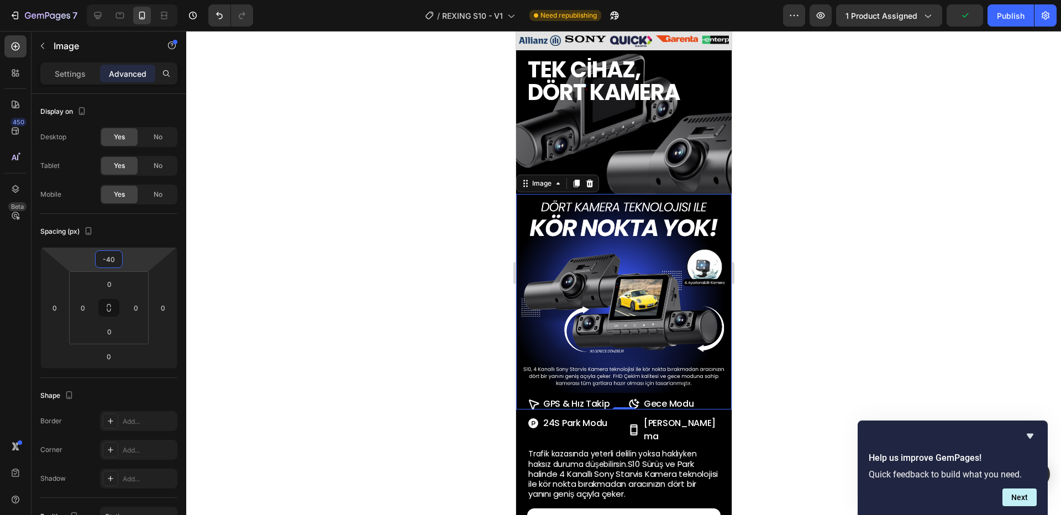
click at [750, 215] on div at bounding box center [623, 273] width 875 height 484
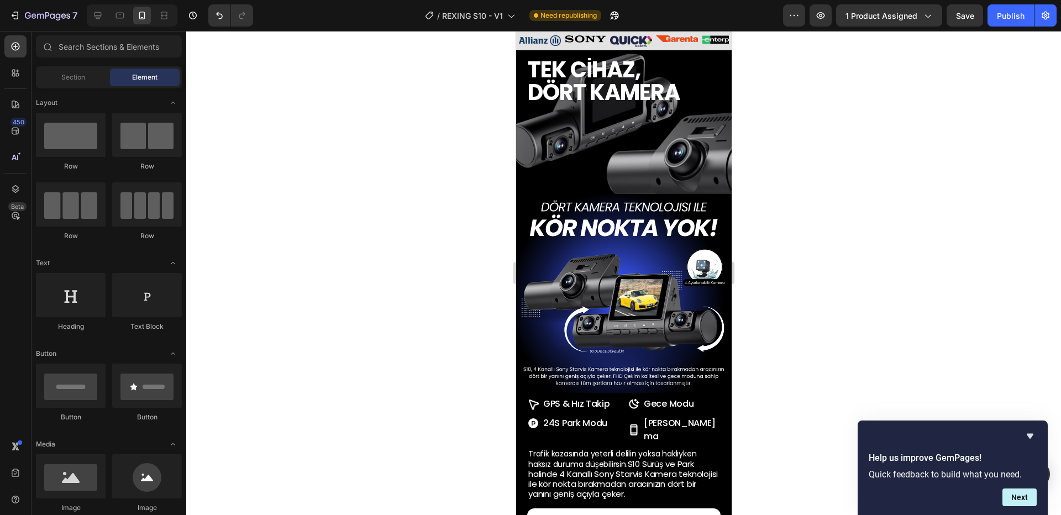
click at [792, 194] on div at bounding box center [623, 273] width 875 height 484
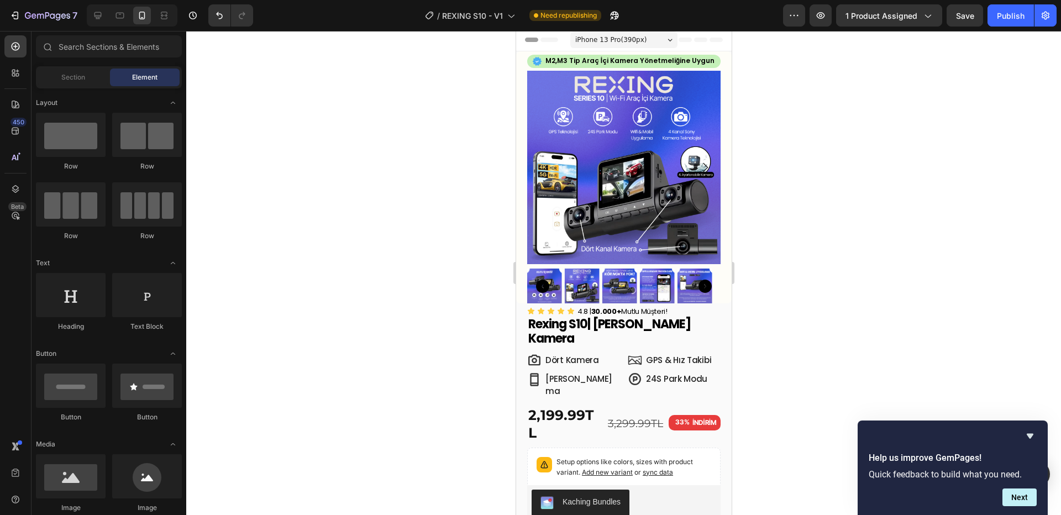
scroll to position [0, 0]
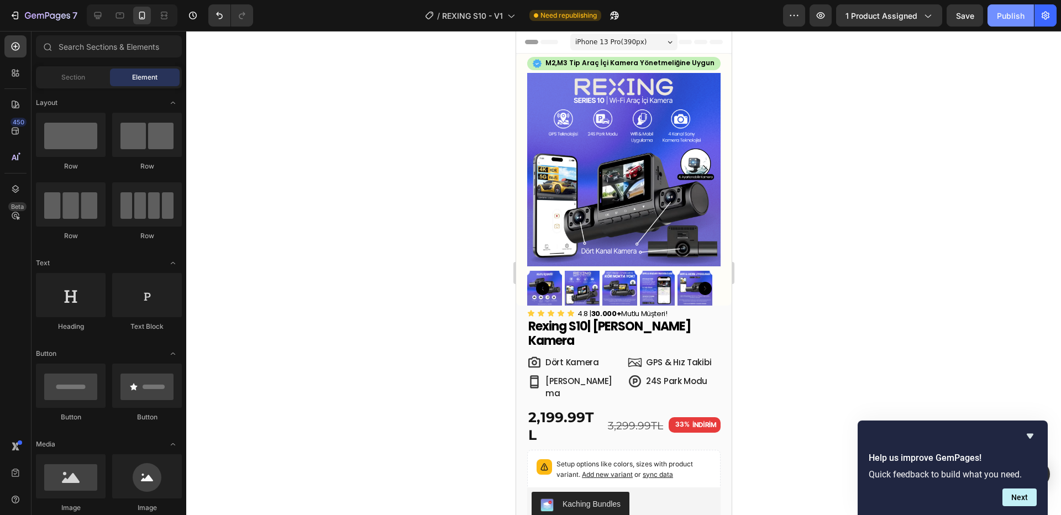
click at [1012, 20] on div "Publish" at bounding box center [1011, 16] width 28 height 12
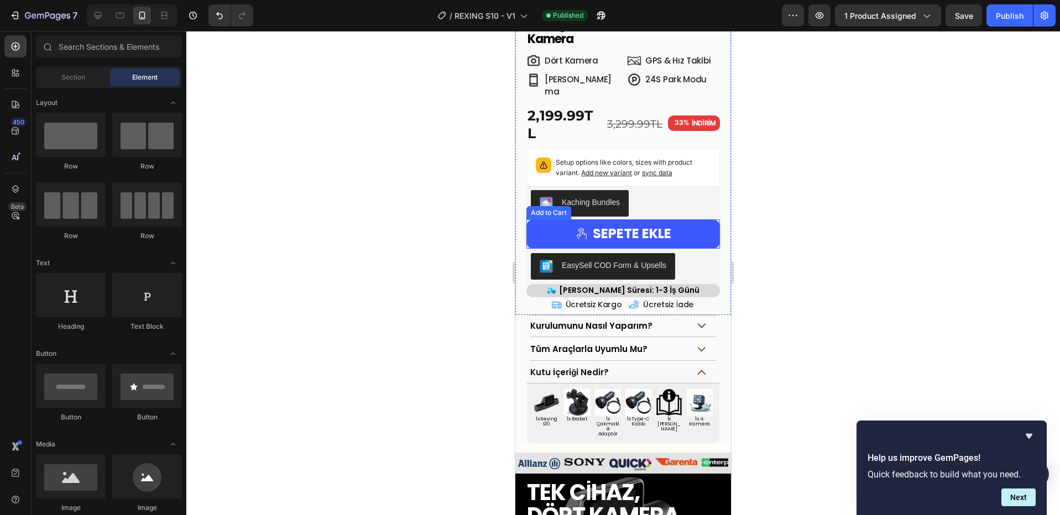
scroll to position [296, 0]
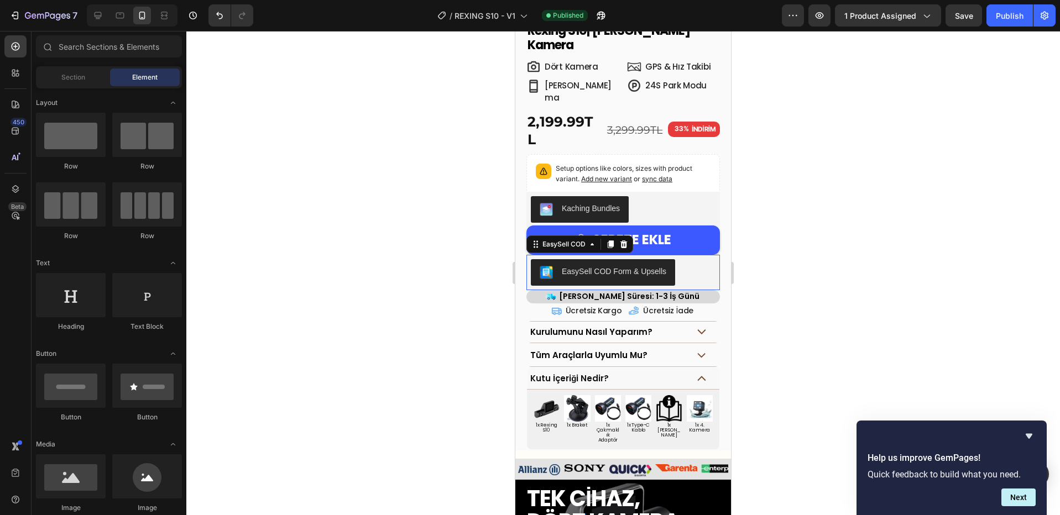
click at [661, 266] on div "EasySell COD Form & Upsells" at bounding box center [614, 272] width 104 height 12
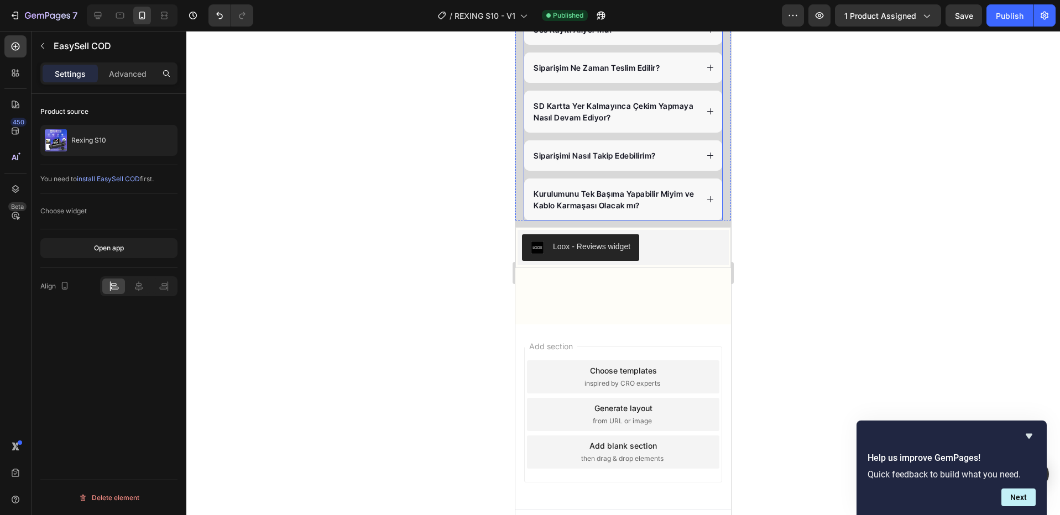
scroll to position [2822, 0]
